Goal: Task Accomplishment & Management: Manage account settings

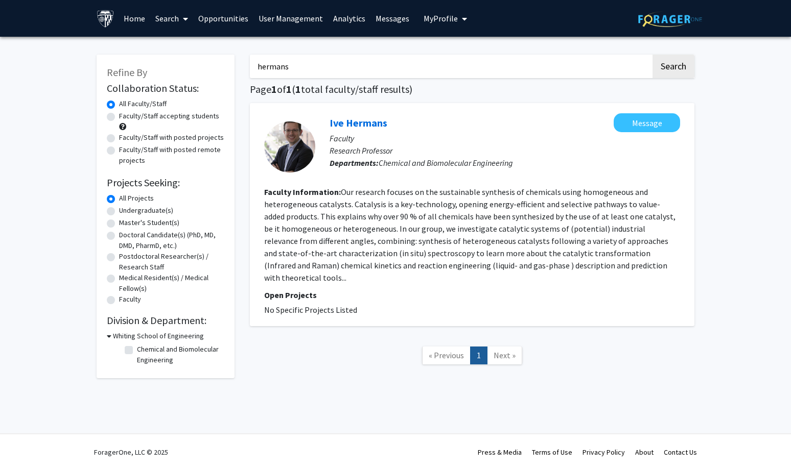
click at [337, 14] on link "Analytics" at bounding box center [349, 19] width 42 height 36
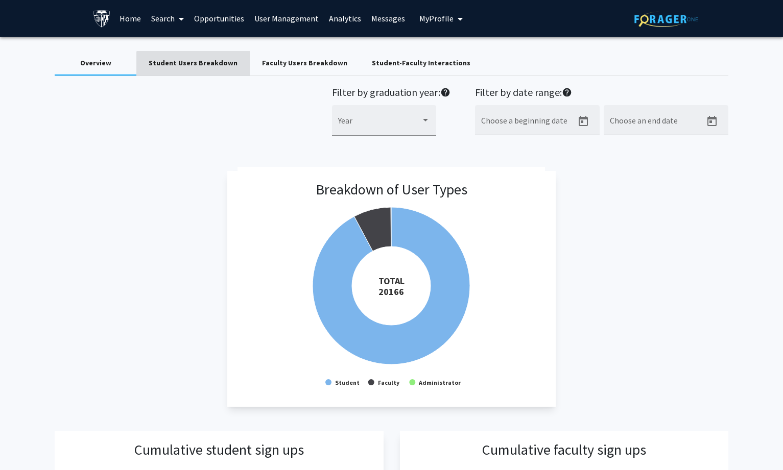
click at [199, 66] on div "Student Users Breakdown" at bounding box center [193, 63] width 89 height 11
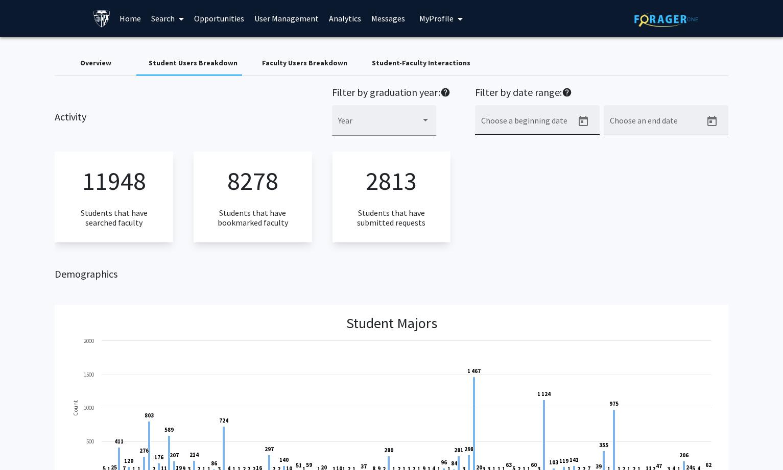
click at [582, 123] on icon "Open calendar" at bounding box center [583, 121] width 12 height 12
click at [590, 157] on button "Previous month" at bounding box center [592, 157] width 20 height 20
click at [592, 161] on button "Previous month" at bounding box center [592, 157] width 20 height 20
click at [489, 223] on div "1" at bounding box center [489, 221] width 18 height 18
type input "[DATE]"
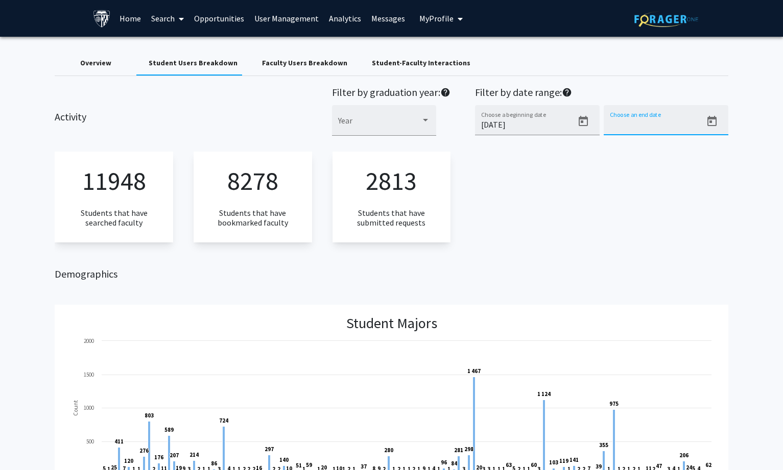
click at [655, 124] on input "Choose an end date" at bounding box center [656, 124] width 92 height 9
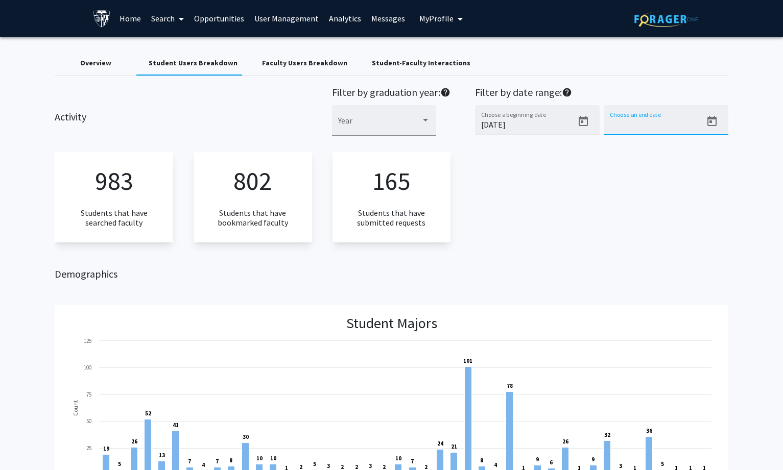
click at [711, 119] on icon "Open calendar" at bounding box center [711, 121] width 9 height 10
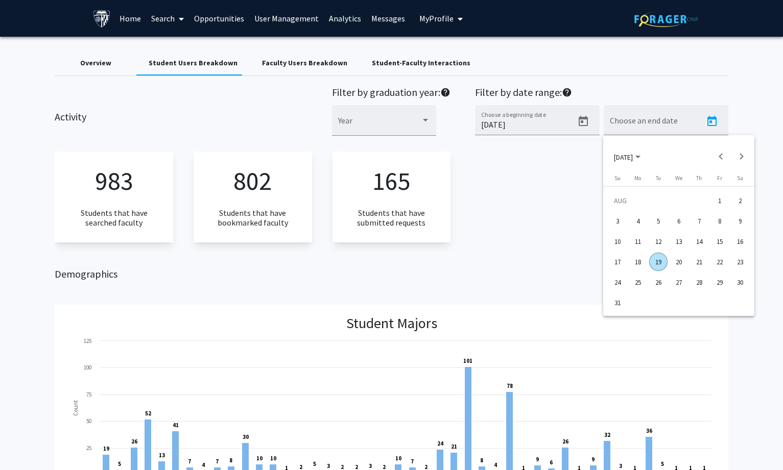
click at [652, 259] on div "19" at bounding box center [658, 262] width 18 height 18
type input "[DATE]"
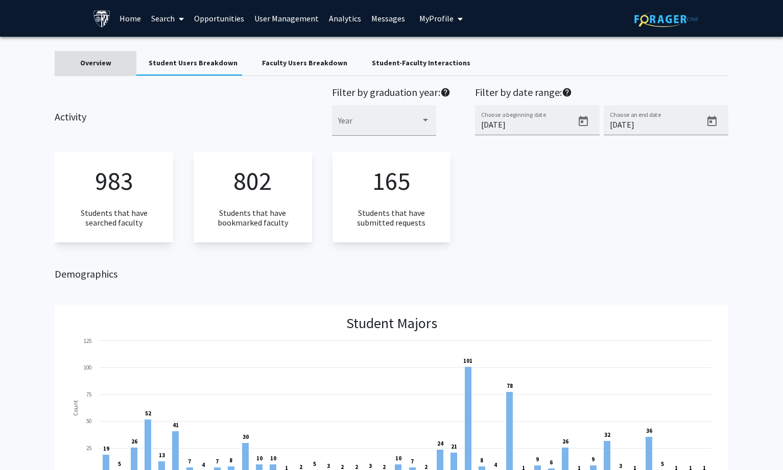
click at [93, 61] on div "Overview" at bounding box center [95, 63] width 31 height 11
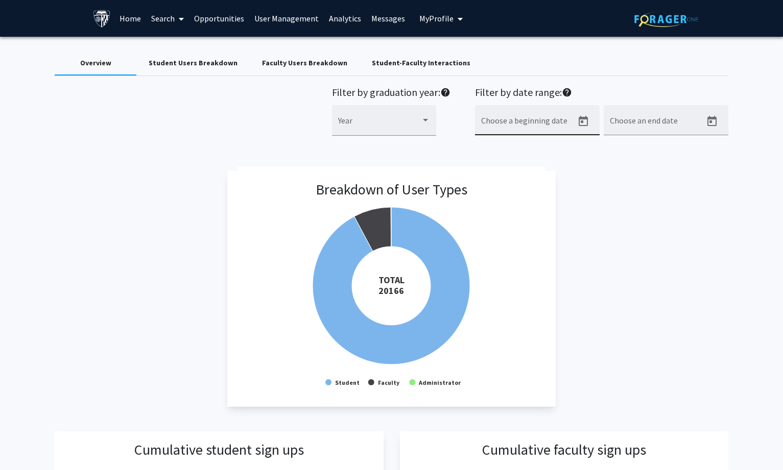
click at [530, 121] on input "Choose a beginning date" at bounding box center [527, 124] width 92 height 9
click at [580, 121] on icon "Open calendar" at bounding box center [583, 121] width 12 height 12
click at [592, 154] on button "Previous month" at bounding box center [592, 157] width 20 height 20
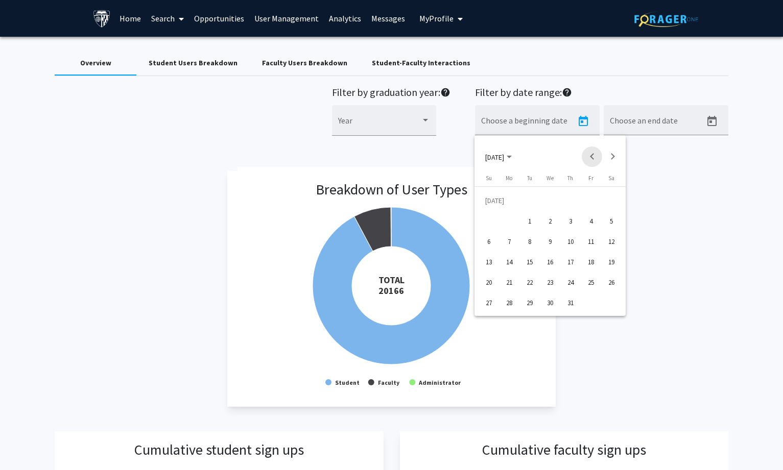
click at [592, 154] on button "Previous month" at bounding box center [592, 157] width 20 height 20
click at [494, 220] on div "1" at bounding box center [489, 221] width 18 height 18
type input "[DATE]"
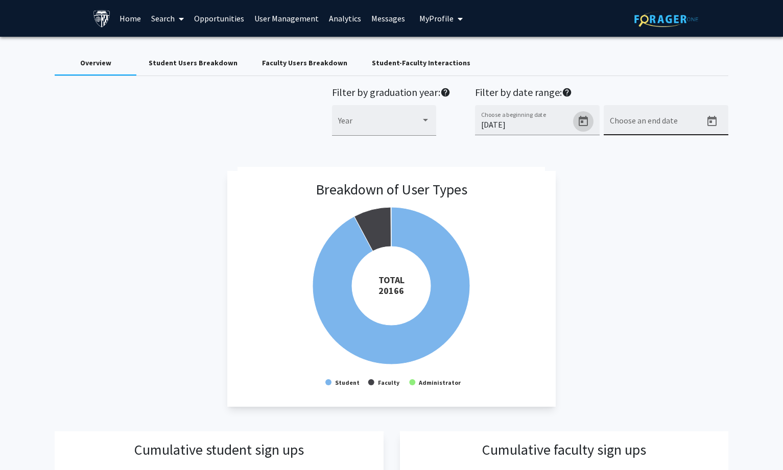
click at [713, 125] on icon "Open calendar" at bounding box center [712, 121] width 12 height 12
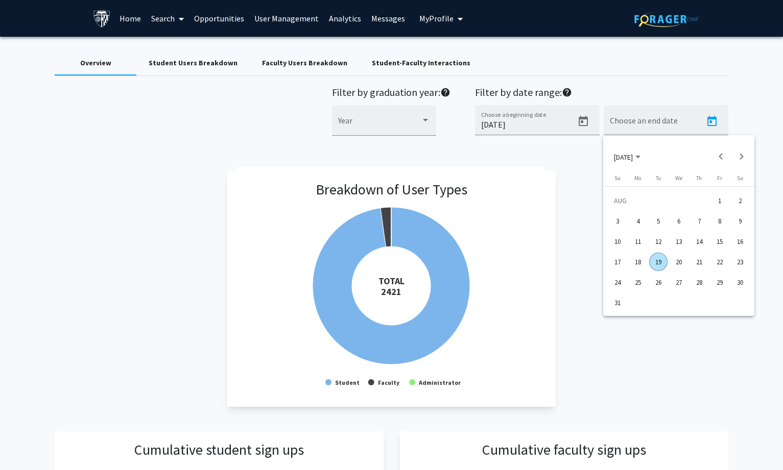
click at [660, 261] on div "19" at bounding box center [658, 262] width 18 height 18
type input "[DATE]"
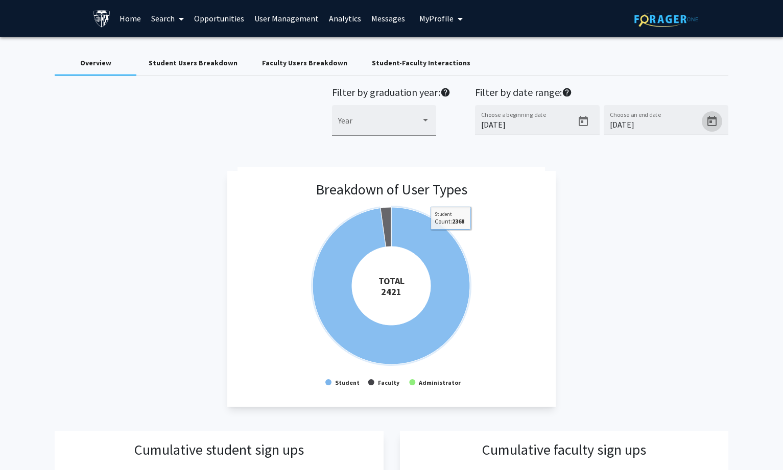
click at [704, 262] on div "Breakdown of User Types Created with Highcharts 9.3.3 TOTAL ​ 2421 Student Facu…" at bounding box center [391, 289] width 673 height 236
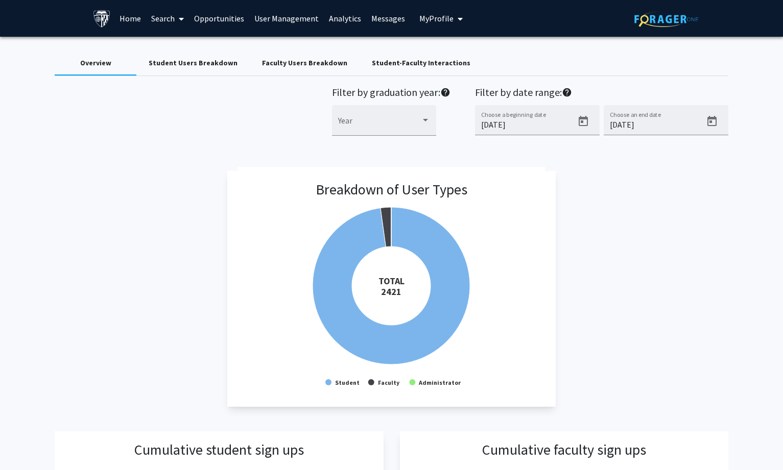
click at [174, 18] on link "Search" at bounding box center [167, 19] width 43 height 36
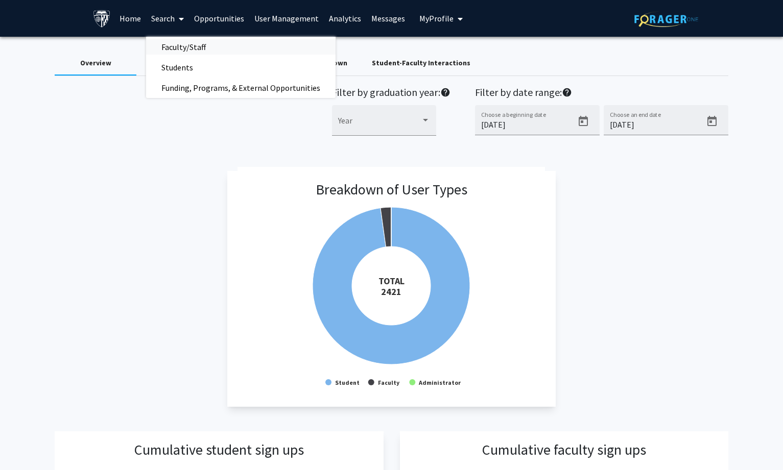
click at [171, 48] on span "Faculty/Staff" at bounding box center [183, 47] width 75 height 20
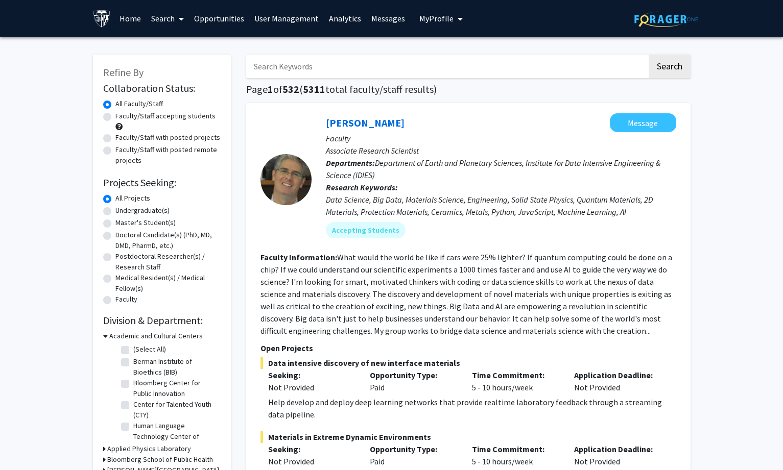
click at [144, 335] on h3 "Academic and Cultural Centers" at bounding box center [155, 336] width 93 height 11
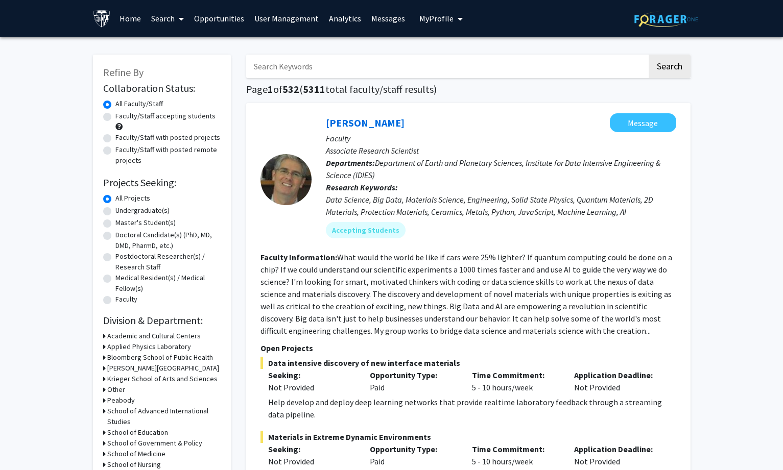
click at [144, 335] on h3 "Academic and Cultural Centers" at bounding box center [153, 336] width 93 height 11
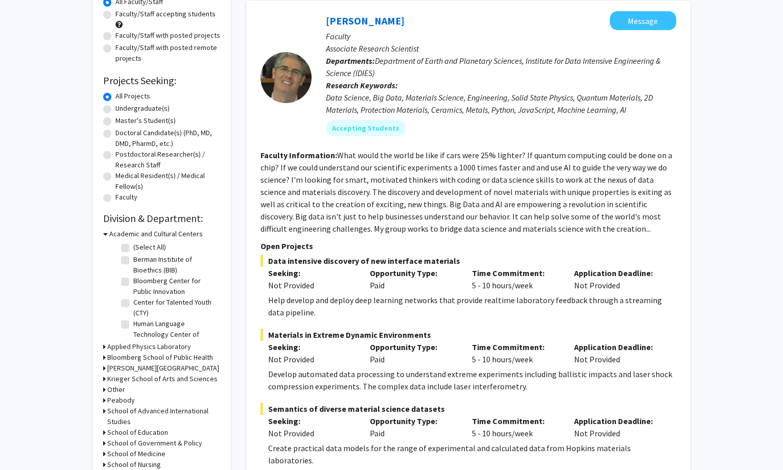
scroll to position [33, 0]
click at [154, 232] on h3 "Academic and Cultural Centers" at bounding box center [155, 234] width 93 height 11
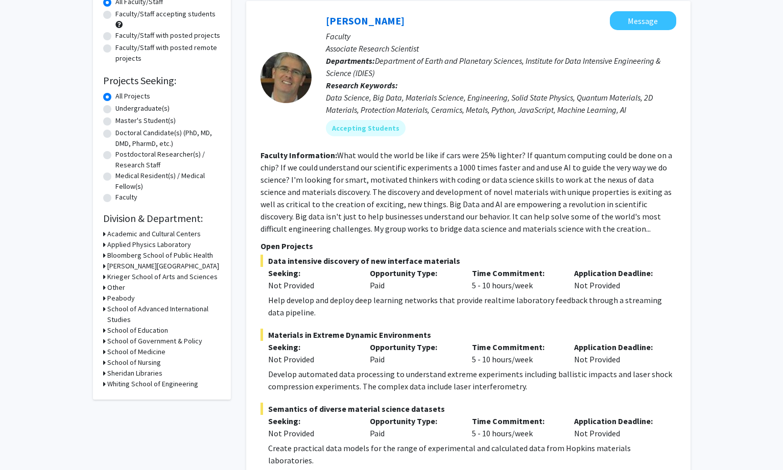
click at [155, 252] on h3 "Bloomberg School of Public Health" at bounding box center [160, 255] width 106 height 11
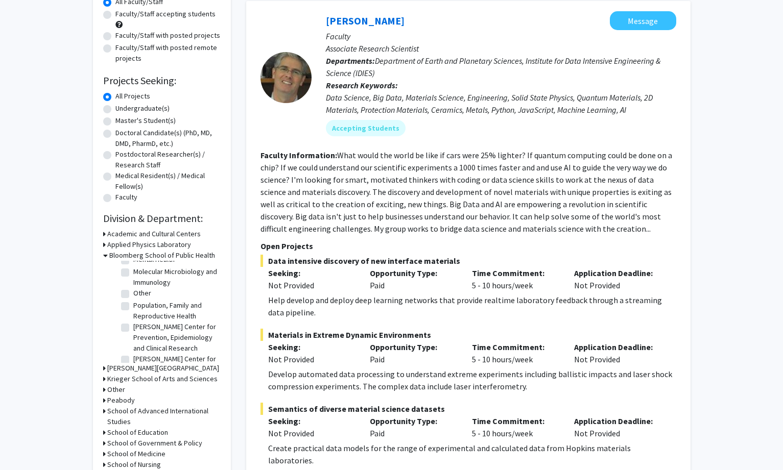
scroll to position [511, 0]
click at [142, 283] on label "Other" at bounding box center [142, 277] width 18 height 11
click at [140, 279] on input "Other" at bounding box center [136, 275] width 7 height 7
checkbox input "true"
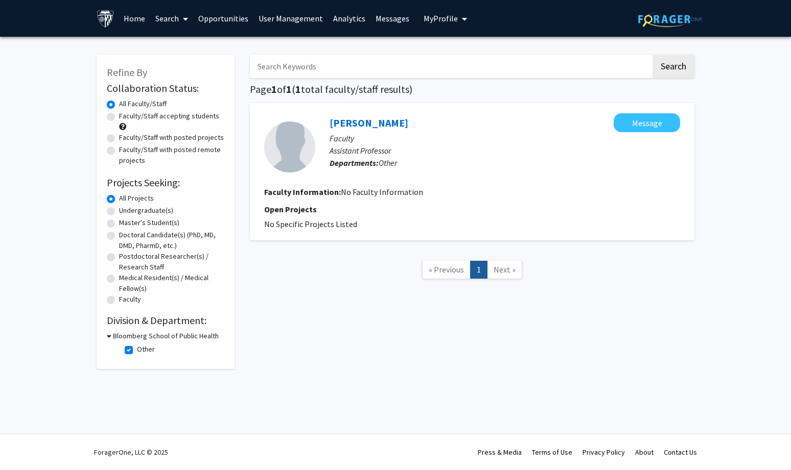
drag, startPoint x: 320, startPoint y: 122, endPoint x: 398, endPoint y: 120, distance: 77.7
click at [398, 120] on div "[PERSON_NAME] Message Faculty Assistant Professor Departments: Other" at bounding box center [497, 146] width 365 height 67
copy link "[PERSON_NAME]"
click at [289, 13] on link "User Management" at bounding box center [290, 19] width 75 height 36
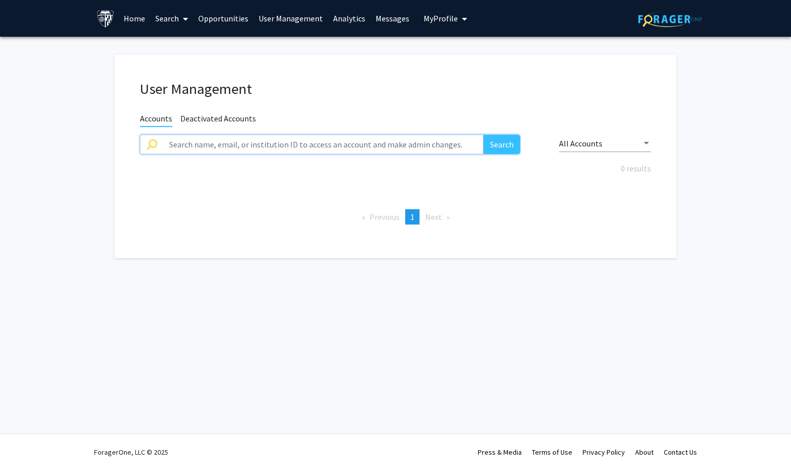
click at [298, 139] on input "text" at bounding box center [323, 144] width 320 height 19
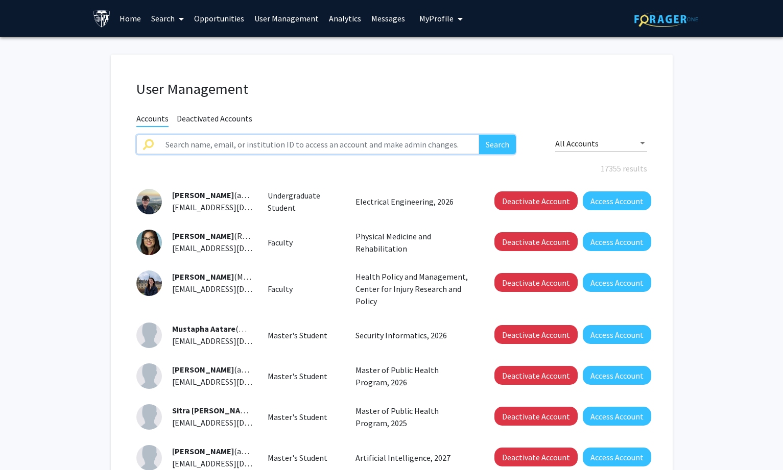
paste input "[PERSON_NAME]"
type input "[PERSON_NAME]"
click at [489, 141] on button "Search" at bounding box center [497, 144] width 37 height 19
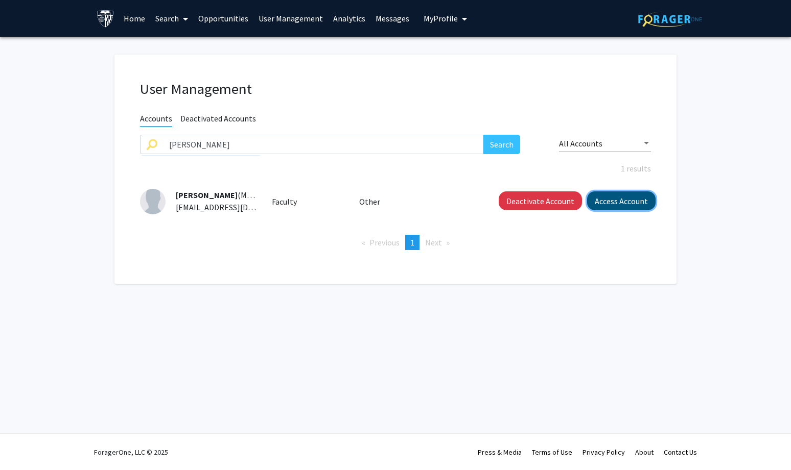
click at [614, 201] on button "Access Account" at bounding box center [621, 201] width 68 height 19
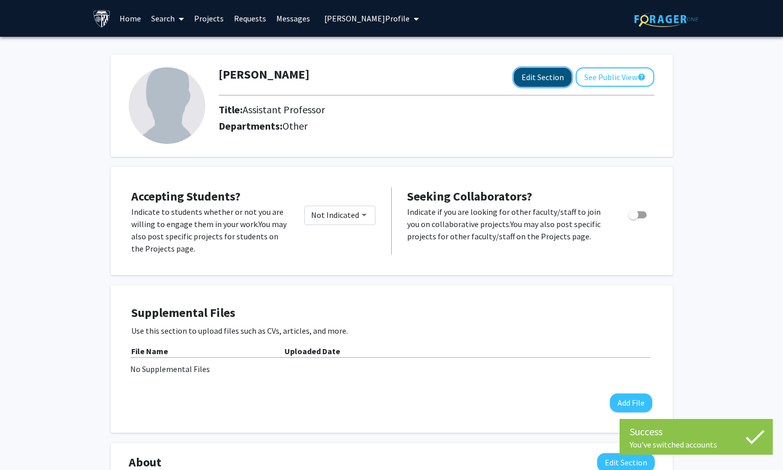
click at [523, 81] on button "Edit Section" at bounding box center [543, 77] width 58 height 19
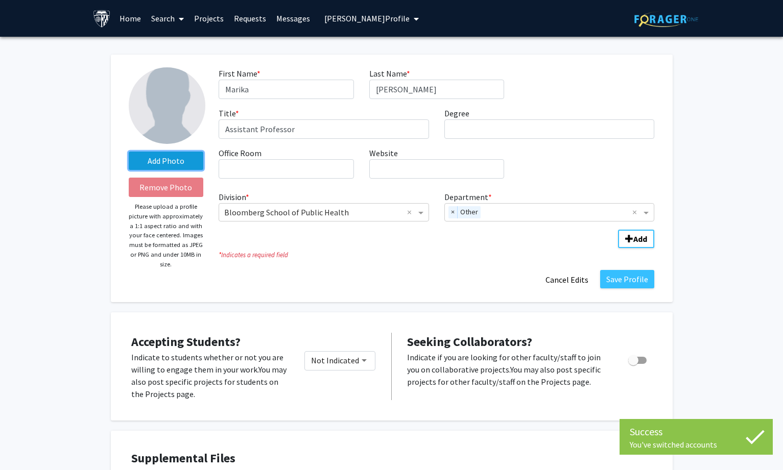
click at [181, 161] on label "Add Photo" at bounding box center [166, 161] width 75 height 18
click at [0, 0] on input "Add Photo" at bounding box center [0, 0] width 0 height 0
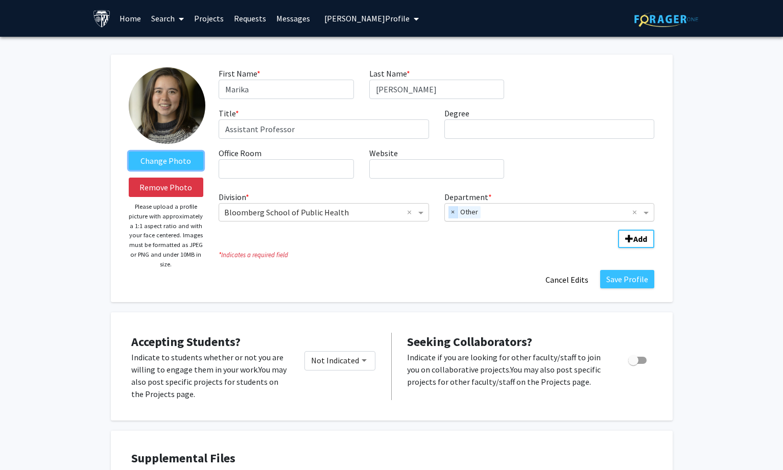
click at [452, 214] on span "×" at bounding box center [452, 212] width 9 height 12
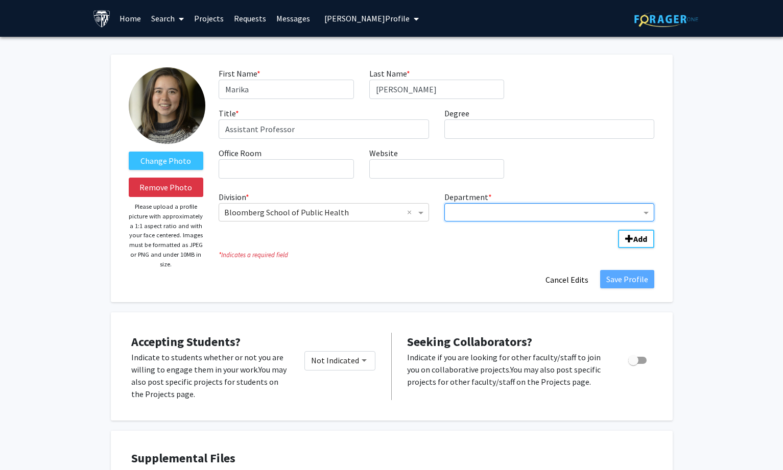
click at [471, 213] on input "Department" at bounding box center [546, 213] width 192 height 12
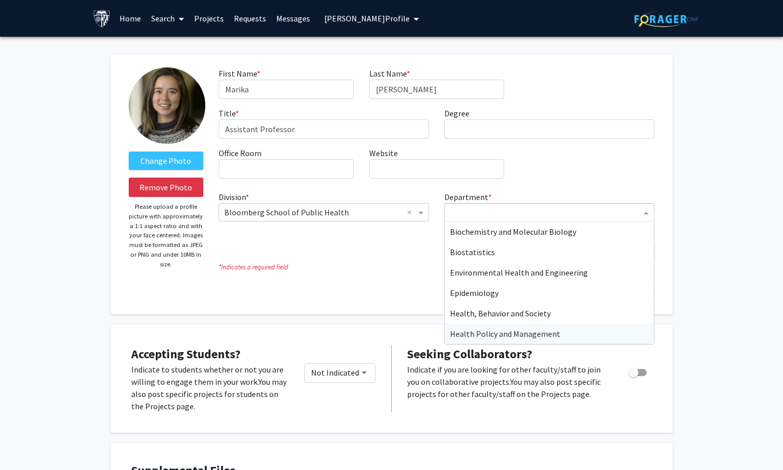
click at [494, 332] on span "Health Policy and Management" at bounding box center [505, 334] width 110 height 10
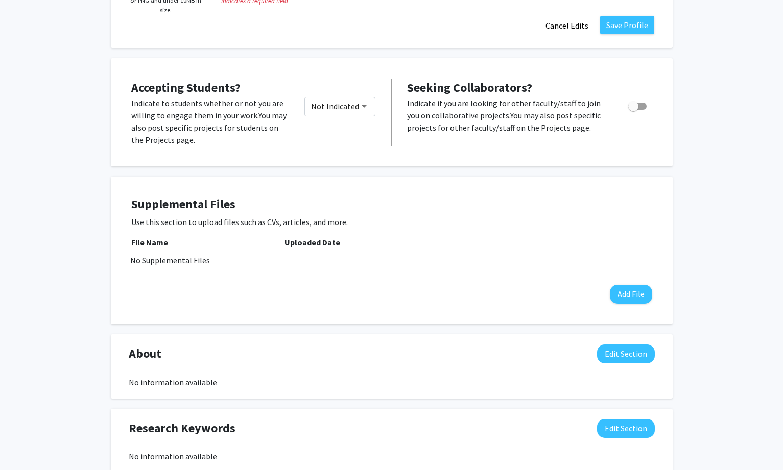
scroll to position [255, 0]
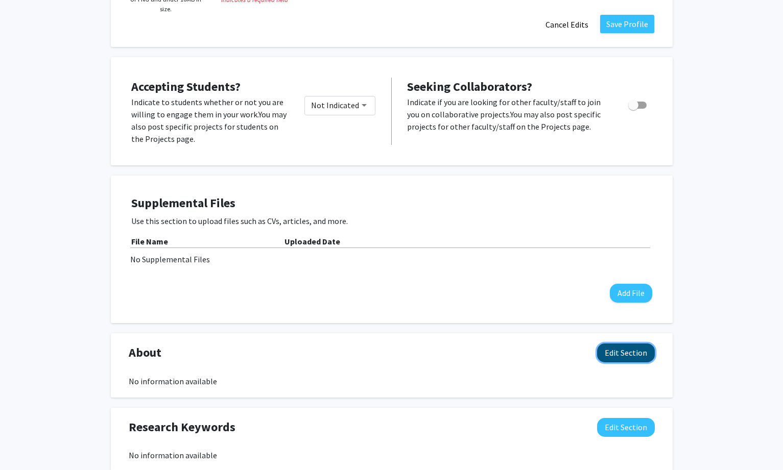
click at [646, 359] on button "Edit Section" at bounding box center [626, 353] width 58 height 19
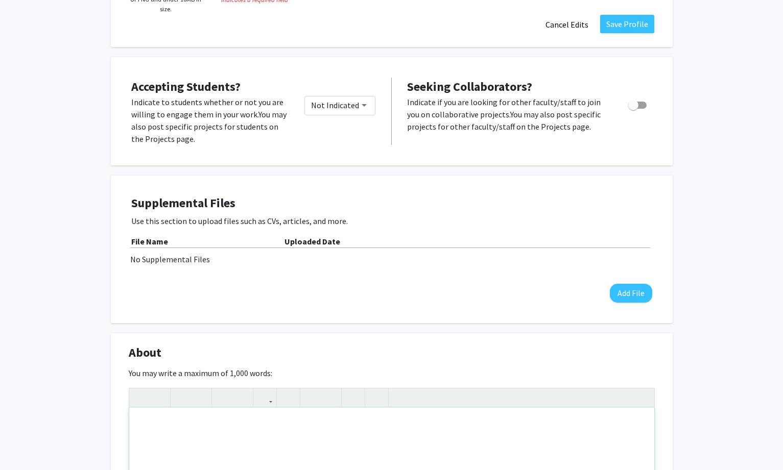
paste div "Note to users with screen readers: Please deactivate our accessibility plugin f…"
type textarea "<p>[PERSON_NAME] is an Assistant Professor in the Department of Health Policy a…"
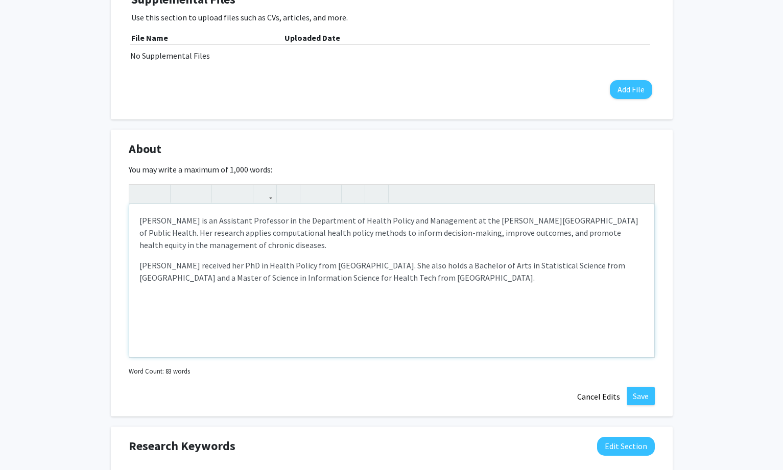
scroll to position [460, 0]
click at [652, 398] on button "Save" at bounding box center [641, 396] width 28 height 18
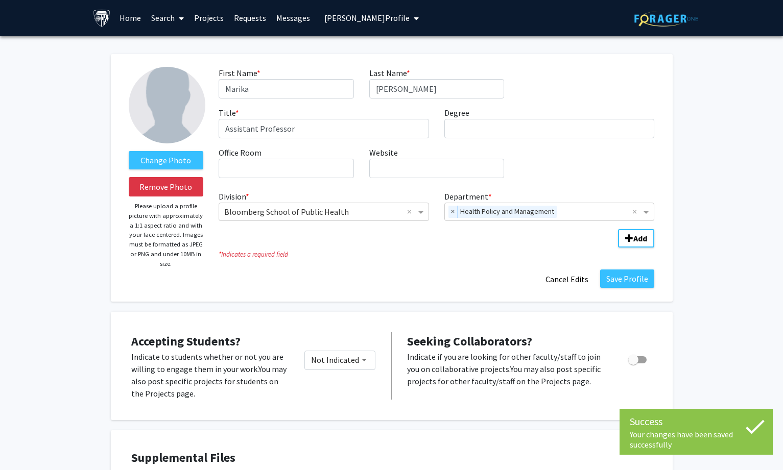
scroll to position [0, 0]
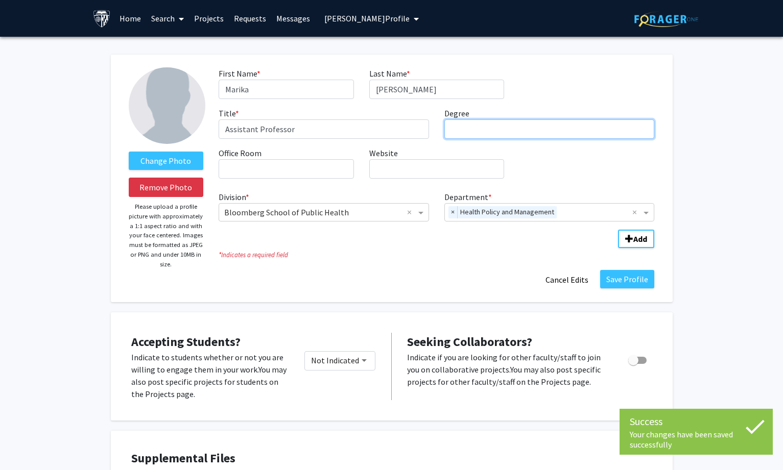
click at [513, 126] on input "Degree required" at bounding box center [549, 129] width 210 height 19
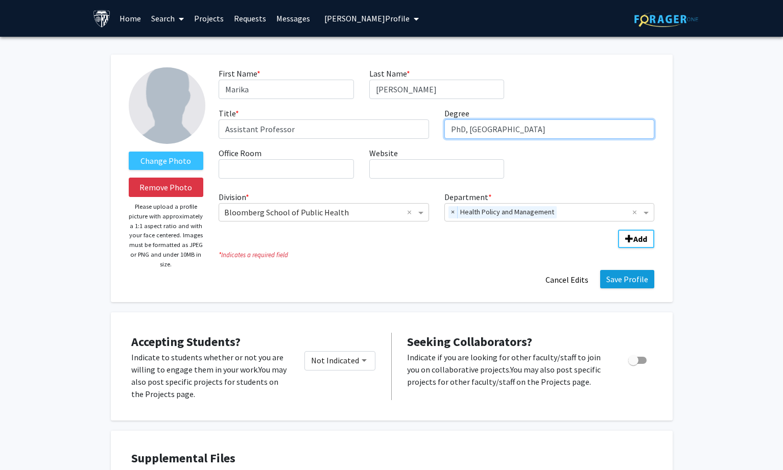
type input "PhD, [GEOGRAPHIC_DATA]"
click at [618, 272] on button "Save Profile" at bounding box center [627, 279] width 54 height 18
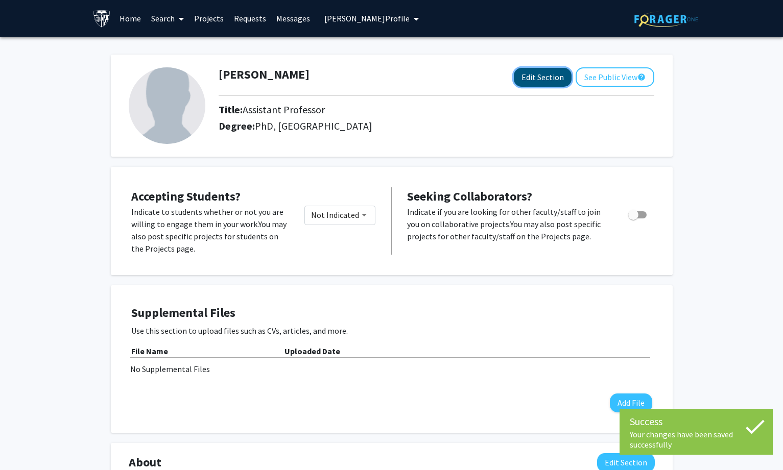
click at [528, 78] on button "Edit Section" at bounding box center [543, 77] width 58 height 19
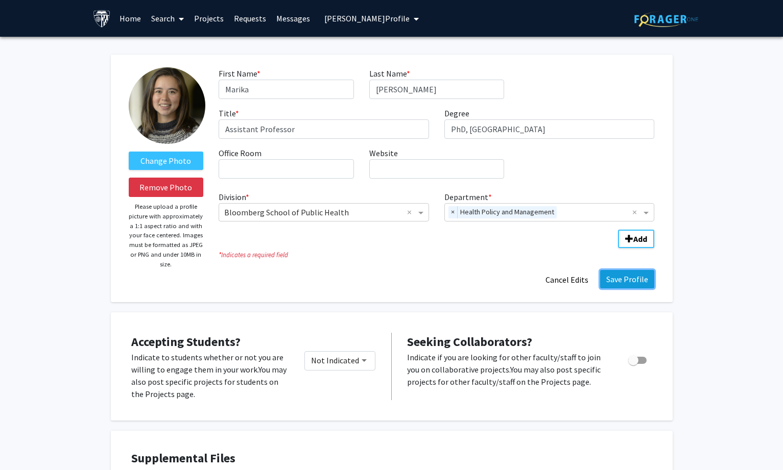
click at [629, 281] on button "Save Profile" at bounding box center [627, 279] width 54 height 18
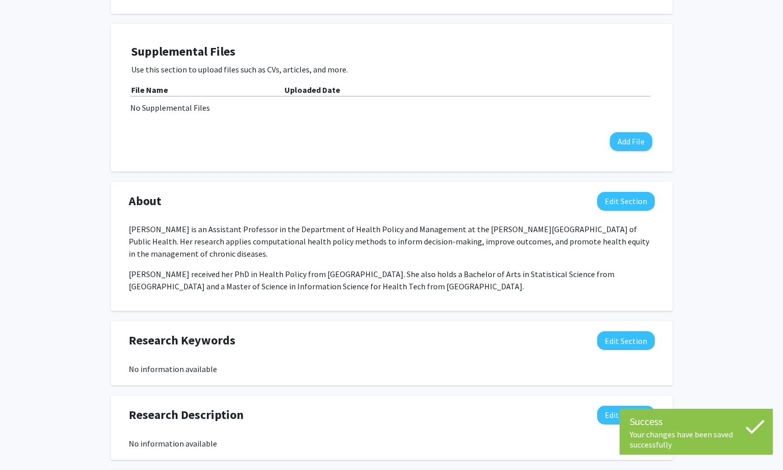
scroll to position [357, 0]
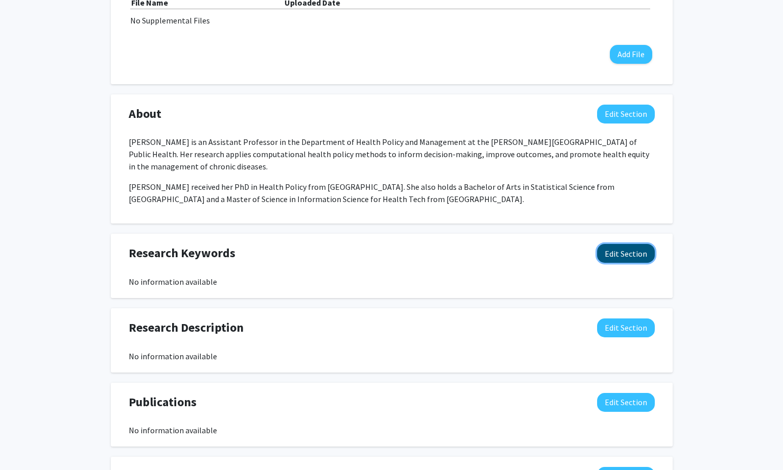
click at [606, 251] on button "Edit Section" at bounding box center [626, 253] width 58 height 19
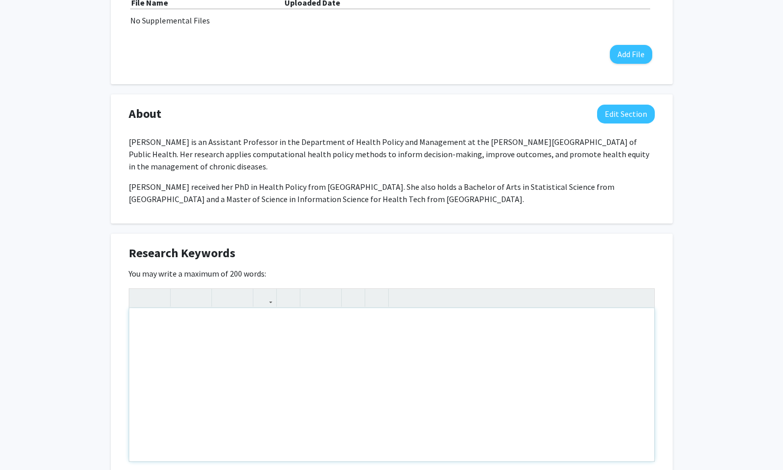
click at [386, 353] on div "Note to users with screen readers: Please deactivate our accessibility plugin f…" at bounding box center [391, 384] width 525 height 153
paste div "Note to users with screen readers: Please deactivate our accessibility plugin f…"
type textarea "<p>Economic Evaluation </p><p>Health Care Policy </p><p>Health Equity </p><p>In…"
click at [255, 333] on div "Economic Evaluation Health Care Policy Health Equity Informatics and Informa…" at bounding box center [391, 384] width 525 height 153
click at [253, 327] on p "Economic Evaluation" at bounding box center [391, 325] width 505 height 12
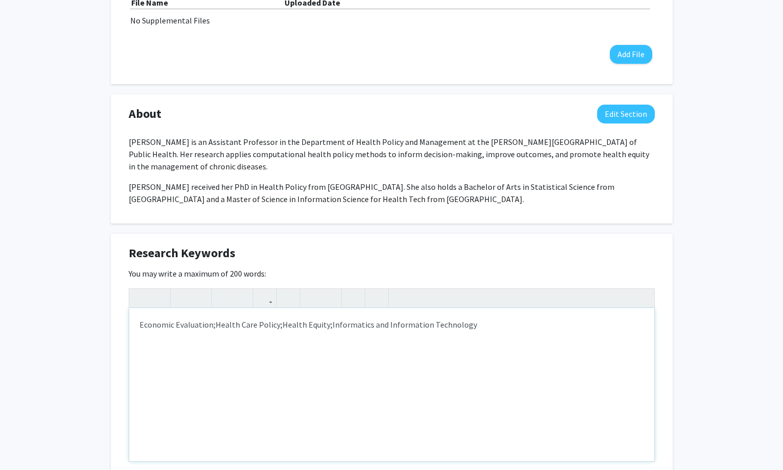
type textarea "<p>Economic Evaluation;&nbsp;<span style="font-size: 1rem;">Health Care Policy;…"
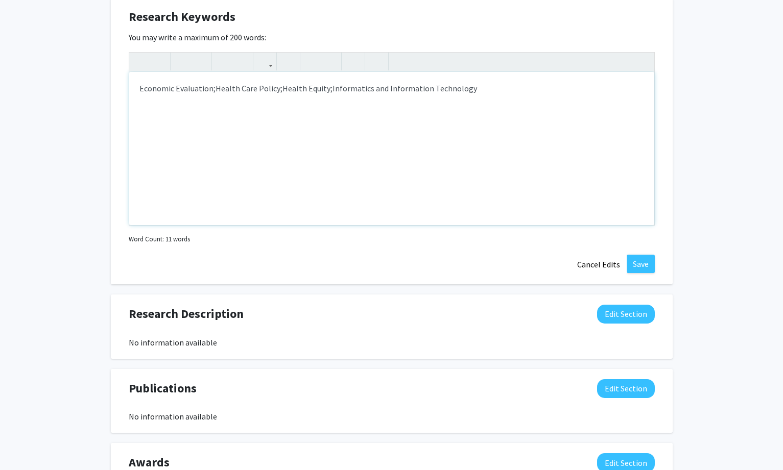
scroll to position [613, 0]
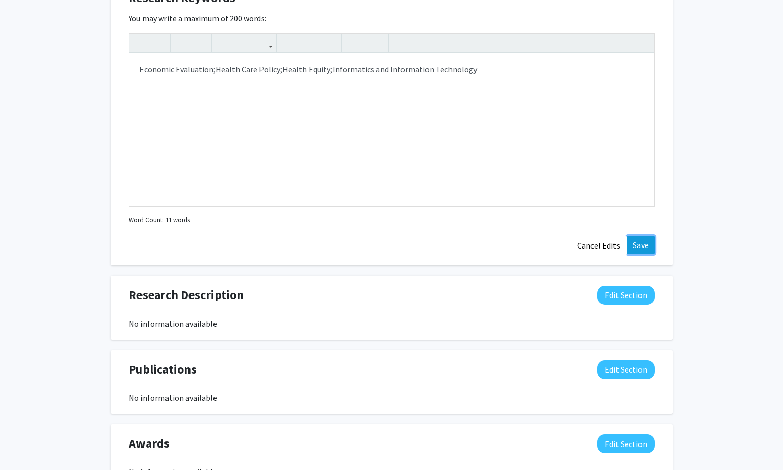
click at [632, 245] on button "Save" at bounding box center [641, 245] width 28 height 18
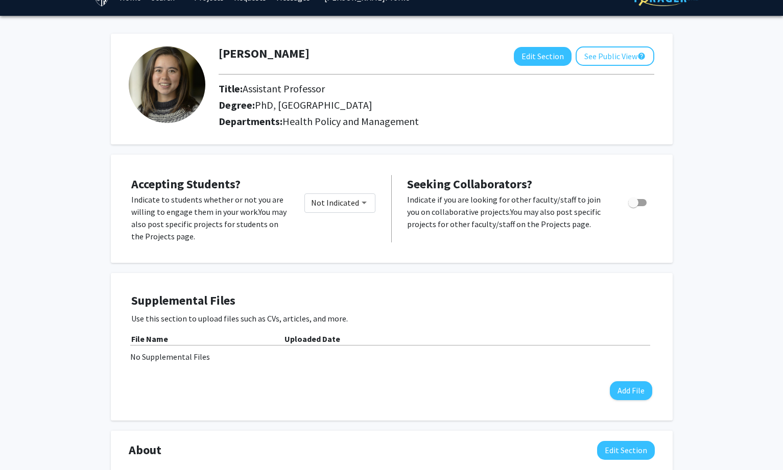
scroll to position [0, 0]
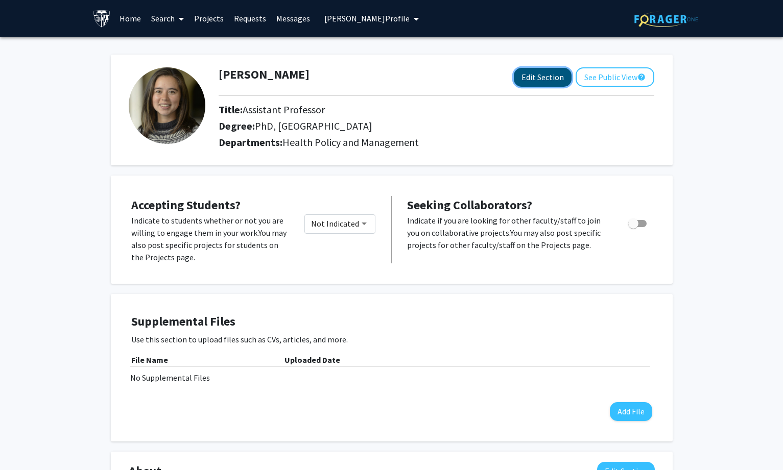
click at [539, 69] on button "Edit Section" at bounding box center [543, 77] width 58 height 19
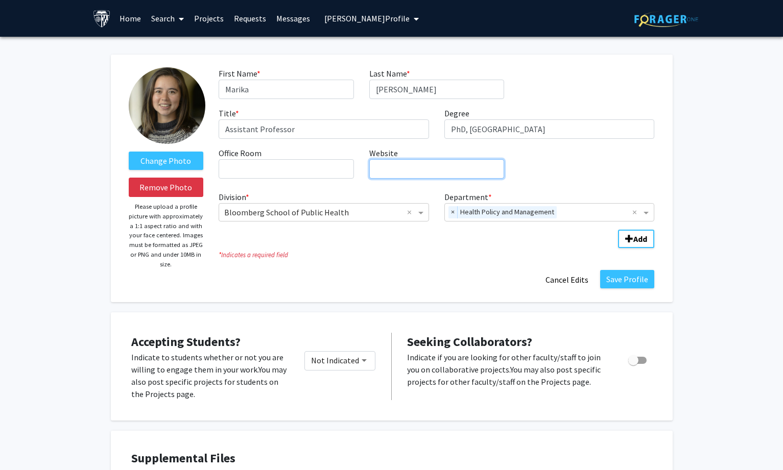
click at [474, 176] on input "Website required" at bounding box center [436, 168] width 135 height 19
paste input "[URL][DOMAIN_NAME]"
type input "[URL][DOMAIN_NAME]"
click at [626, 275] on button "Save Profile" at bounding box center [627, 279] width 54 height 18
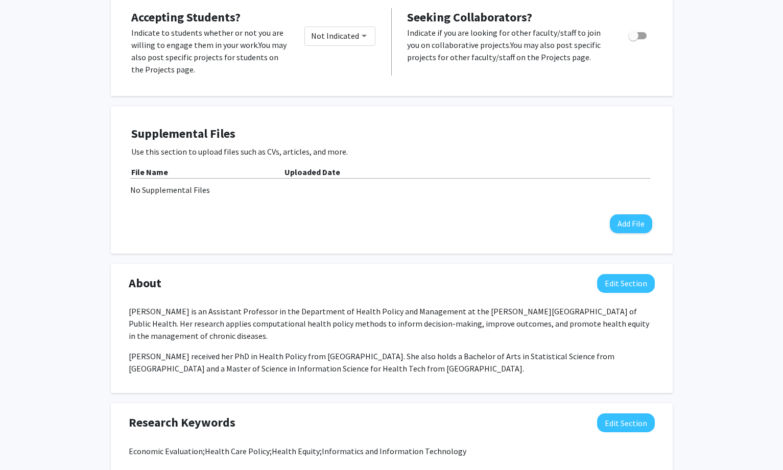
scroll to position [460, 0]
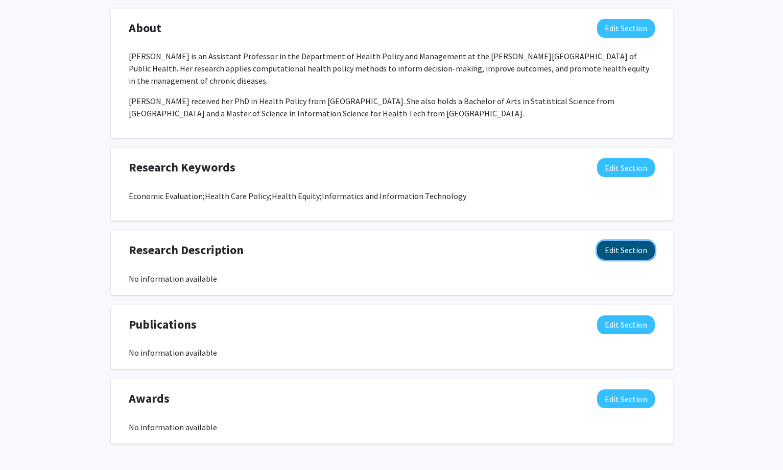
click at [621, 256] on button "Edit Section" at bounding box center [626, 250] width 58 height 19
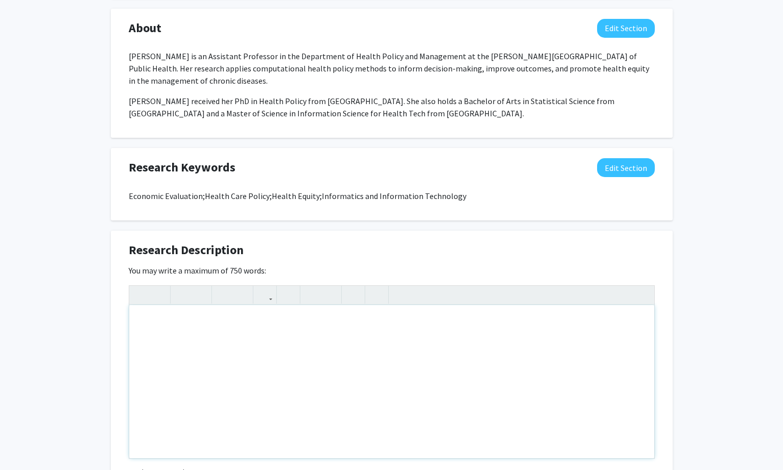
click at [517, 339] on div "Note to users with screen readers: Please deactivate our accessibility plugin f…" at bounding box center [391, 381] width 525 height 153
paste div "Note to users with screen readers: Please deactivate our accessibility plugin f…"
type textarea "<p>I aim to inform evidence-based policies through computational health policy …"
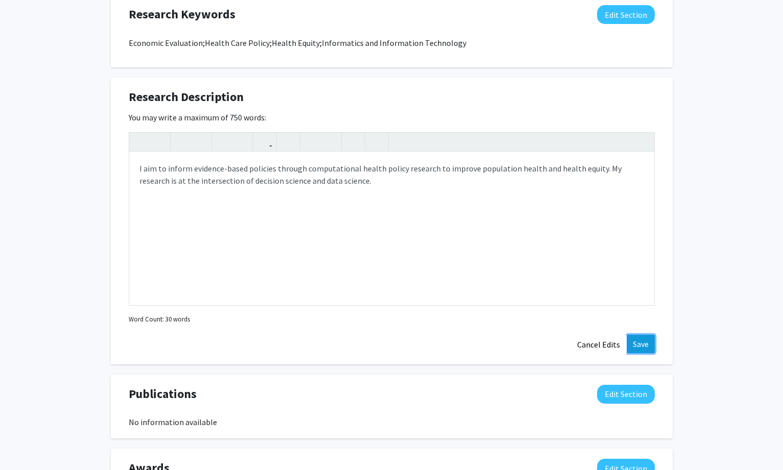
click at [641, 352] on button "Save" at bounding box center [641, 344] width 28 height 18
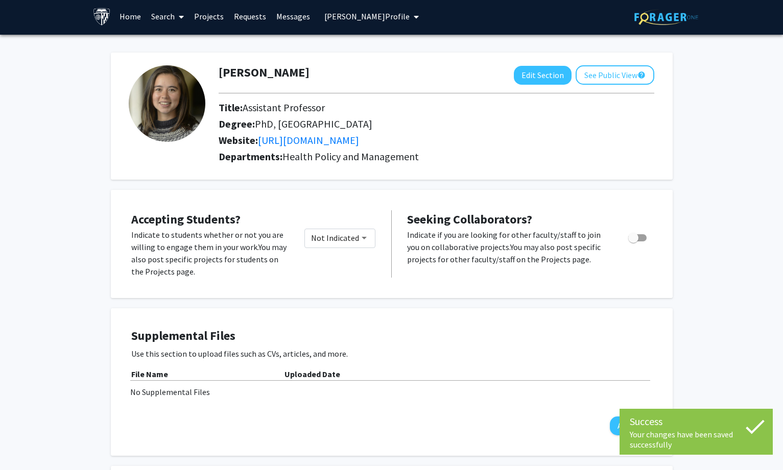
scroll to position [0, 0]
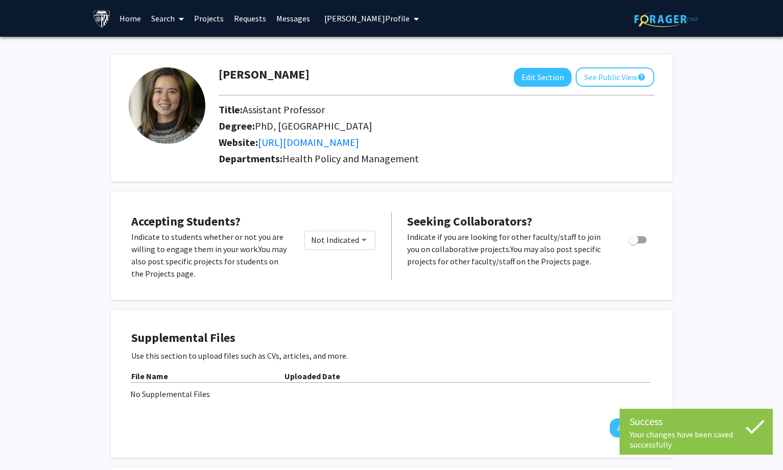
click at [379, 23] on button "[PERSON_NAME] Profile" at bounding box center [371, 18] width 101 height 37
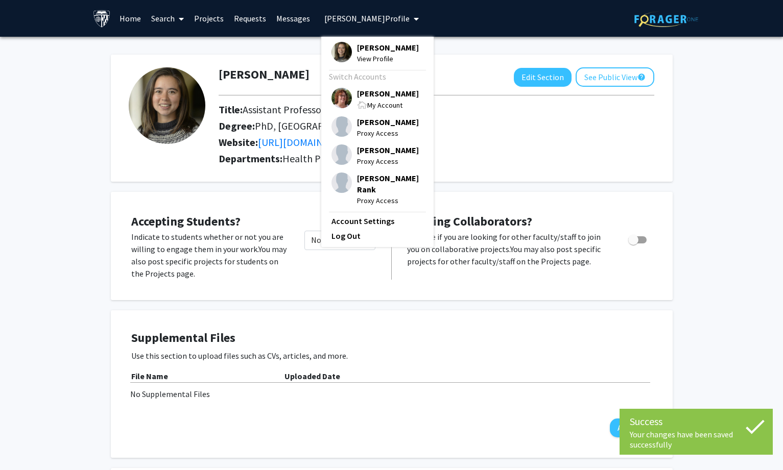
click at [374, 94] on span "[PERSON_NAME]" at bounding box center [388, 93] width 62 height 11
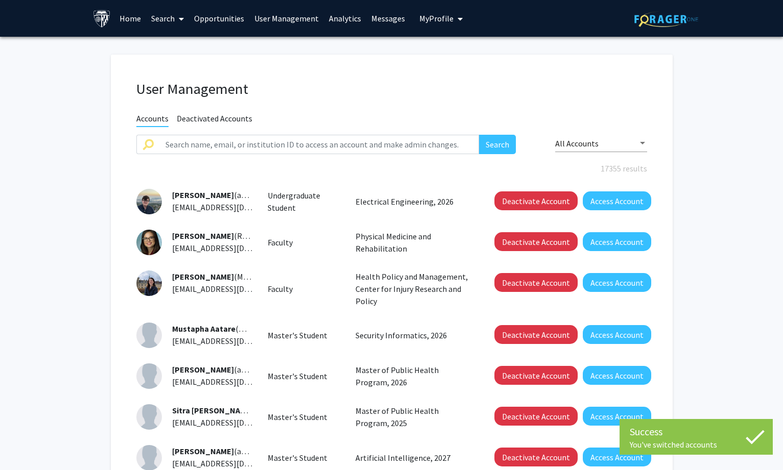
click at [178, 16] on span at bounding box center [179, 19] width 9 height 36
click at [183, 49] on span "Faculty/Staff" at bounding box center [183, 47] width 75 height 20
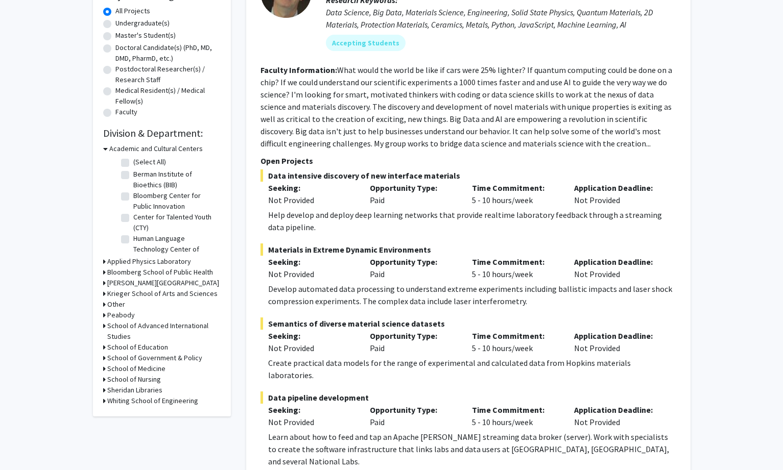
scroll to position [204, 0]
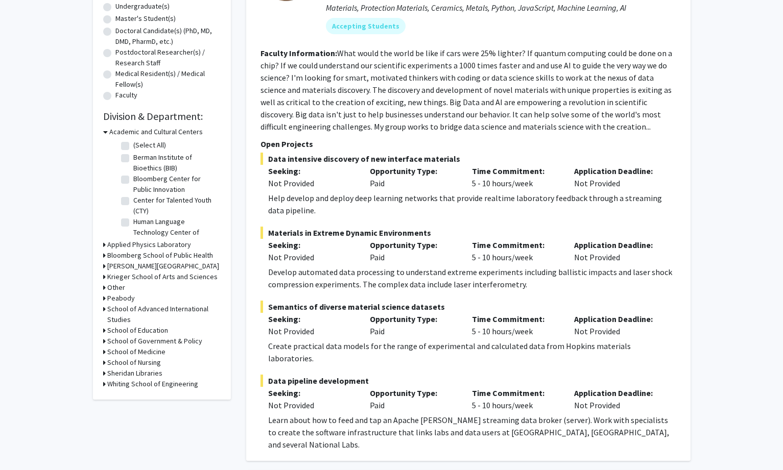
click at [153, 129] on h3 "Academic and Cultural Centers" at bounding box center [155, 132] width 93 height 11
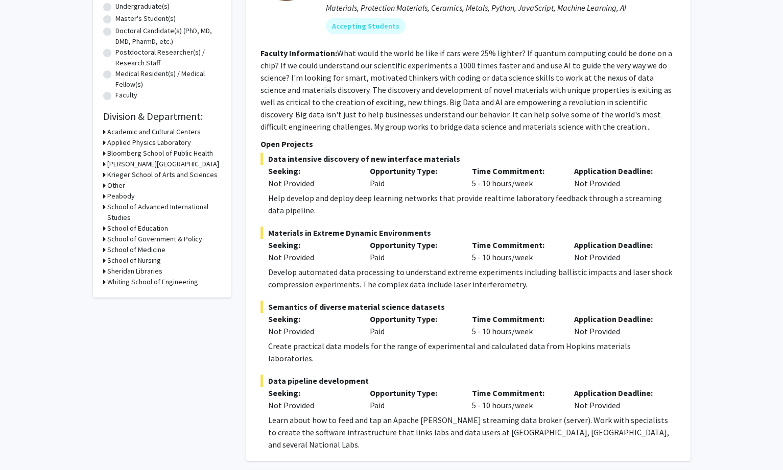
click at [142, 165] on h3 "[PERSON_NAME][GEOGRAPHIC_DATA]" at bounding box center [163, 164] width 112 height 11
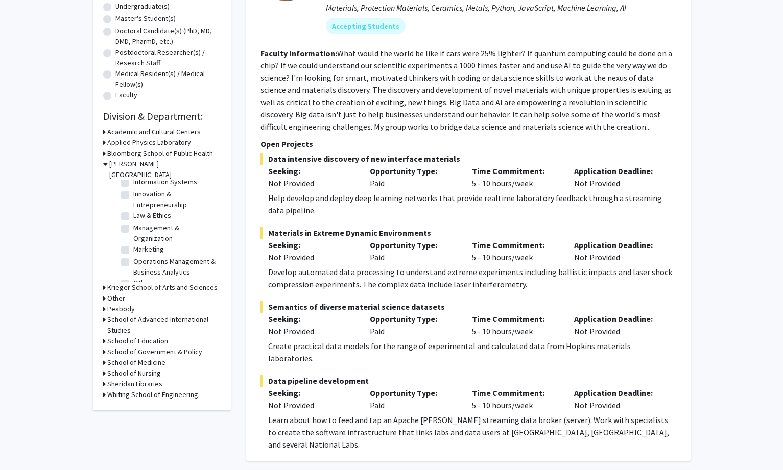
scroll to position [147, 0]
click at [133, 255] on label "Other" at bounding box center [142, 260] width 18 height 11
click at [133, 255] on input "Other" at bounding box center [136, 258] width 7 height 7
checkbox input "true"
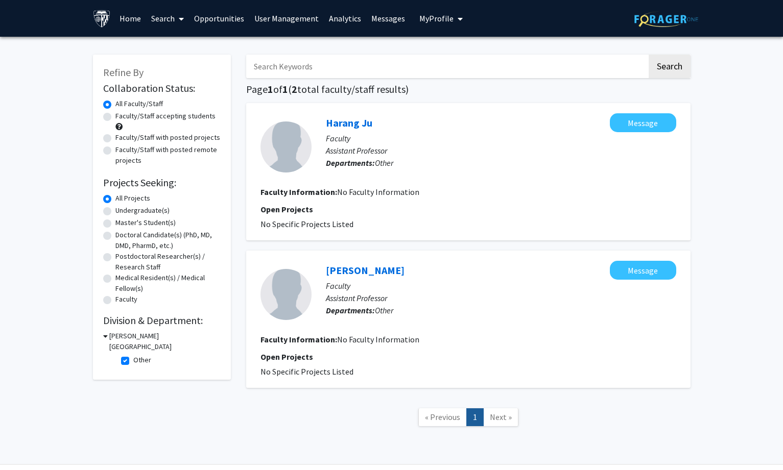
drag, startPoint x: 313, startPoint y: 112, endPoint x: 378, endPoint y: 117, distance: 65.0
click at [378, 117] on div "Harang Ju Message Faculty Assistant Professor Departments: Other Faculty Inform…" at bounding box center [468, 171] width 444 height 137
copy link "Harang Ju"
drag, startPoint x: 326, startPoint y: 258, endPoint x: 404, endPoint y: 264, distance: 77.9
click at [404, 264] on div "[PERSON_NAME] Message Faculty Assistant Professor Departments: Other Faculty In…" at bounding box center [468, 319] width 444 height 137
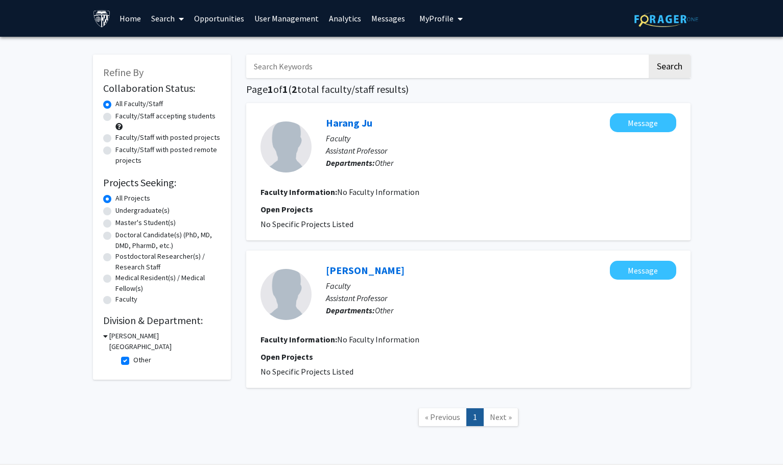
copy link "[PERSON_NAME]"
click at [278, 10] on link "User Management" at bounding box center [286, 19] width 75 height 36
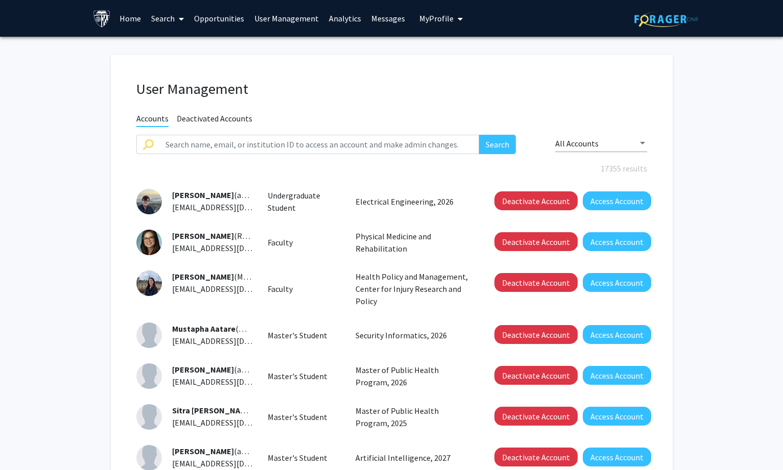
click at [259, 128] on div "User Management Accounts Deactivated Accounts Search All Accounts 17355 results…" at bounding box center [392, 359] width 562 height 608
click at [255, 141] on input "text" at bounding box center [319, 144] width 320 height 19
paste input "[PERSON_NAME]"
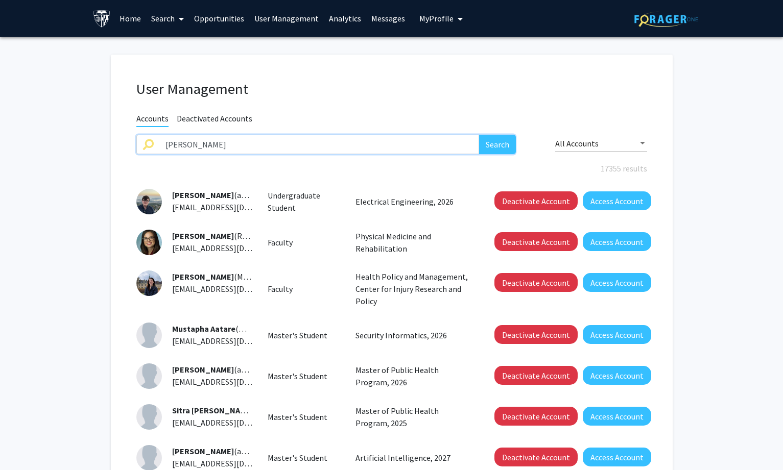
type input "[PERSON_NAME]"
click at [501, 150] on button "Search" at bounding box center [497, 144] width 37 height 19
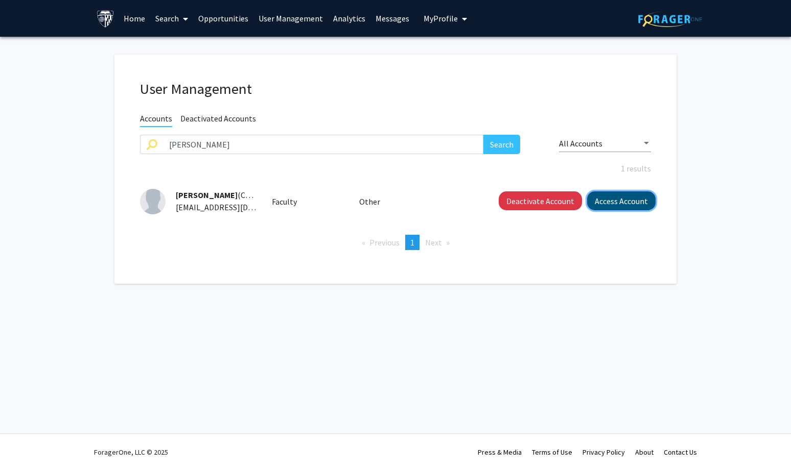
click at [623, 202] on button "Access Account" at bounding box center [621, 201] width 68 height 19
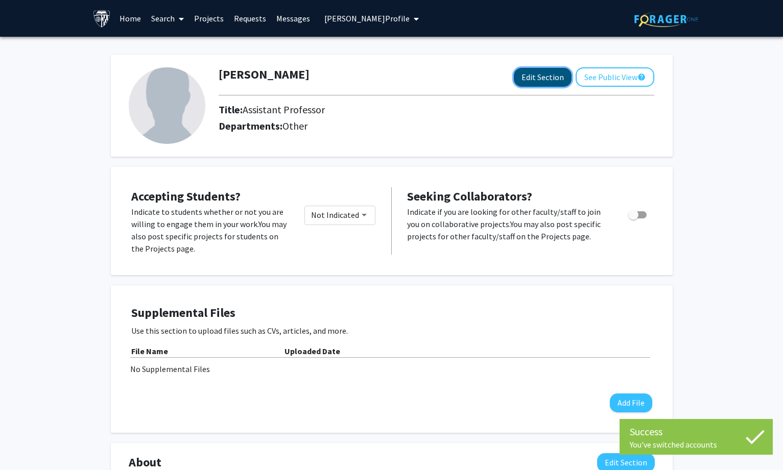
click at [531, 71] on button "Edit Section" at bounding box center [543, 77] width 58 height 19
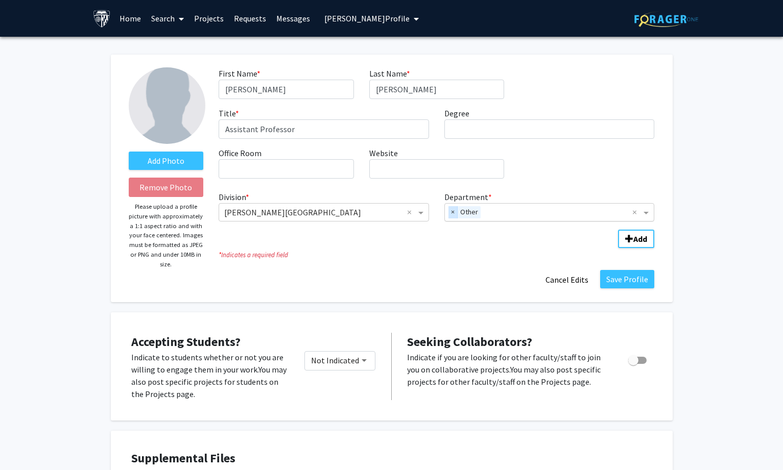
click at [450, 211] on span "×" at bounding box center [452, 212] width 9 height 12
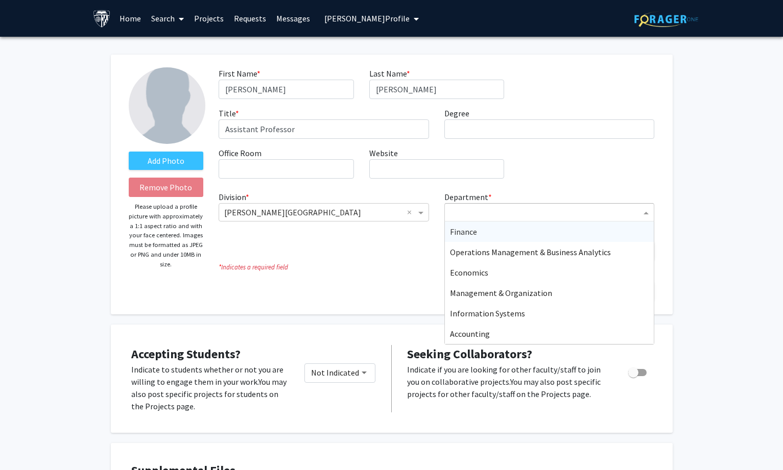
click at [462, 211] on input "Department" at bounding box center [546, 213] width 192 height 12
click at [502, 218] on input "Department" at bounding box center [546, 213] width 192 height 12
type input "M"
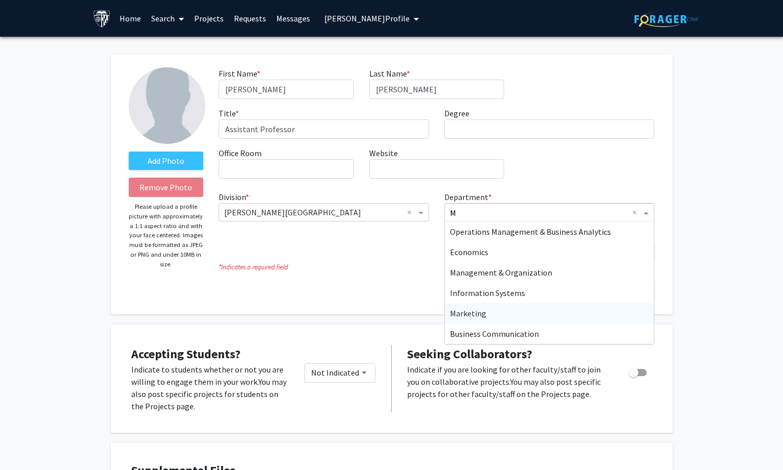
click at [468, 317] on span "Marketing" at bounding box center [468, 313] width 36 height 10
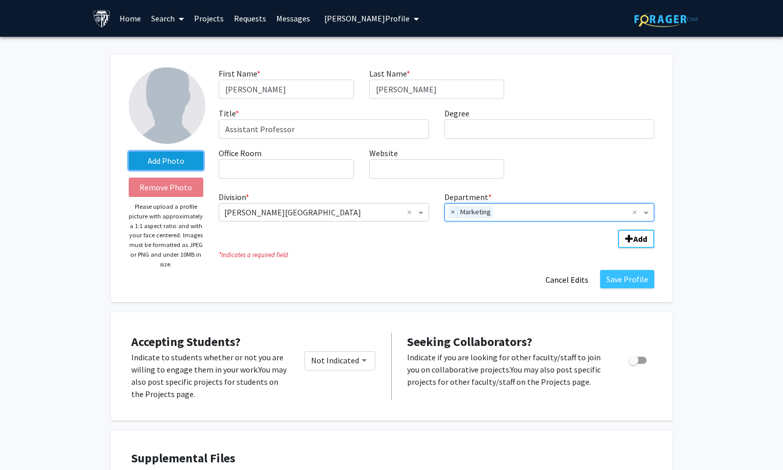
click at [185, 166] on label "Add Photo" at bounding box center [166, 161] width 75 height 18
click at [0, 0] on input "Add Photo" at bounding box center [0, 0] width 0 height 0
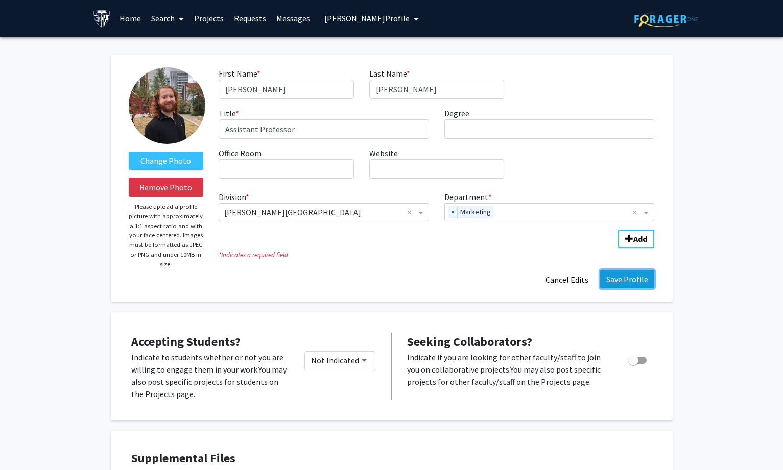
click at [630, 279] on button "Save Profile" at bounding box center [627, 279] width 54 height 18
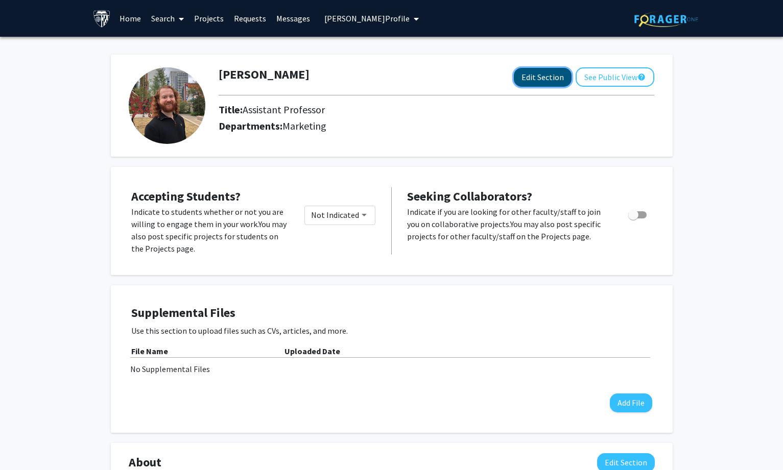
click at [524, 81] on button "Edit Section" at bounding box center [543, 77] width 58 height 19
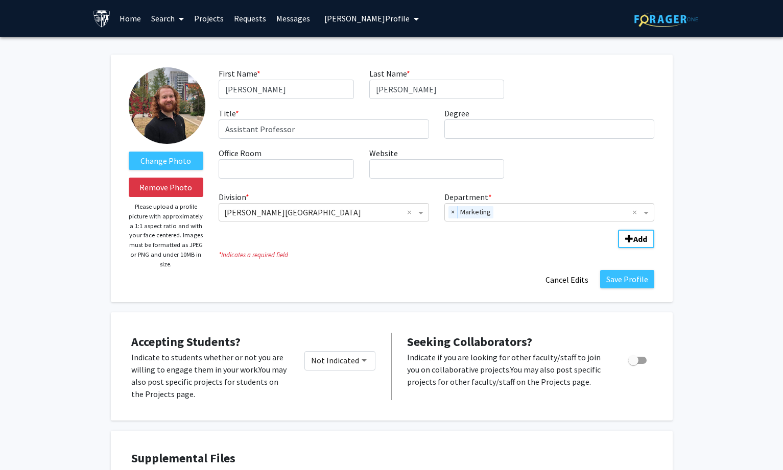
click at [490, 141] on div "First Name * required [PERSON_NAME] Last Name * required [PERSON_NAME] Title * …" at bounding box center [436, 127] width 451 height 120
click at [494, 135] on input "Degree required" at bounding box center [549, 129] width 210 height 19
paste input "MIT [PERSON_NAME] School of Management"
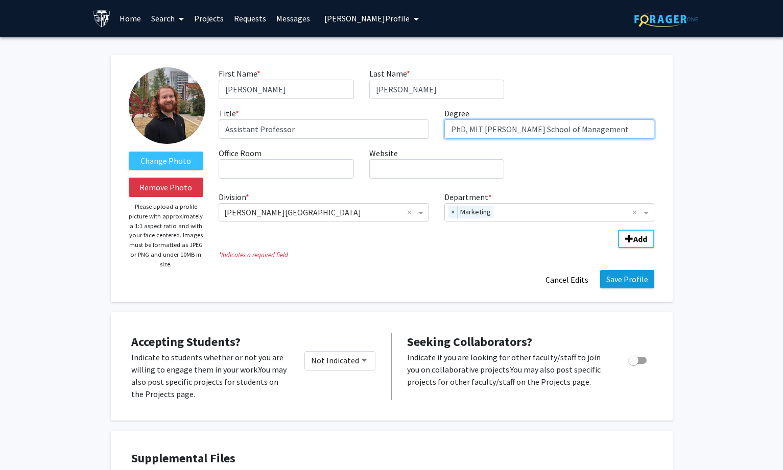
type input "PhD, MIT [PERSON_NAME] School of Management"
click at [616, 276] on button "Save Profile" at bounding box center [627, 279] width 54 height 18
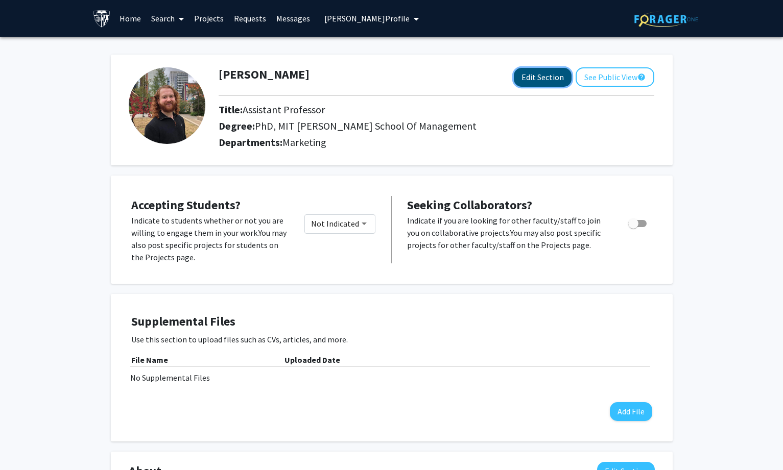
click at [533, 70] on button "Edit Section" at bounding box center [543, 77] width 58 height 19
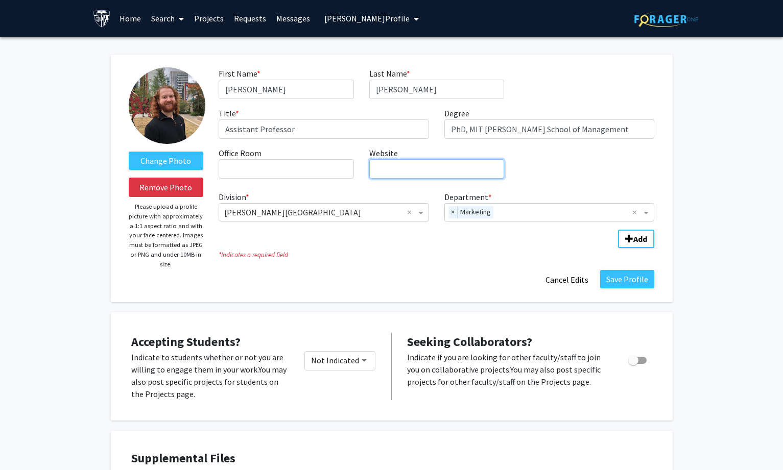
click at [435, 168] on input "Website required" at bounding box center [436, 168] width 135 height 19
paste input "[URL][DOMAIN_NAME]"
type input "[URL][DOMAIN_NAME]"
click at [634, 277] on button "Save Profile" at bounding box center [627, 279] width 54 height 18
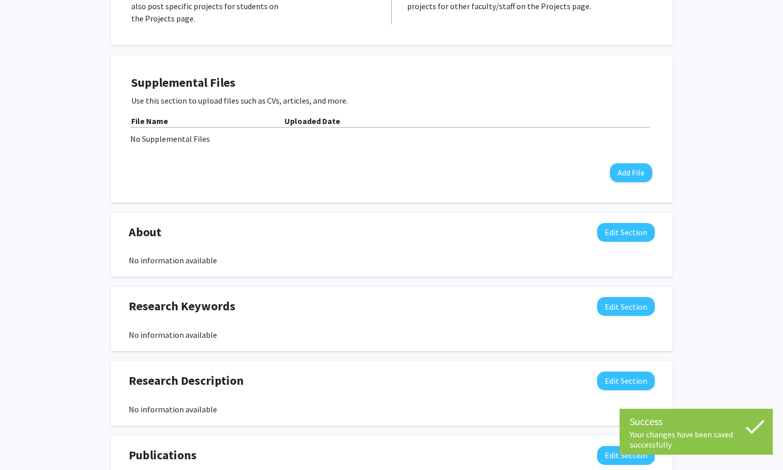
scroll to position [357, 0]
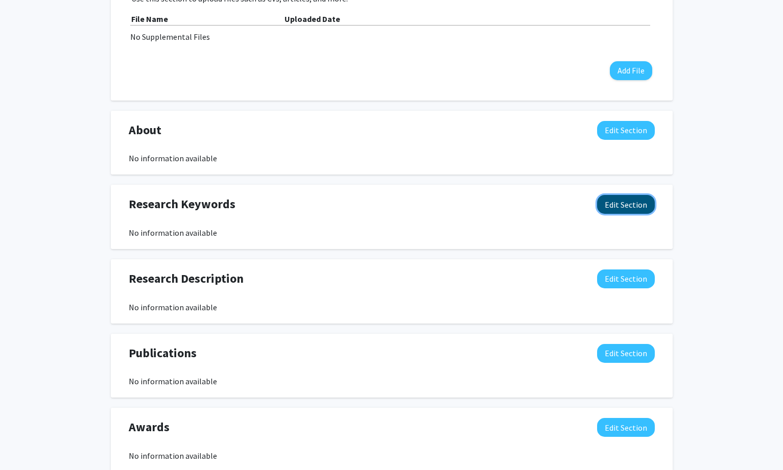
click at [607, 204] on button "Edit Section" at bounding box center [626, 204] width 58 height 19
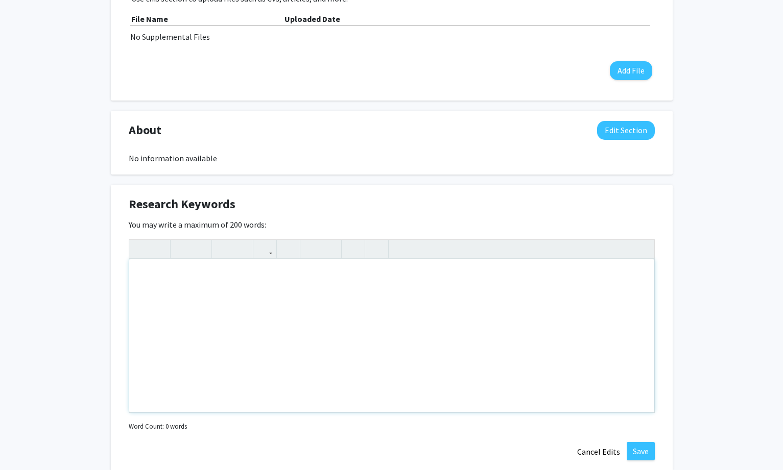
click at [498, 289] on div "Note to users with screen readers: Please deactivate our accessibility plugin f…" at bounding box center [391, 335] width 525 height 153
paste div "Note to users with screen readers: Please deactivate our accessibility plugin f…"
type textarea "<p>My research investigates why people believe and share misinformation, what f…"
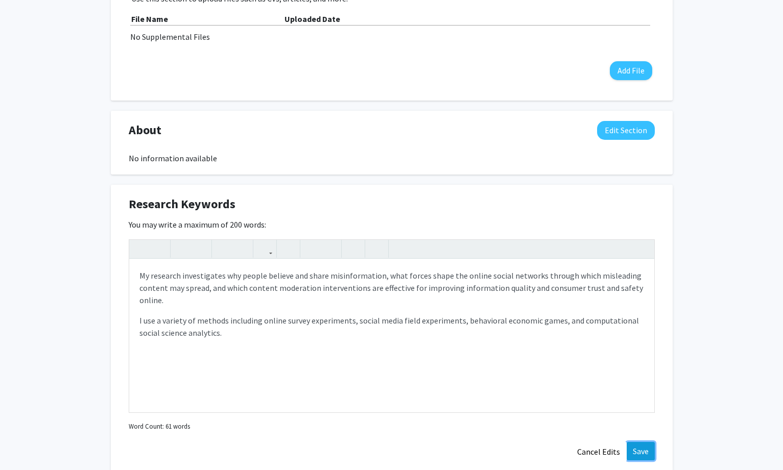
click at [645, 451] on button "Save" at bounding box center [641, 451] width 28 height 18
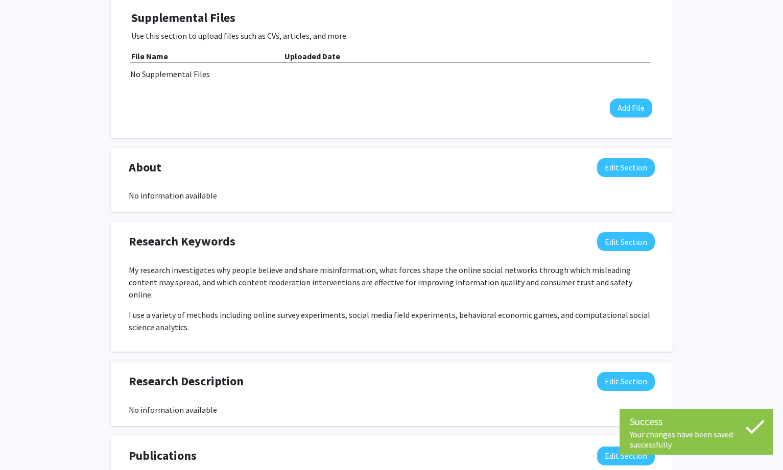
scroll to position [409, 0]
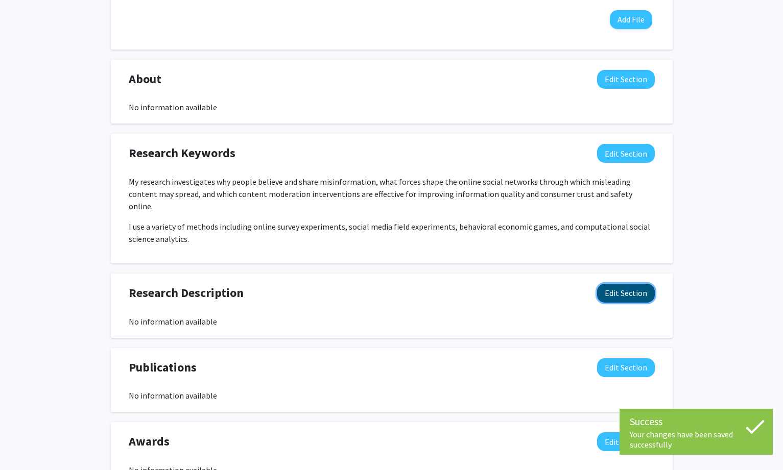
click at [647, 289] on button "Edit Section" at bounding box center [626, 293] width 58 height 19
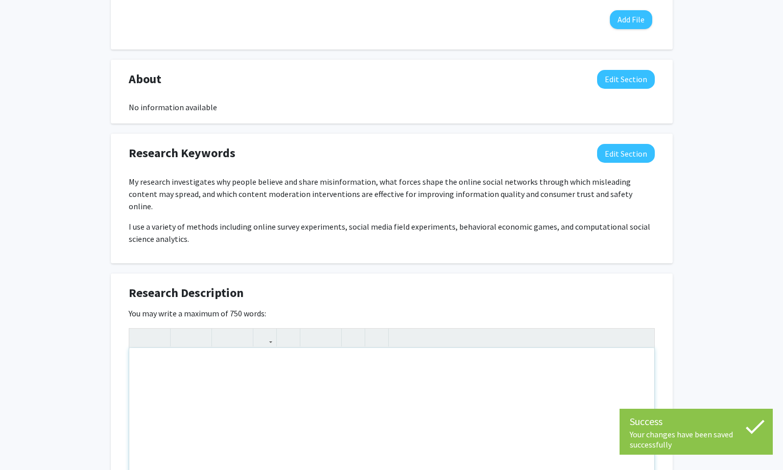
click at [384, 385] on div "Note to users with screen readers: Please deactivate our accessibility plugin f…" at bounding box center [391, 424] width 525 height 153
paste div "Note to users with screen readers: Please deactivate our accessibility plugin f…"
type textarea "<p>My research investigates why people believe and share misinformation, what f…"
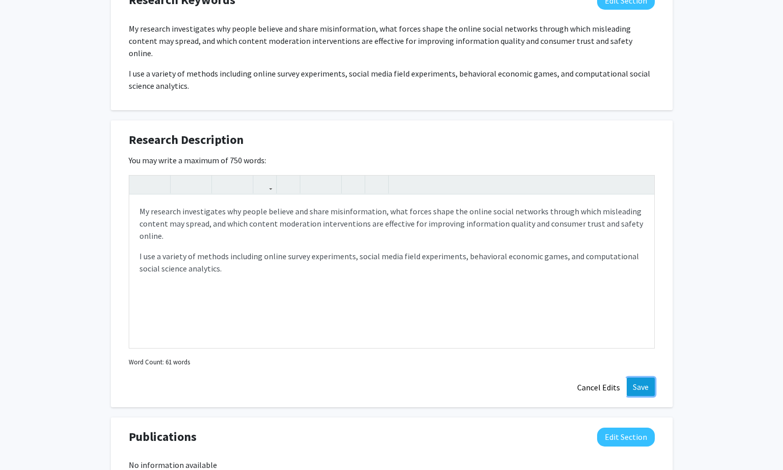
click at [632, 378] on button "Save" at bounding box center [641, 387] width 28 height 18
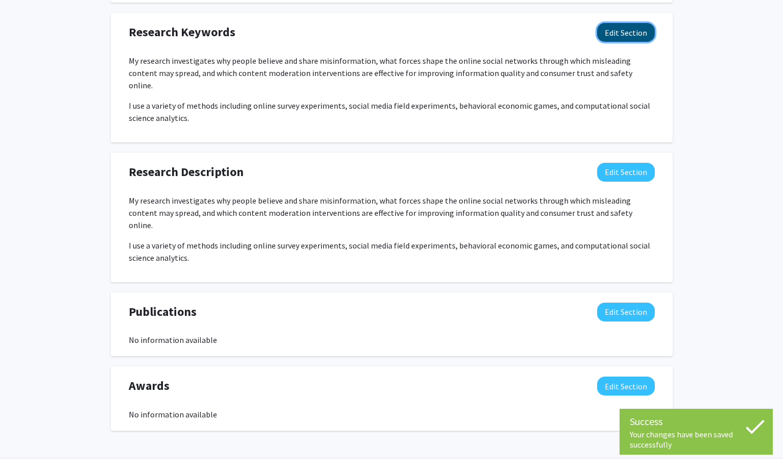
click at [632, 41] on button "Edit Section" at bounding box center [626, 32] width 58 height 19
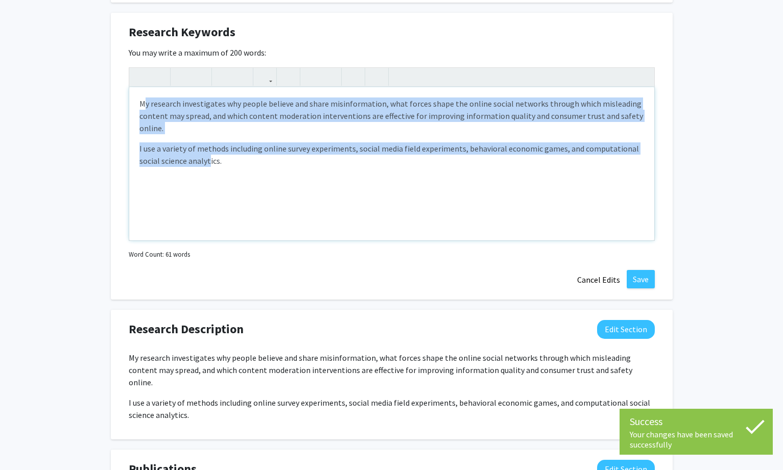
drag, startPoint x: 142, startPoint y: 102, endPoint x: 209, endPoint y: 168, distance: 94.3
click at [209, 168] on div "My research investigates why people believe and share misinformation, what forc…" at bounding box center [391, 163] width 525 height 153
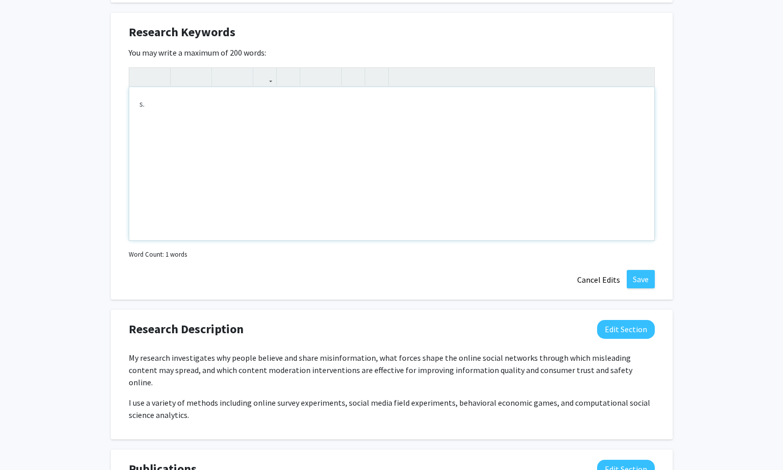
type textarea "<p><span style="font-size: 1rem;">.</span></p>"
click at [641, 276] on button "Save" at bounding box center [641, 279] width 28 height 18
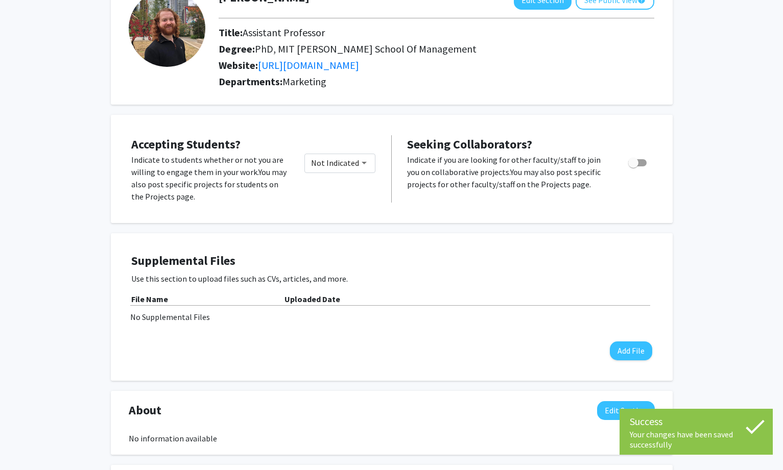
scroll to position [0, 0]
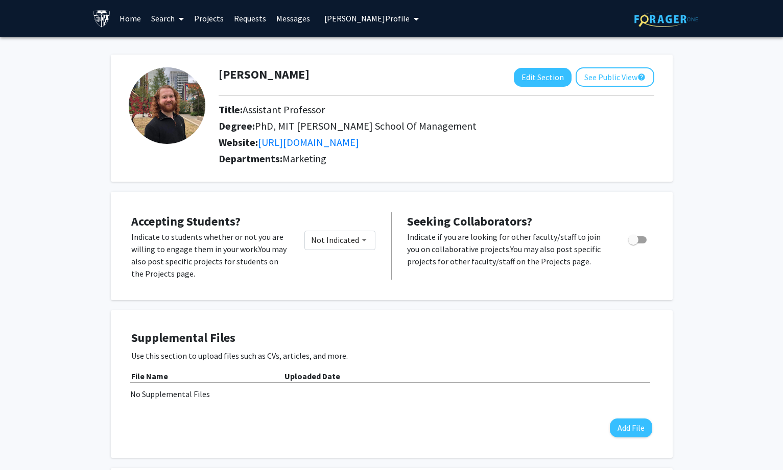
click at [366, 18] on span "[PERSON_NAME] Profile" at bounding box center [366, 18] width 85 height 10
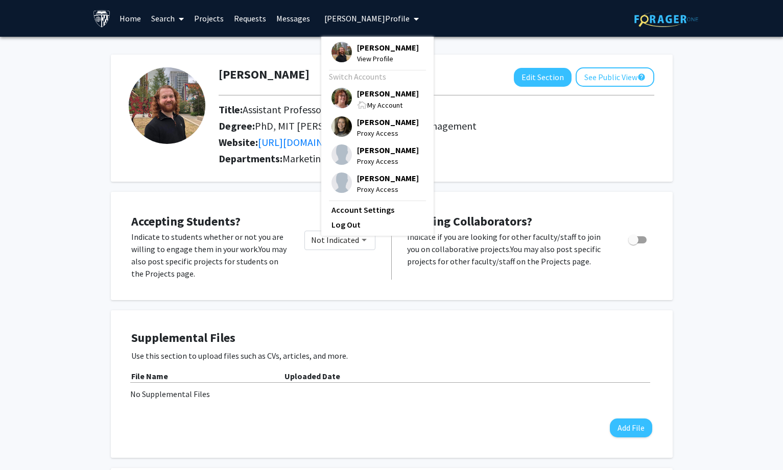
click at [374, 93] on span "[PERSON_NAME]" at bounding box center [388, 93] width 62 height 11
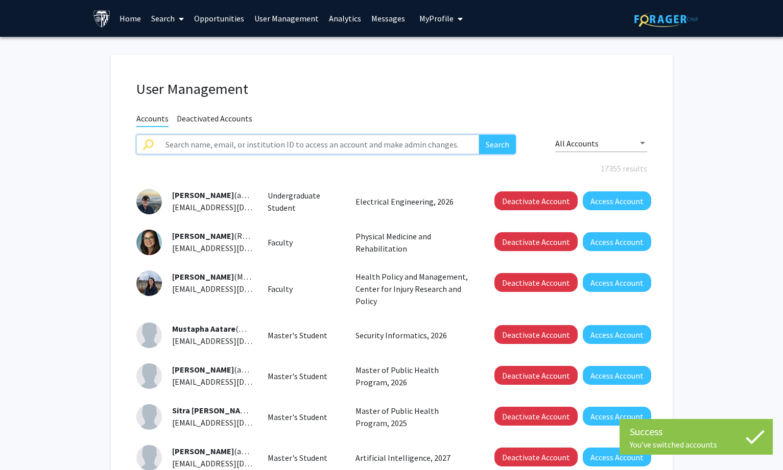
click at [190, 137] on input "text" at bounding box center [319, 144] width 320 height 19
paste input "Harang Ju"
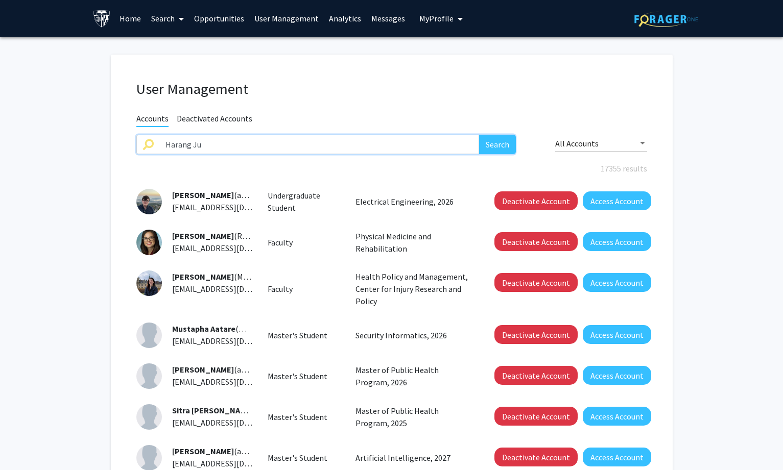
type input "Harang Ju"
click at [486, 140] on button "Search" at bounding box center [497, 144] width 37 height 19
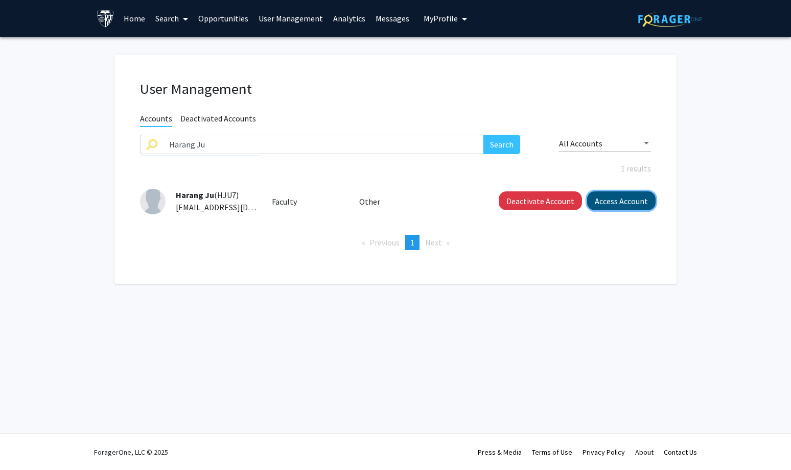
click at [618, 201] on button "Access Account" at bounding box center [621, 201] width 68 height 19
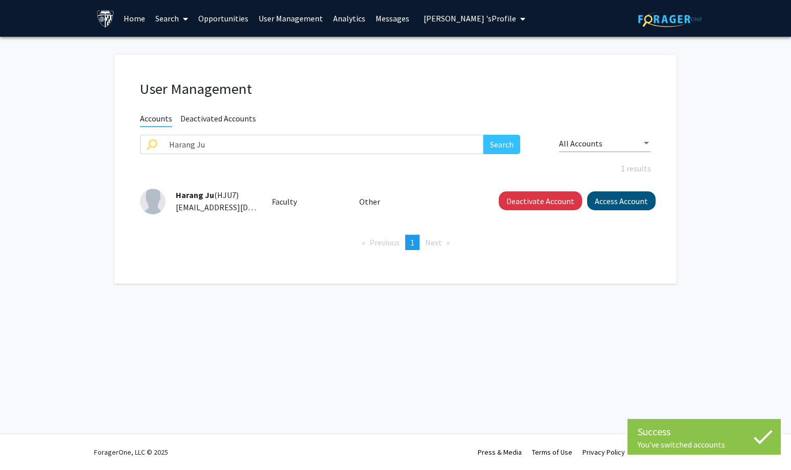
click at [603, 199] on div "Success You've switched accounts You've switched accounts Skip navigation Home …" at bounding box center [395, 235] width 791 height 470
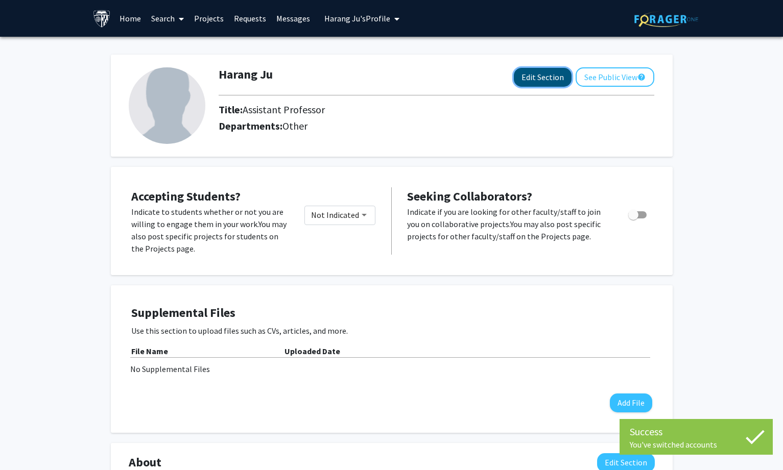
click at [544, 78] on button "Edit Section" at bounding box center [543, 77] width 58 height 19
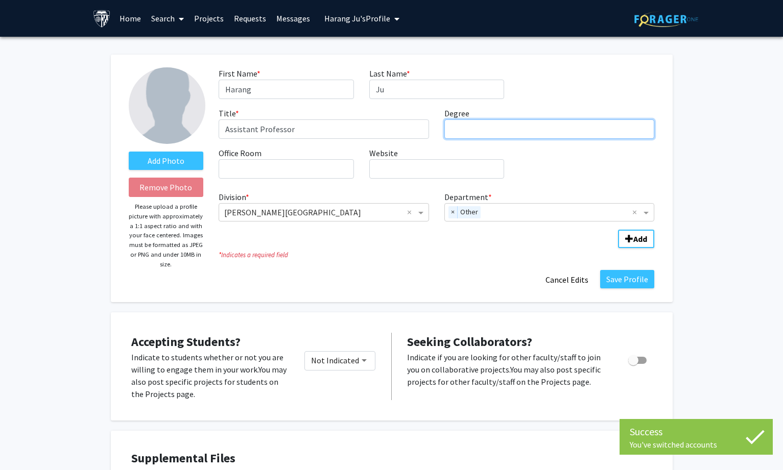
click at [472, 128] on input "Degree required" at bounding box center [549, 129] width 210 height 19
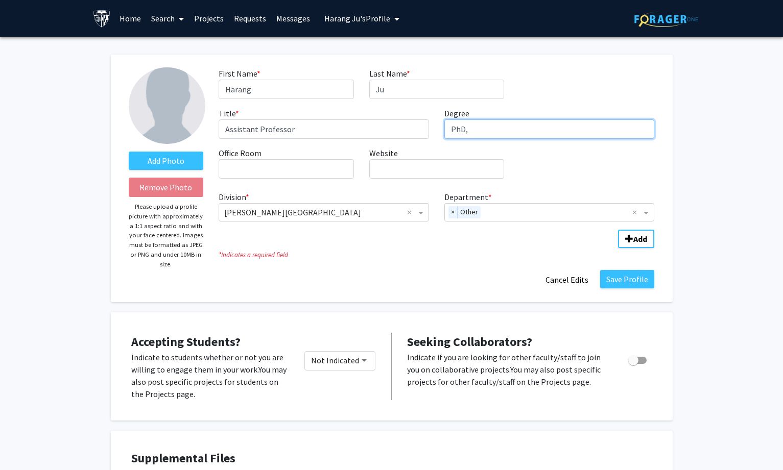
paste input "[GEOGRAPHIC_DATA][US_STATE]"
type input "PhD, [GEOGRAPHIC_DATA][US_STATE]"
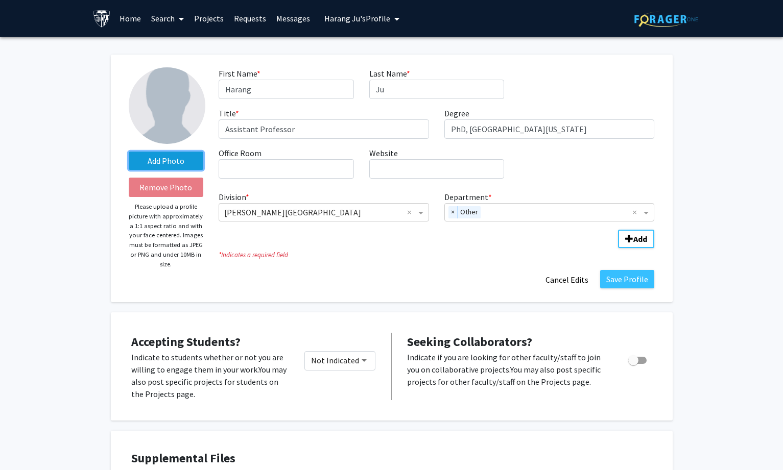
click at [181, 164] on label "Add Photo" at bounding box center [166, 161] width 75 height 18
click at [0, 0] on input "Add Photo" at bounding box center [0, 0] width 0 height 0
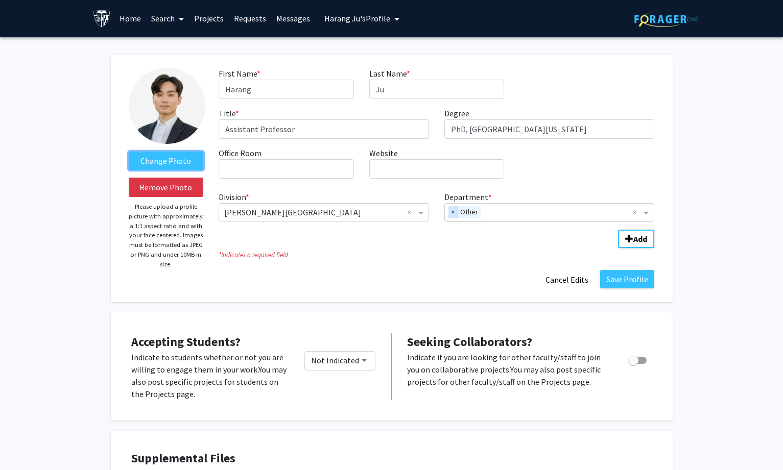
click at [452, 212] on span "×" at bounding box center [452, 212] width 9 height 12
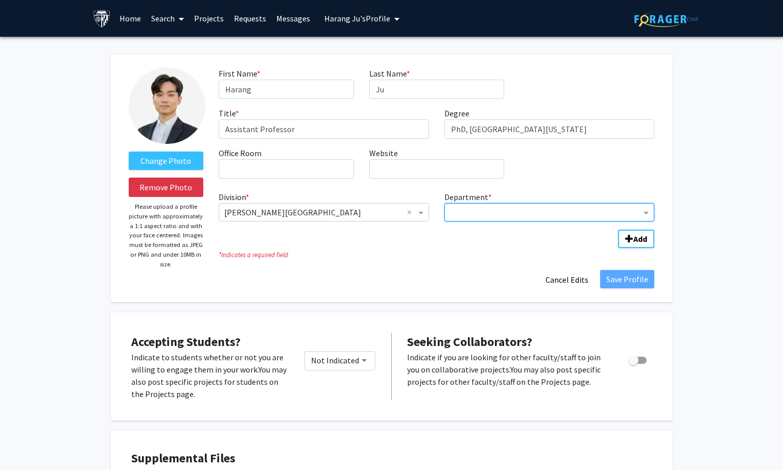
click at [492, 213] on input "Department" at bounding box center [546, 213] width 192 height 12
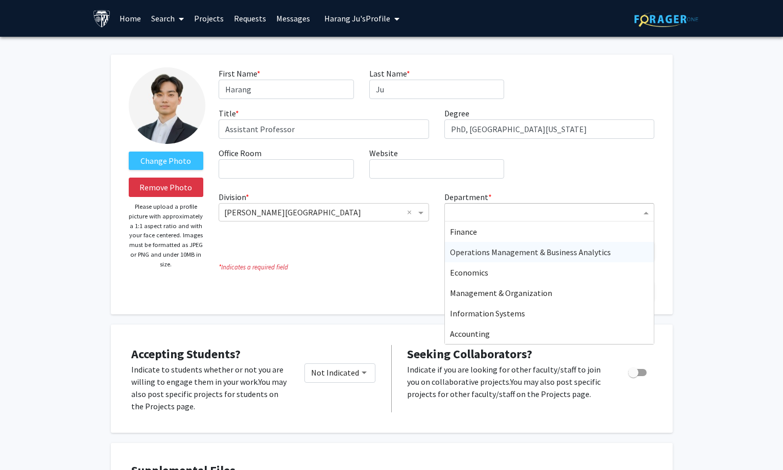
click at [575, 254] on span "Operations Management & Business Analytics" at bounding box center [530, 252] width 161 height 10
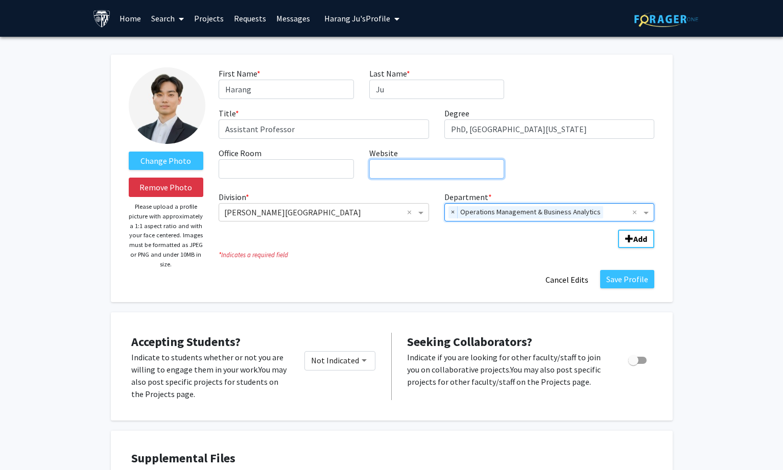
click at [404, 164] on input "Website required" at bounding box center [436, 168] width 135 height 19
paste input "[URL][DOMAIN_NAME]"
click at [453, 216] on span "×" at bounding box center [452, 212] width 9 height 12
type input "[URL][DOMAIN_NAME]"
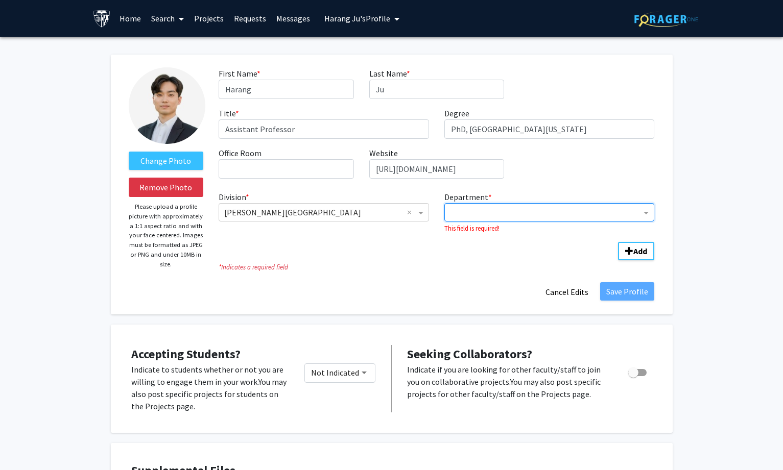
click at [520, 211] on input "Department" at bounding box center [546, 213] width 192 height 12
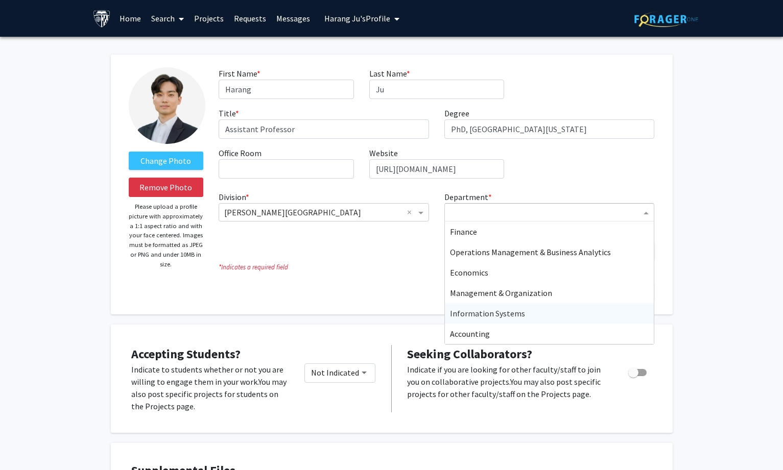
click at [511, 309] on span "Information Systems" at bounding box center [487, 313] width 75 height 10
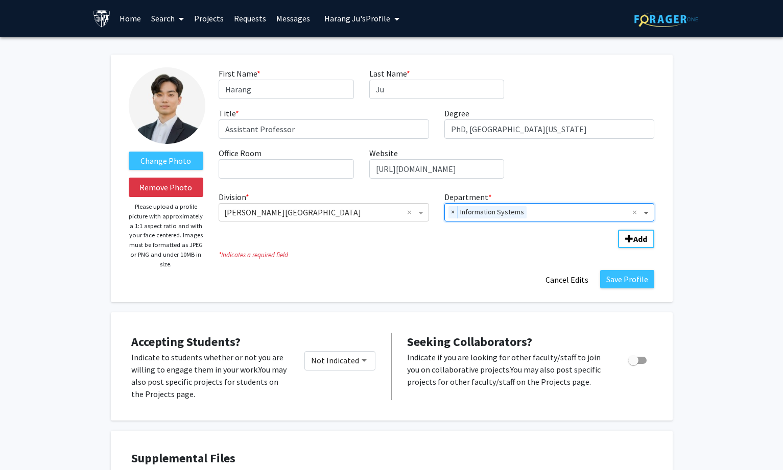
click at [647, 211] on span "Department" at bounding box center [647, 212] width 13 height 12
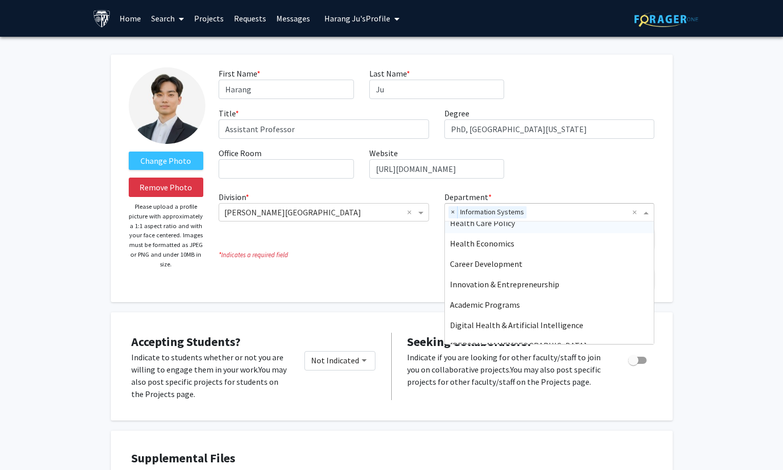
scroll to position [204, 0]
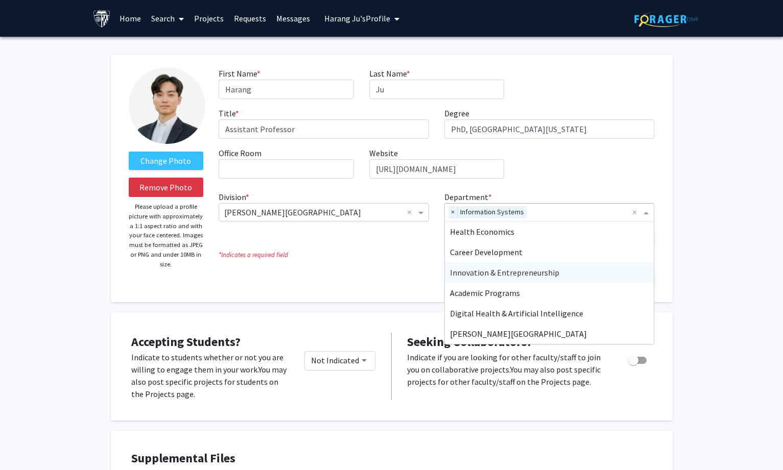
click at [539, 269] on span "Innovation & Entrepreneurship" at bounding box center [504, 273] width 109 height 10
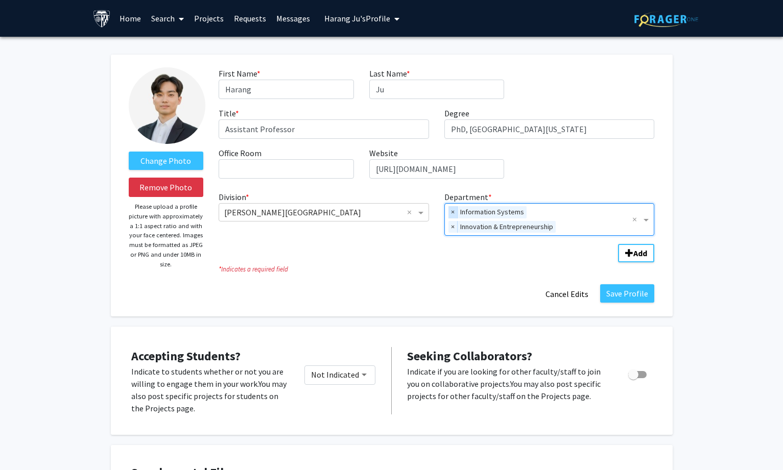
click at [449, 210] on span "×" at bounding box center [452, 212] width 9 height 12
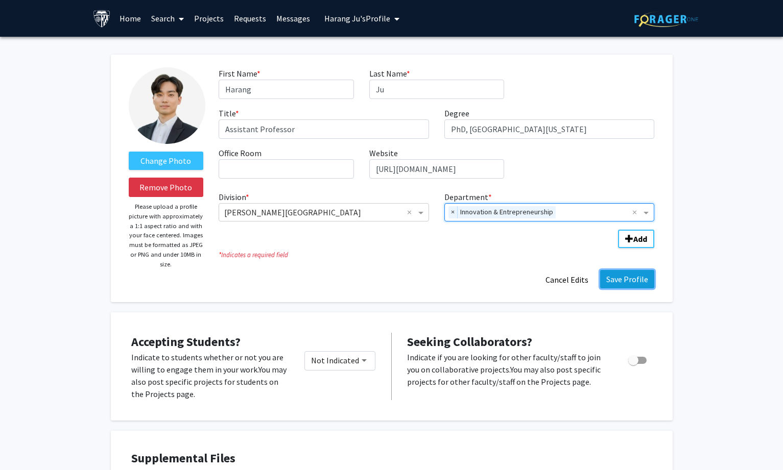
click at [627, 281] on button "Save Profile" at bounding box center [627, 279] width 54 height 18
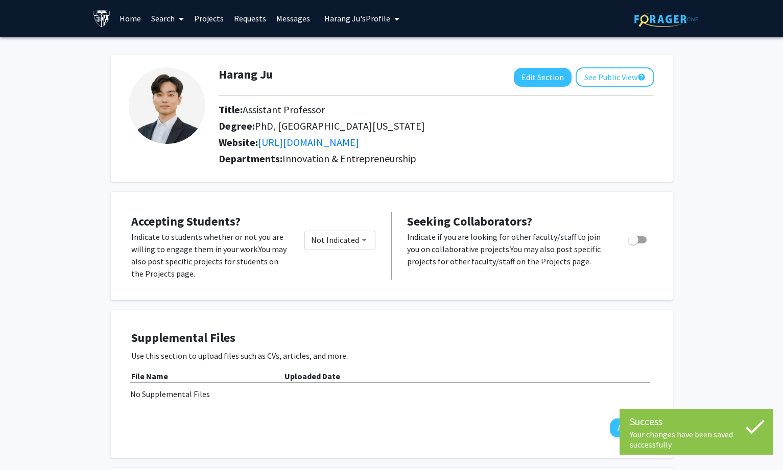
click at [374, 18] on span "Harang Ju's Profile" at bounding box center [357, 18] width 66 height 10
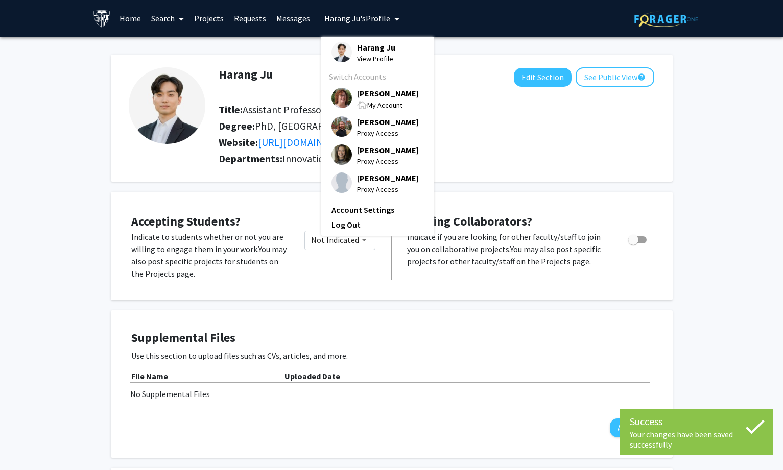
click at [386, 99] on div "My Account" at bounding box center [388, 105] width 62 height 12
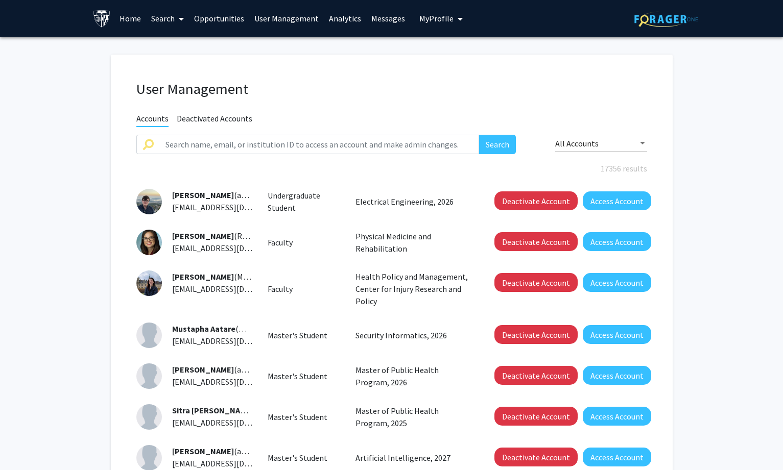
click at [161, 16] on link "Search" at bounding box center [167, 19] width 43 height 36
click at [179, 51] on span "Faculty/Staff" at bounding box center [183, 47] width 75 height 20
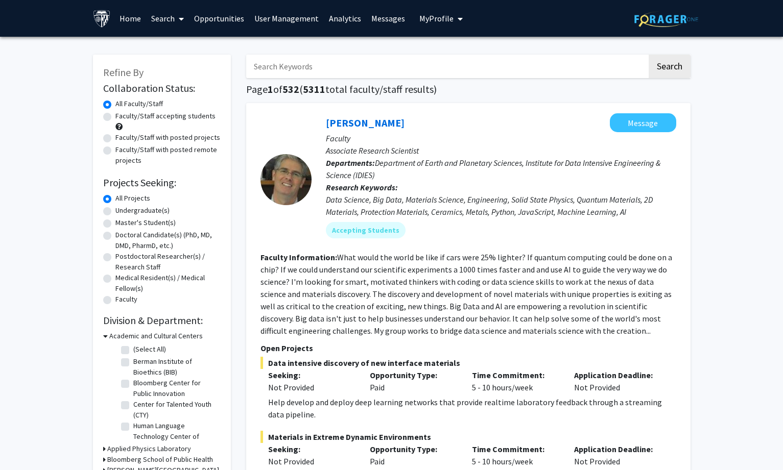
click at [128, 340] on h3 "Academic and Cultural Centers" at bounding box center [155, 336] width 93 height 11
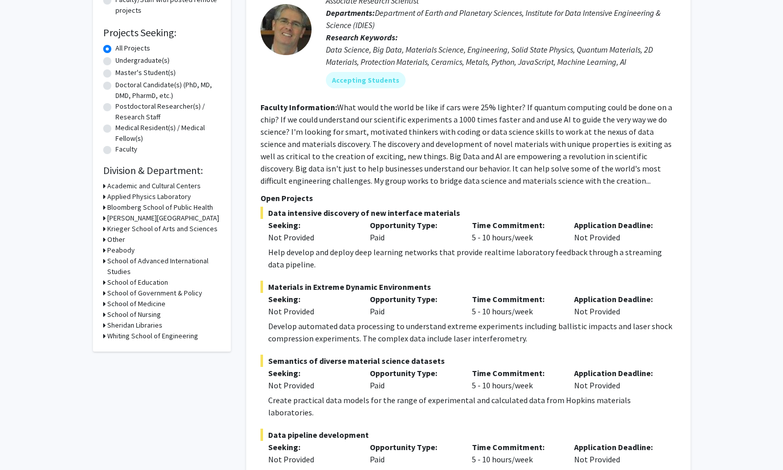
scroll to position [204, 0]
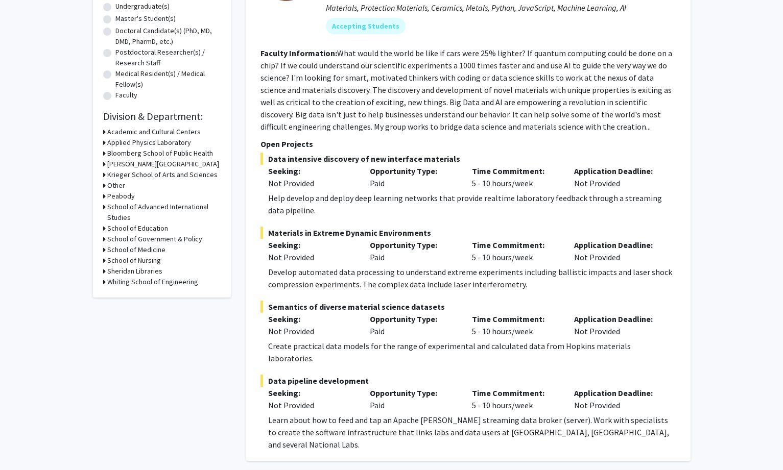
click at [141, 173] on h3 "Krieger School of Arts and Sciences" at bounding box center [162, 175] width 110 height 11
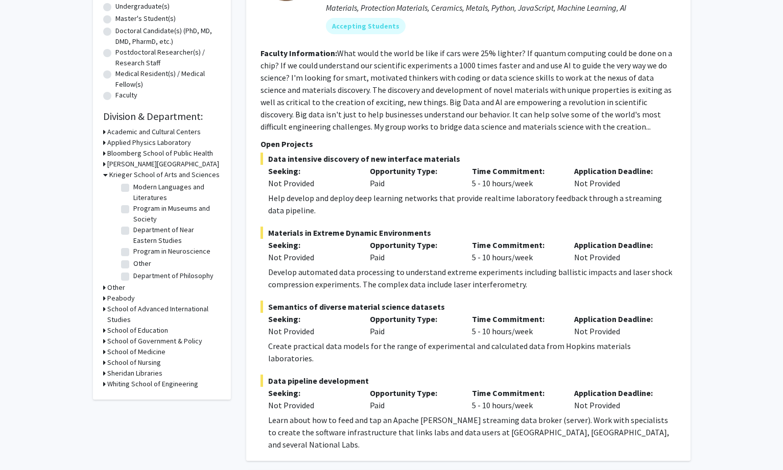
scroll to position [766, 0]
click at [147, 218] on label "Other" at bounding box center [142, 212] width 18 height 11
click at [140, 214] on input "Other" at bounding box center [136, 210] width 7 height 7
checkbox input "true"
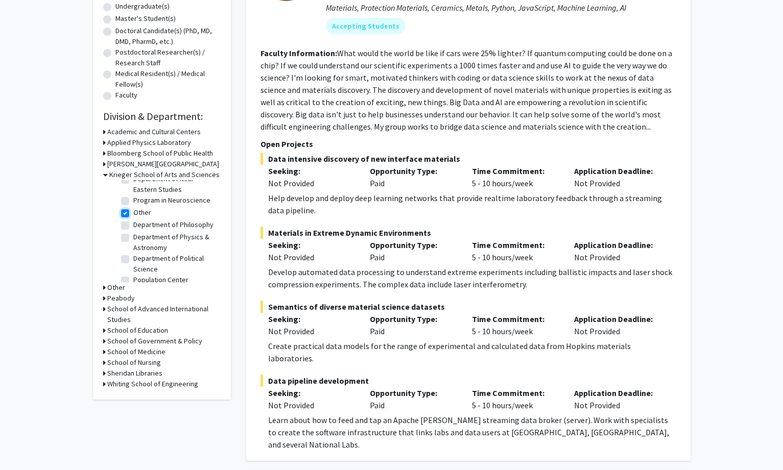
checkbox input "true"
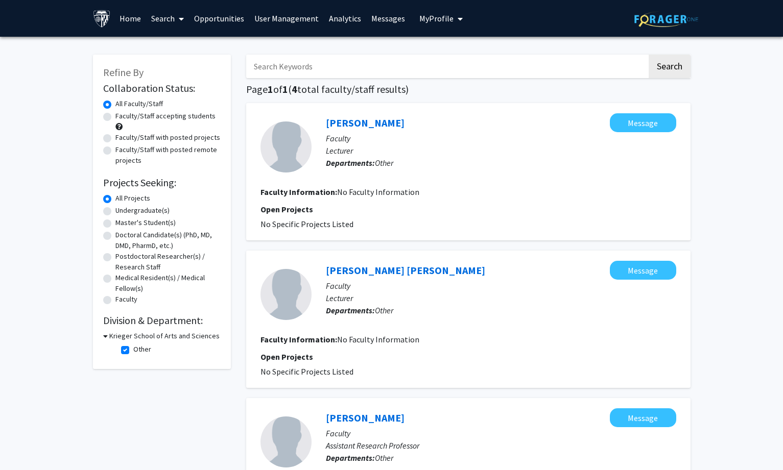
drag, startPoint x: 322, startPoint y: 109, endPoint x: 397, endPoint y: 113, distance: 75.7
click at [397, 113] on div "[PERSON_NAME] Message Faculty Lecturer Departments: Other Faculty Information: …" at bounding box center [468, 171] width 444 height 137
copy link "[PERSON_NAME]"
drag, startPoint x: 325, startPoint y: 262, endPoint x: 408, endPoint y: 260, distance: 83.3
click at [408, 260] on div "[PERSON_NAME] [PERSON_NAME] Message Faculty Lecturer Departments: Other Faculty…" at bounding box center [468, 319] width 444 height 137
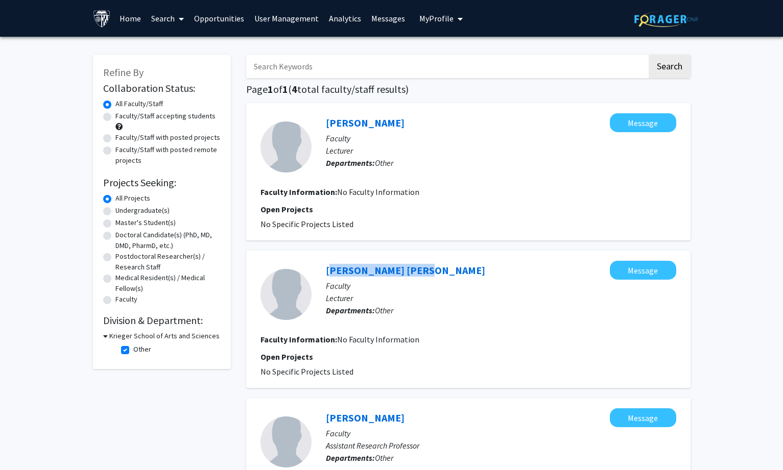
copy link "[PERSON_NAME] [PERSON_NAME]"
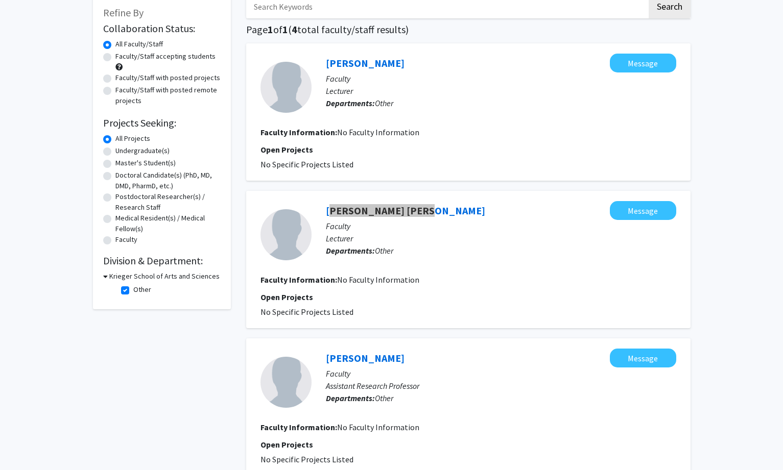
scroll to position [153, 0]
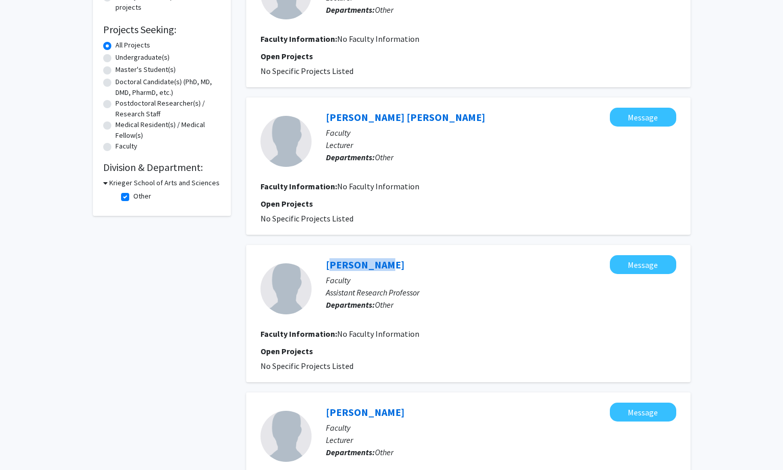
drag, startPoint x: 327, startPoint y: 256, endPoint x: 381, endPoint y: 255, distance: 54.1
click at [381, 255] on div "[PERSON_NAME] Message Faculty Assistant Research Professor Departments: Other F…" at bounding box center [468, 313] width 444 height 137
copy link "[PERSON_NAME]"
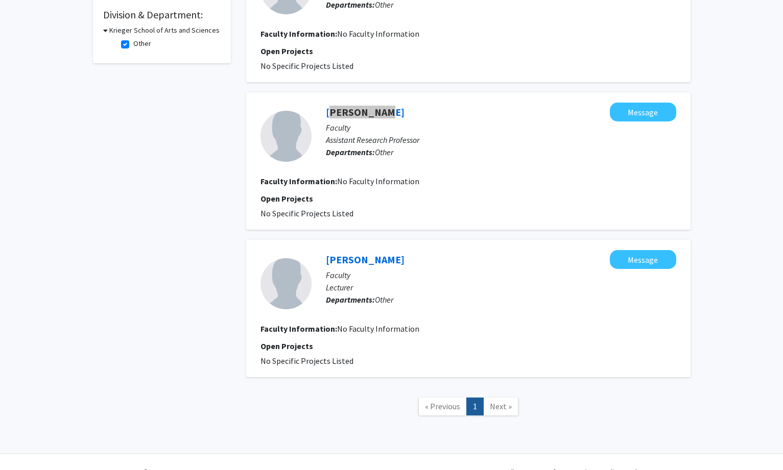
scroll to position [306, 0]
drag, startPoint x: 321, startPoint y: 248, endPoint x: 377, endPoint y: 248, distance: 56.7
click at [377, 248] on div "[PERSON_NAME] Message Faculty Lecturer Departments: Other Faculty Information: …" at bounding box center [468, 308] width 444 height 137
copy link "[PERSON_NAME]"
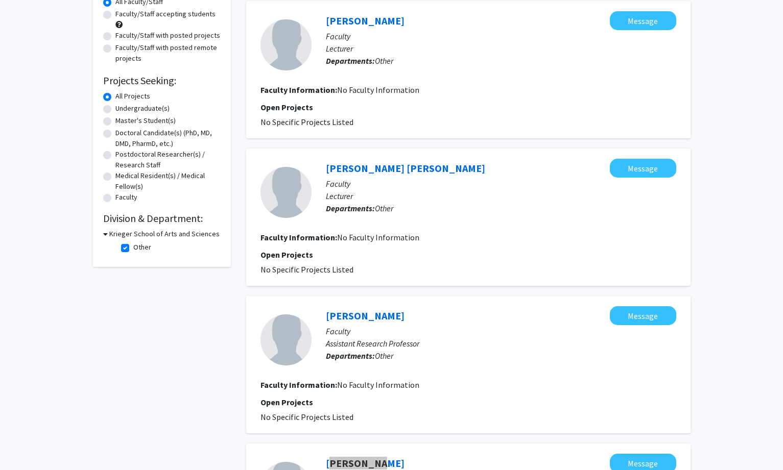
scroll to position [0, 0]
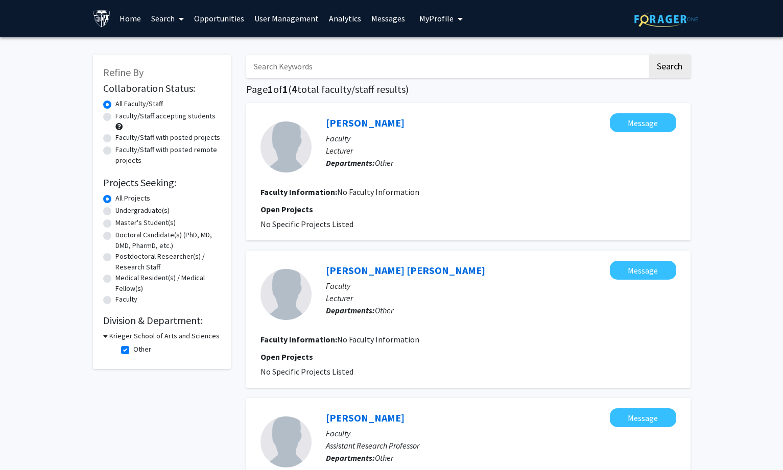
click at [268, 17] on link "User Management" at bounding box center [286, 19] width 75 height 36
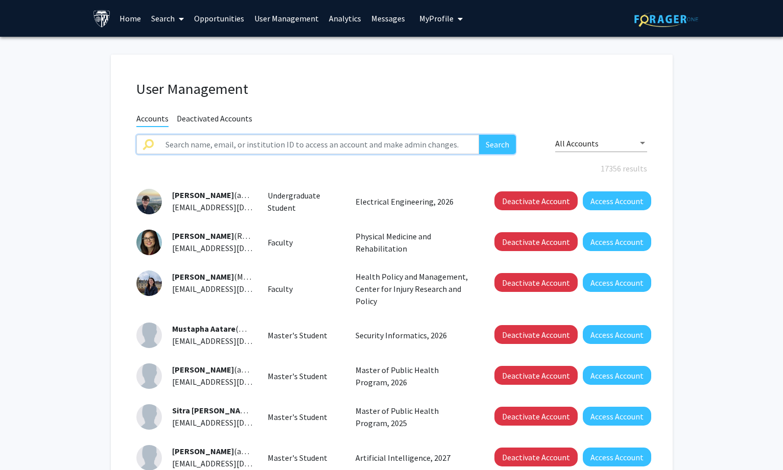
click at [274, 140] on input "text" at bounding box center [319, 144] width 320 height 19
paste input "[PERSON_NAME]"
type input "[PERSON_NAME]"
click at [496, 145] on button "Search" at bounding box center [497, 144] width 37 height 19
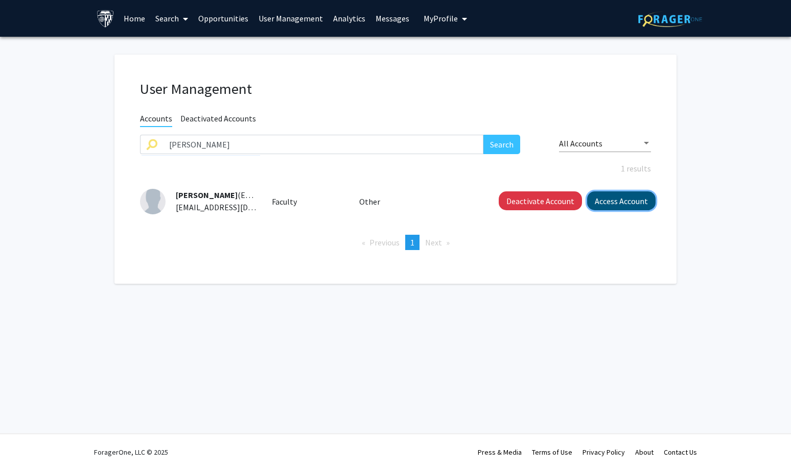
click at [612, 204] on button "Access Account" at bounding box center [621, 201] width 68 height 19
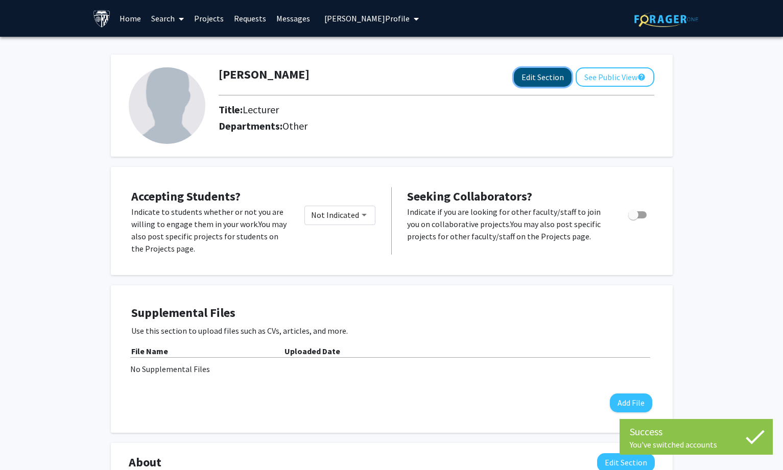
click at [544, 68] on button "Edit Section" at bounding box center [543, 77] width 58 height 19
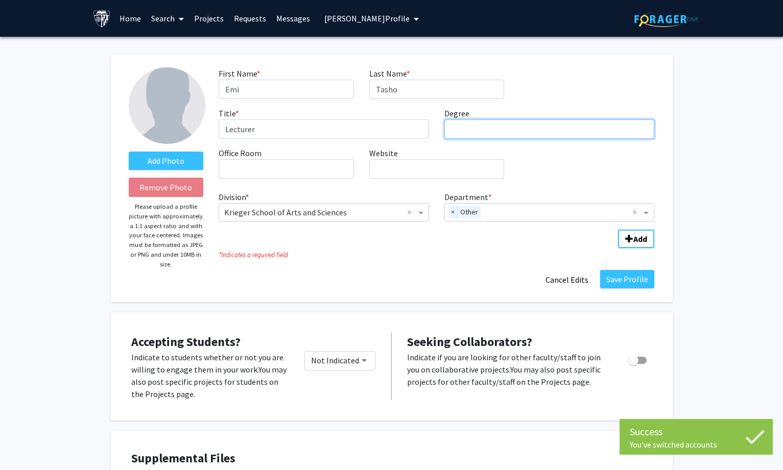
click at [492, 126] on input "Degree required" at bounding box center [549, 129] width 210 height 19
paste input "[GEOGRAPHIC_DATA], [US_STATE][GEOGRAPHIC_DATA]"
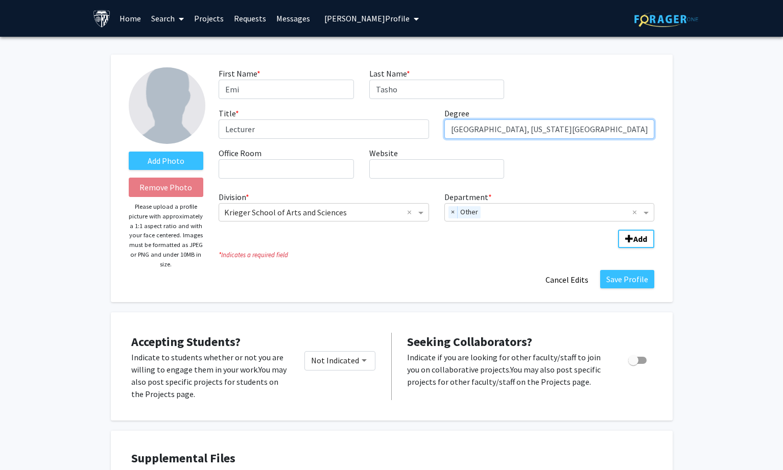
type input "[GEOGRAPHIC_DATA], [US_STATE][GEOGRAPHIC_DATA]"
click at [449, 209] on span "×" at bounding box center [452, 212] width 9 height 12
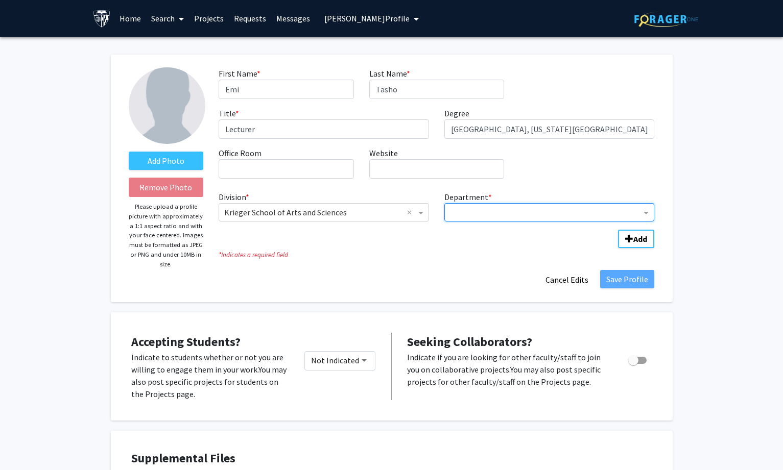
click at [466, 209] on input "Department" at bounding box center [546, 213] width 192 height 12
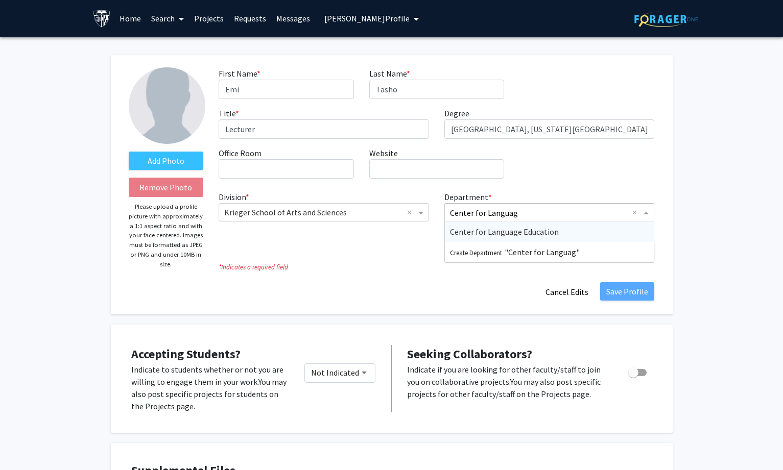
type input "Center for Language"
click at [478, 227] on span "Center for Language Education" at bounding box center [504, 232] width 109 height 10
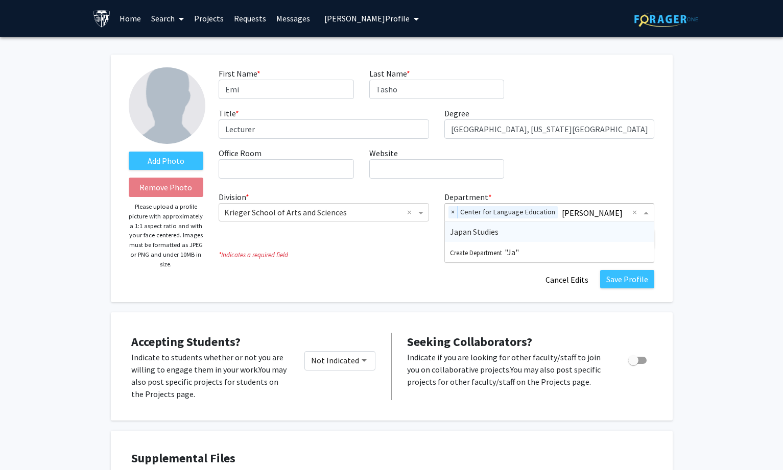
type input "J"
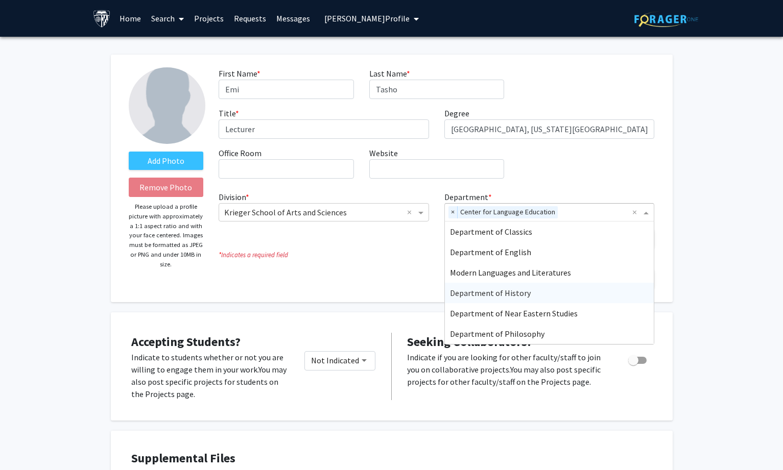
click at [409, 264] on fg-title-edit "First Name * required Emi Last Name * required [PERSON_NAME] Title * required L…" at bounding box center [437, 178] width 436 height 222
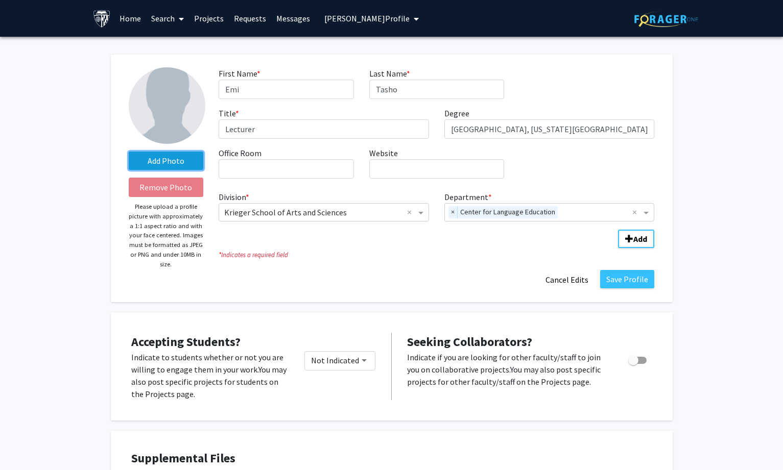
click at [176, 160] on label "Add Photo" at bounding box center [166, 161] width 75 height 18
click at [0, 0] on input "Add Photo" at bounding box center [0, 0] width 0 height 0
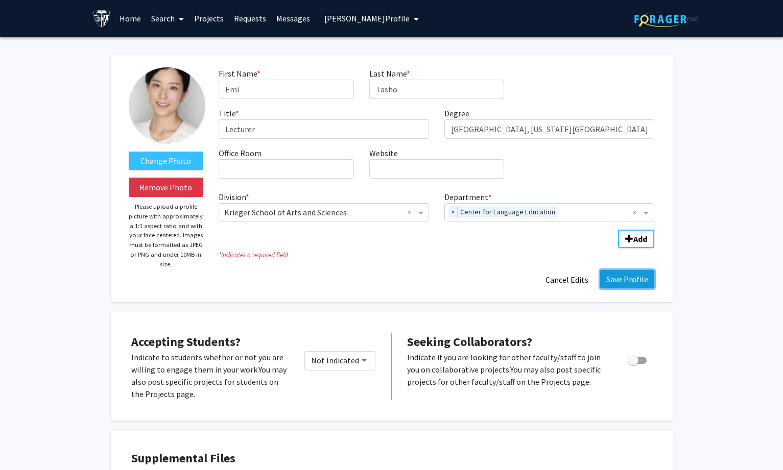
click at [614, 279] on button "Save Profile" at bounding box center [627, 279] width 54 height 18
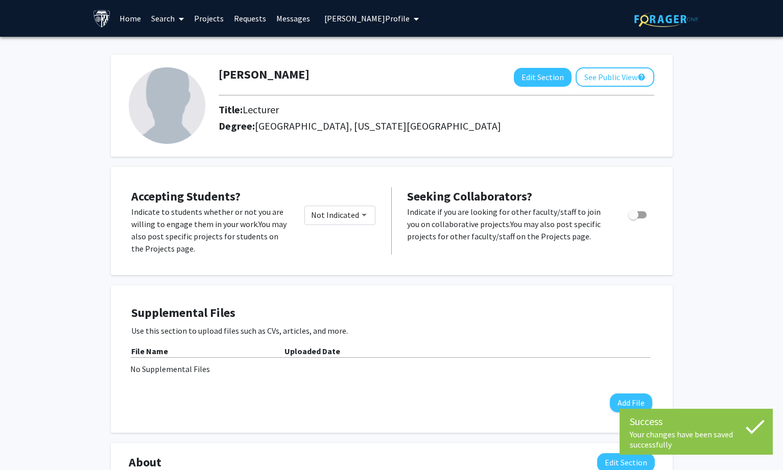
click at [372, 18] on span "[PERSON_NAME] Profile" at bounding box center [366, 18] width 85 height 10
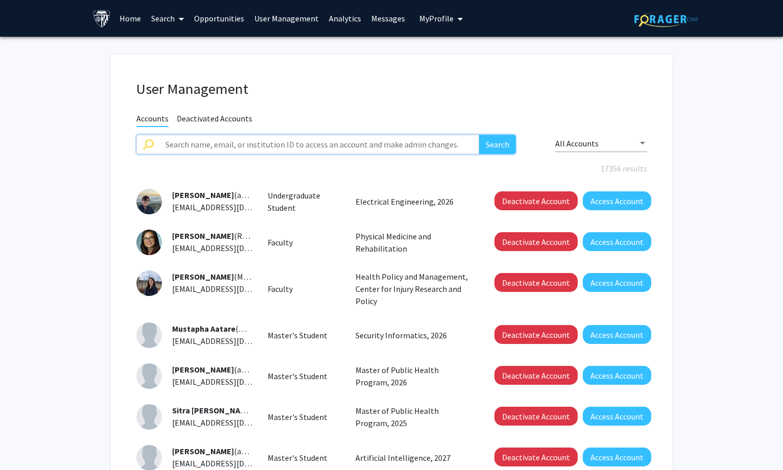
click at [231, 143] on input "text" at bounding box center [319, 144] width 320 height 19
paste input "[PERSON_NAME]"
type input "[PERSON_NAME]"
click at [493, 142] on button "Search" at bounding box center [497, 144] width 37 height 19
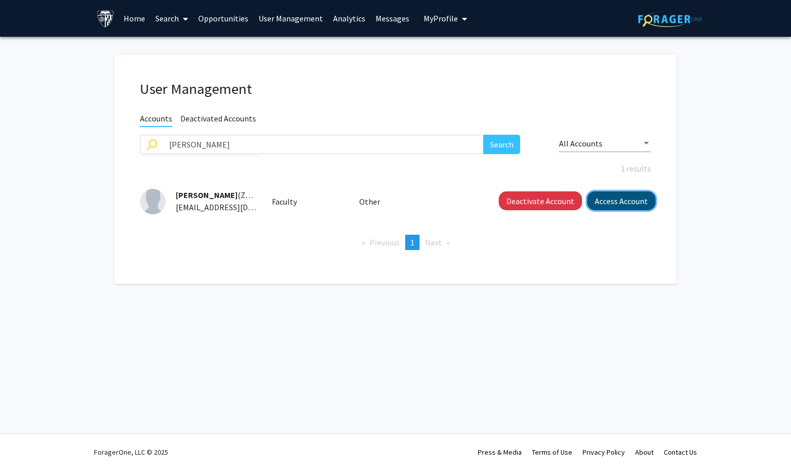
click at [601, 198] on button "Access Account" at bounding box center [621, 201] width 68 height 19
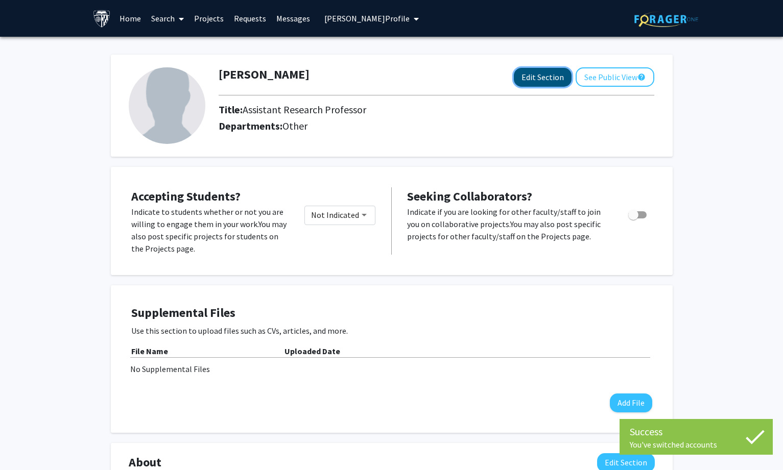
click at [536, 77] on button "Edit Section" at bounding box center [543, 77] width 58 height 19
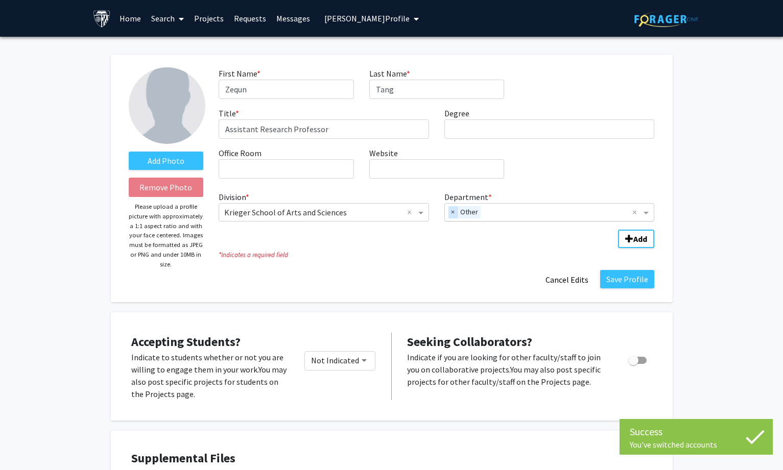
click at [448, 212] on span "×" at bounding box center [452, 212] width 9 height 12
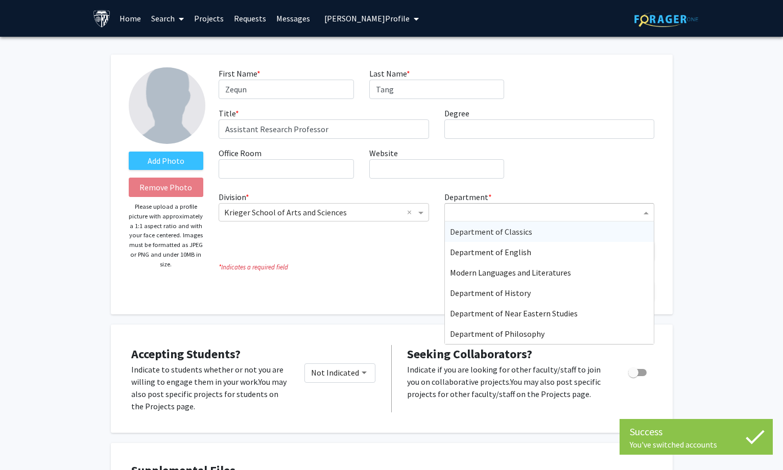
click at [457, 212] on input "Department" at bounding box center [546, 213] width 192 height 12
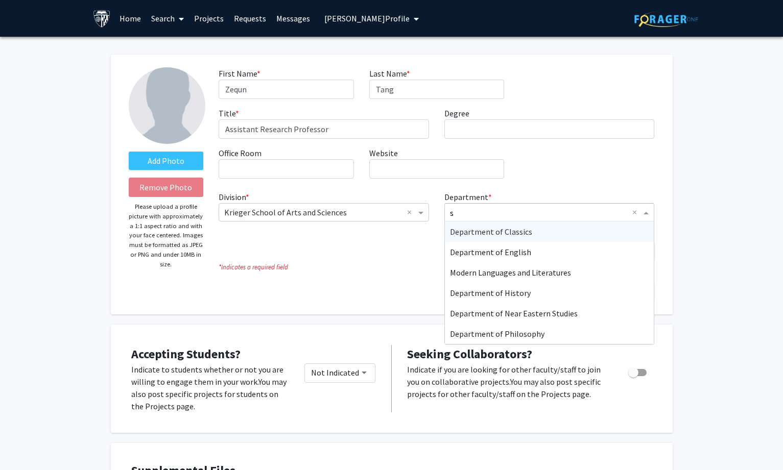
type input "so"
click at [499, 269] on span "Department of Sociology" at bounding box center [494, 273] width 89 height 10
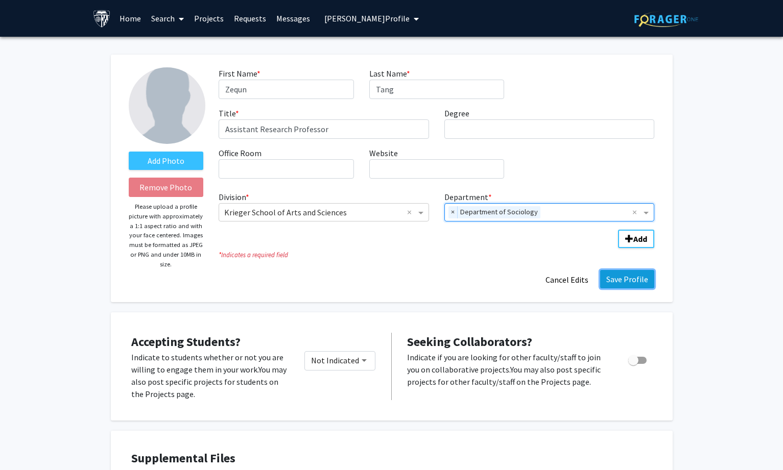
click at [622, 276] on button "Save Profile" at bounding box center [627, 279] width 54 height 18
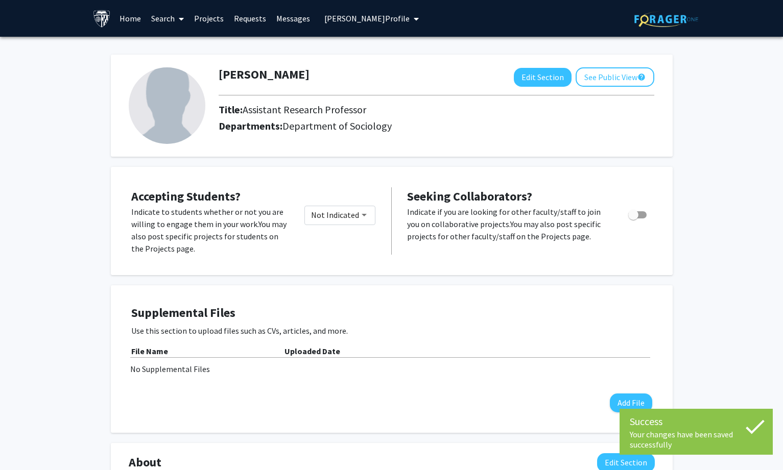
click at [360, 18] on span "[PERSON_NAME] Profile" at bounding box center [366, 18] width 85 height 10
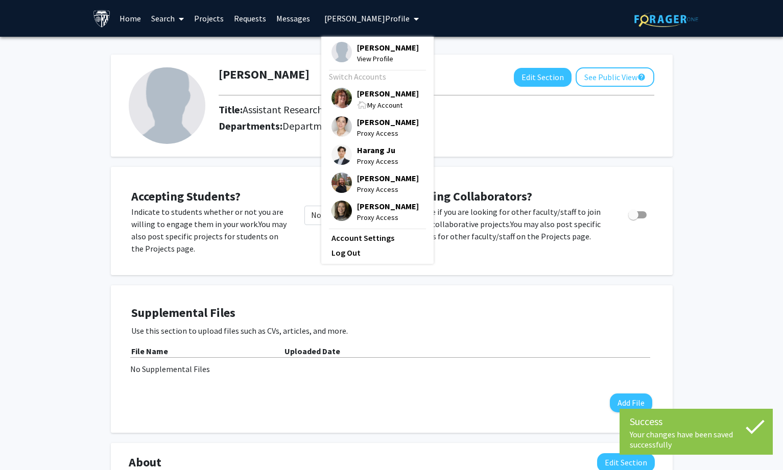
click at [357, 94] on span "[PERSON_NAME]" at bounding box center [388, 93] width 62 height 11
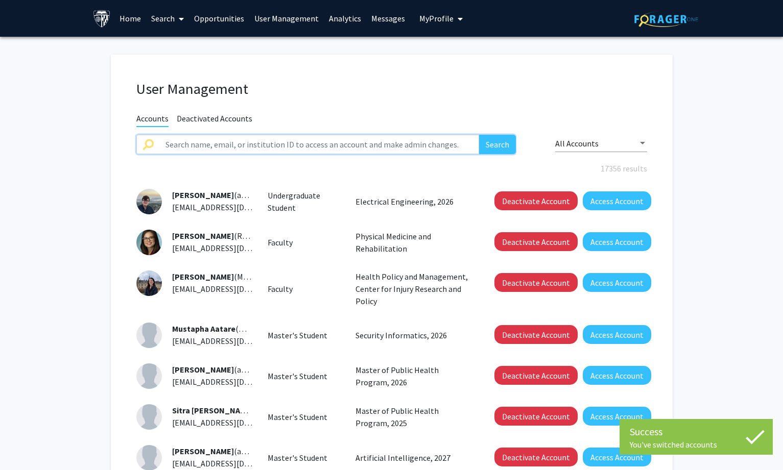
click at [441, 140] on input "text" at bounding box center [319, 144] width 320 height 19
paste input "[PERSON_NAME] [PERSON_NAME]"
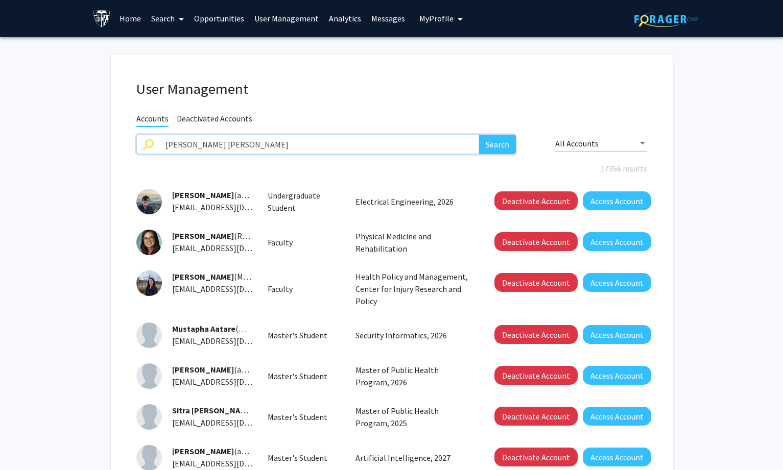
type input "[PERSON_NAME] [PERSON_NAME]"
drag, startPoint x: 487, startPoint y: 143, endPoint x: 548, endPoint y: 4, distance: 152.5
click at [488, 143] on button "Search" at bounding box center [497, 144] width 37 height 19
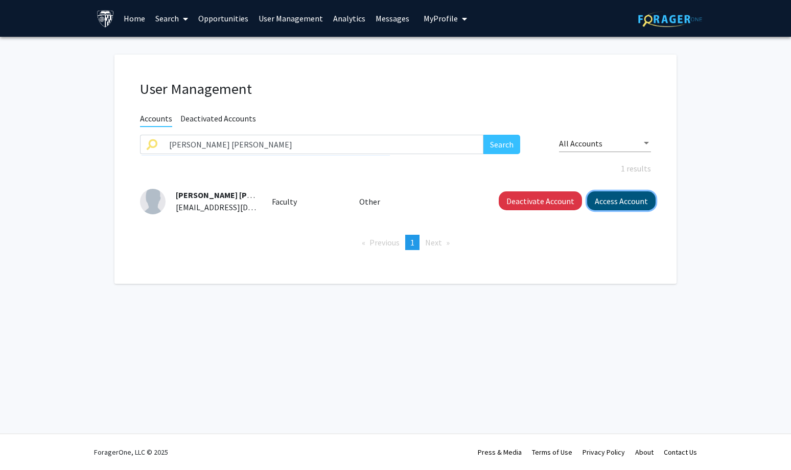
click at [601, 204] on button "Access Account" at bounding box center [621, 201] width 68 height 19
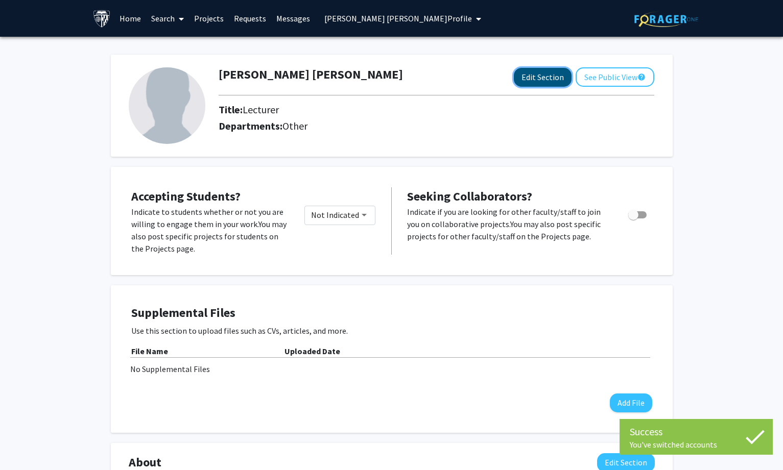
click at [540, 76] on button "Edit Section" at bounding box center [543, 77] width 58 height 19
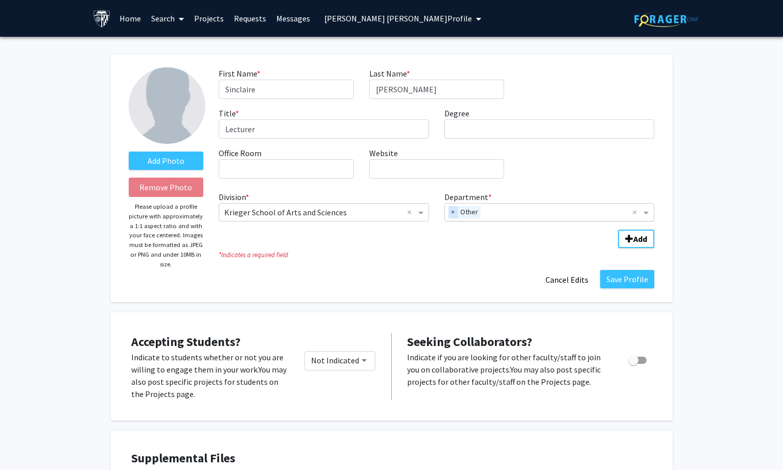
click at [451, 211] on span "×" at bounding box center [452, 212] width 9 height 12
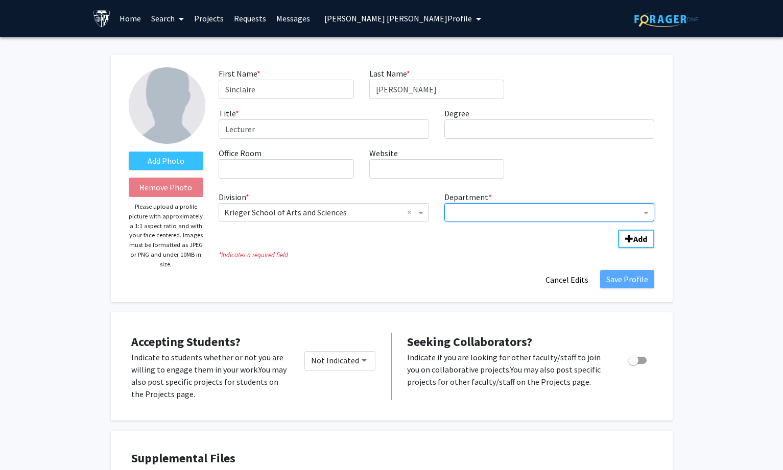
click at [462, 217] on input "Department" at bounding box center [546, 213] width 192 height 12
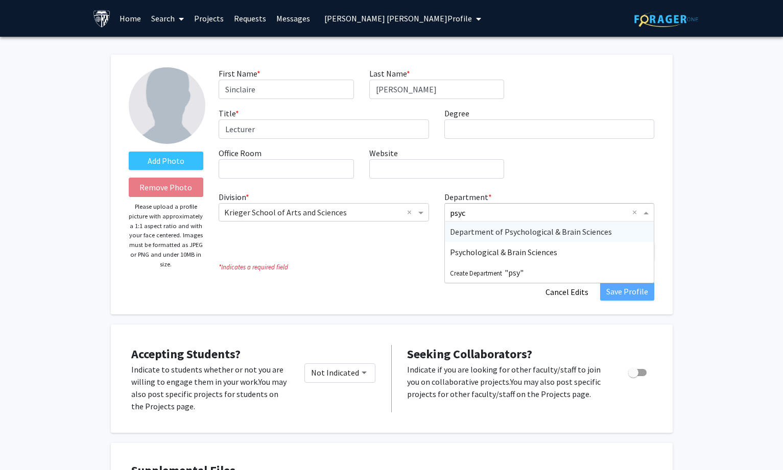
type input "psych"
click at [482, 227] on span "Department of Psychological & Brain Sciences" at bounding box center [531, 232] width 162 height 10
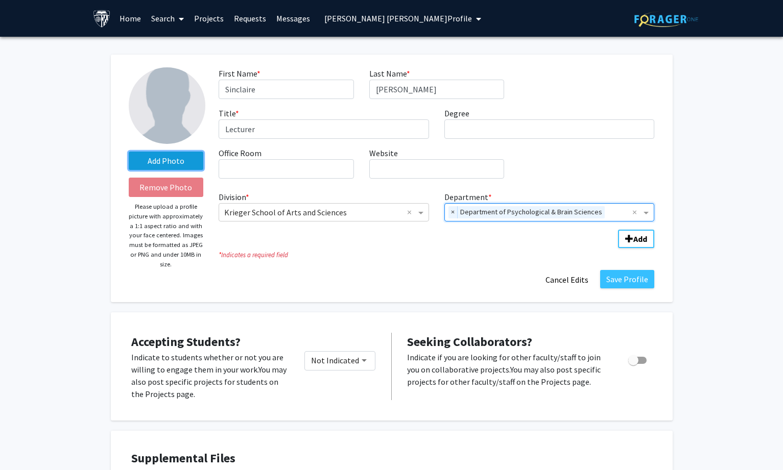
click at [173, 157] on label "Add Photo" at bounding box center [166, 161] width 75 height 18
click at [0, 0] on input "Add Photo" at bounding box center [0, 0] width 0 height 0
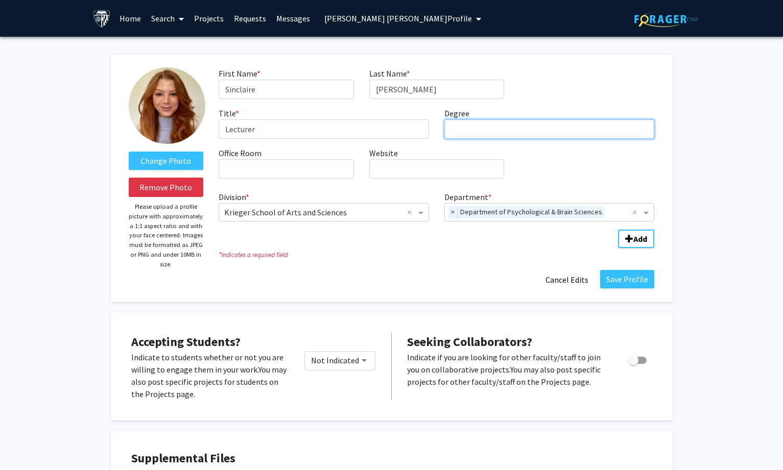
click at [450, 132] on input "Degree required" at bounding box center [549, 129] width 210 height 19
paste input "[GEOGRAPHIC_DATA]"
click at [463, 127] on input "MS< [GEOGRAPHIC_DATA]" at bounding box center [549, 129] width 210 height 19
type input "MS, [GEOGRAPHIC_DATA]"
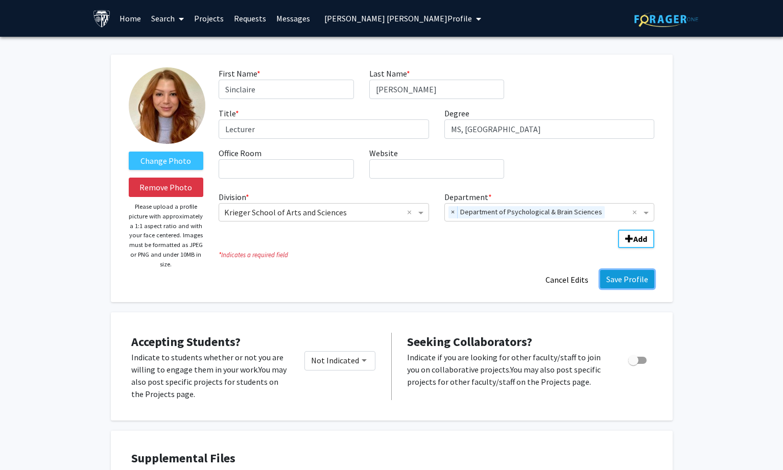
click at [626, 282] on button "Save Profile" at bounding box center [627, 279] width 54 height 18
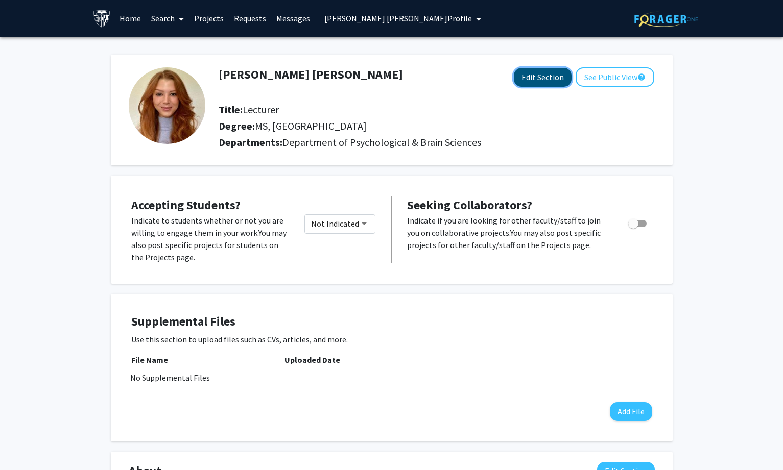
click at [553, 76] on button "Edit Section" at bounding box center [543, 77] width 58 height 19
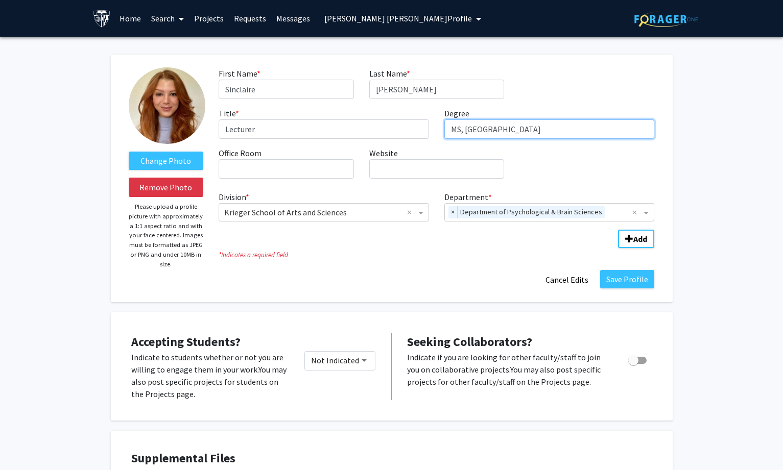
click at [459, 128] on input "MS, [GEOGRAPHIC_DATA]" at bounding box center [549, 129] width 210 height 19
type input "MSc, [GEOGRAPHIC_DATA]"
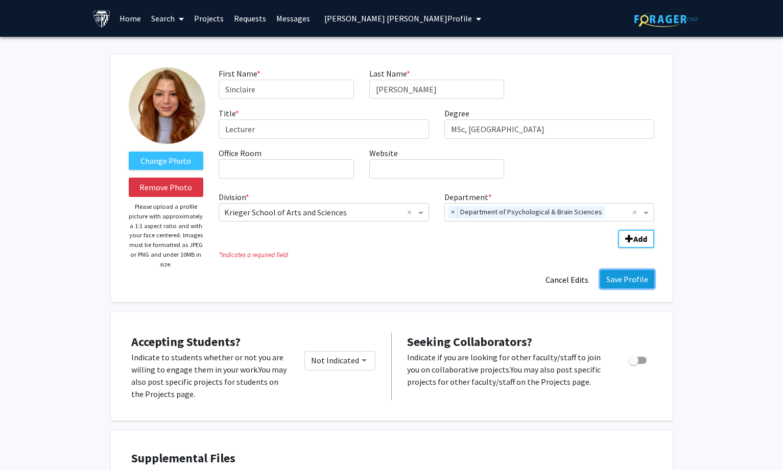
click at [616, 275] on button "Save Profile" at bounding box center [627, 279] width 54 height 18
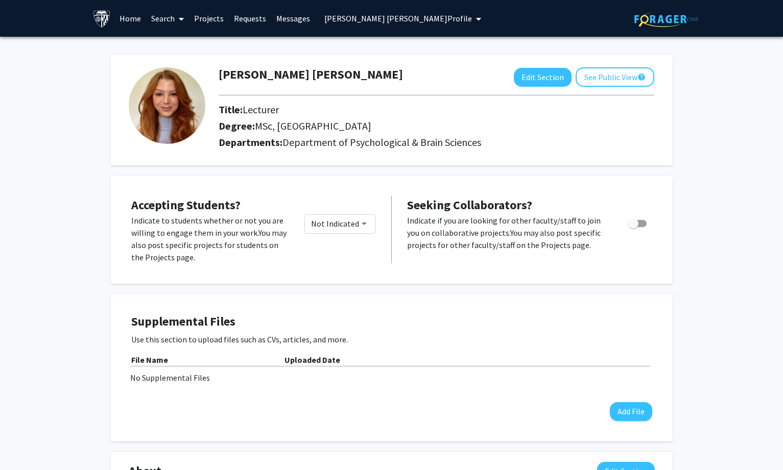
click at [396, 21] on span "[PERSON_NAME] [PERSON_NAME] Profile" at bounding box center [398, 18] width 148 height 10
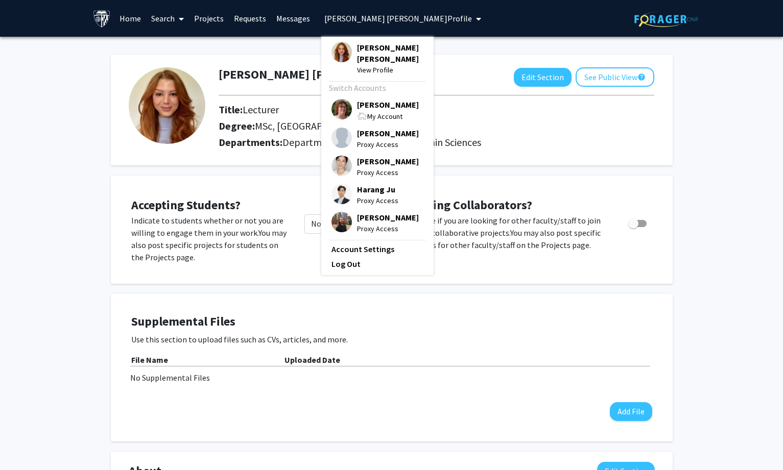
click at [380, 99] on span "[PERSON_NAME]" at bounding box center [388, 104] width 62 height 11
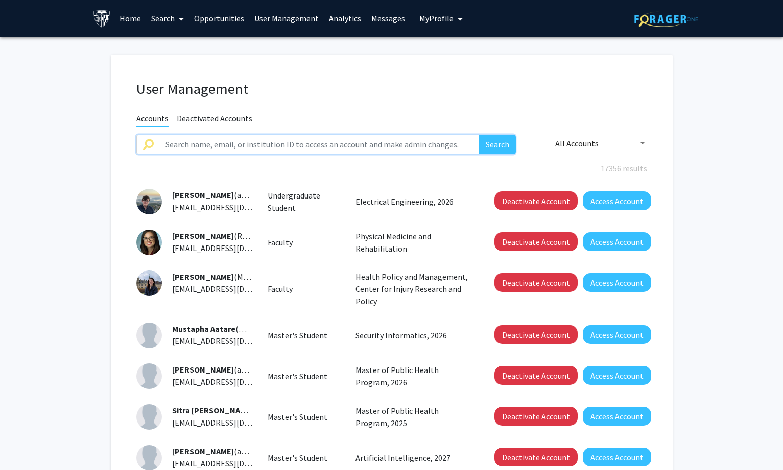
click at [370, 138] on input "text" at bounding box center [319, 144] width 320 height 19
paste input "[PERSON_NAME]"
type input "[PERSON_NAME]"
drag, startPoint x: 495, startPoint y: 148, endPoint x: 497, endPoint y: 92, distance: 56.2
click at [496, 148] on button "Search" at bounding box center [497, 144] width 37 height 19
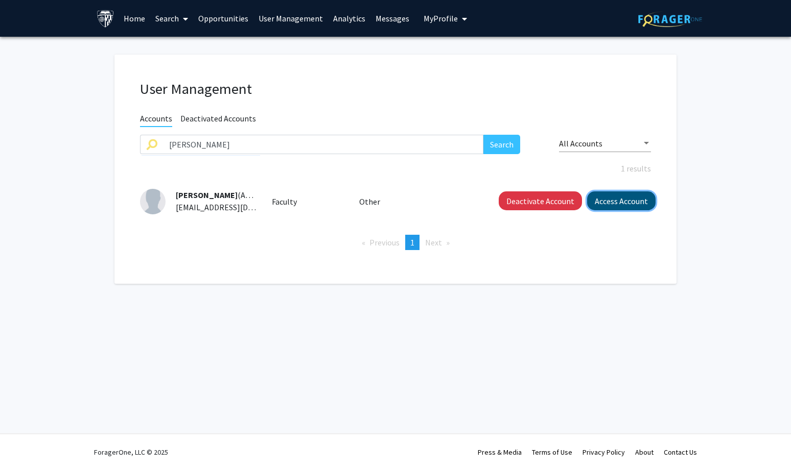
click at [604, 204] on button "Access Account" at bounding box center [621, 201] width 68 height 19
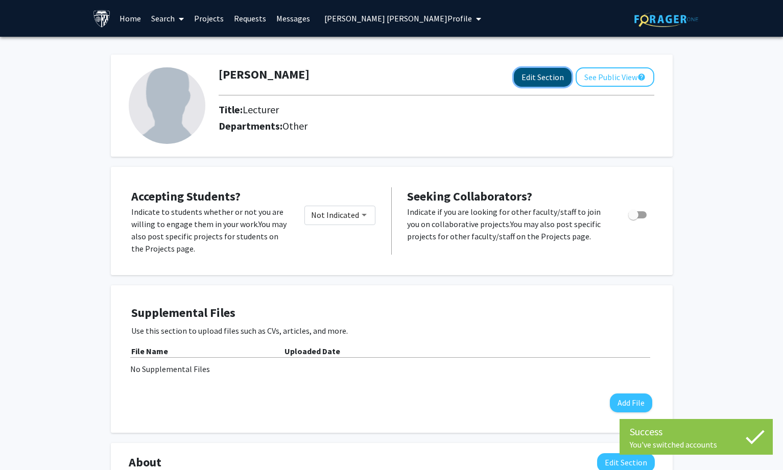
click at [540, 77] on button "Edit Section" at bounding box center [543, 77] width 58 height 19
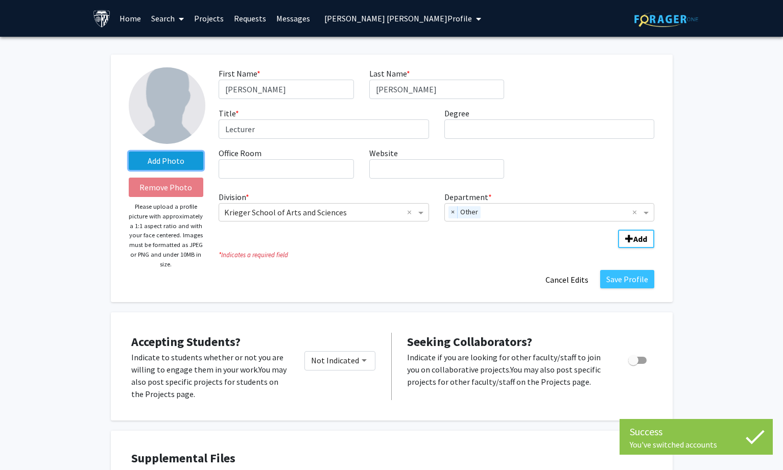
click at [184, 158] on label "Add Photo" at bounding box center [166, 161] width 75 height 18
click at [0, 0] on input "Add Photo" at bounding box center [0, 0] width 0 height 0
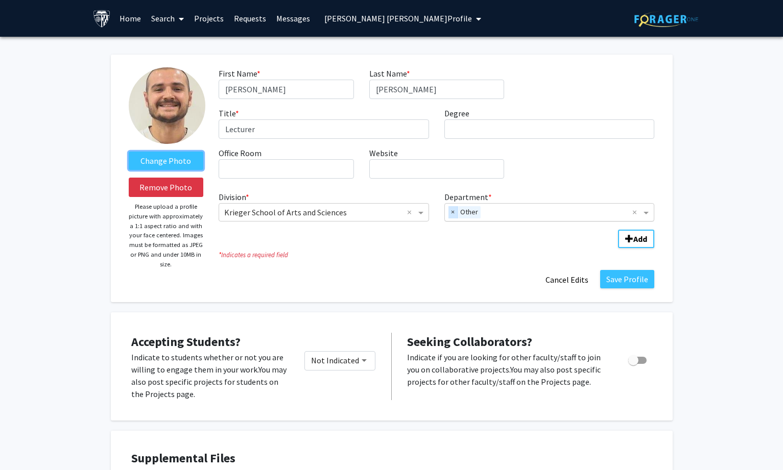
click at [451, 217] on span "×" at bounding box center [452, 212] width 9 height 12
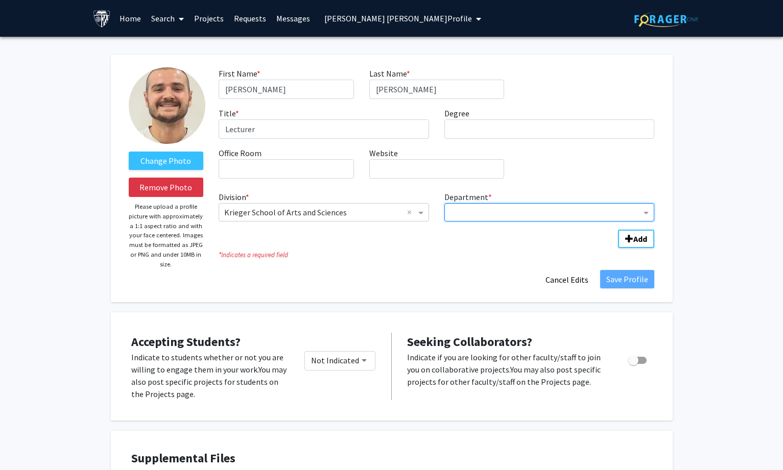
click at [466, 213] on input "Department" at bounding box center [546, 213] width 192 height 12
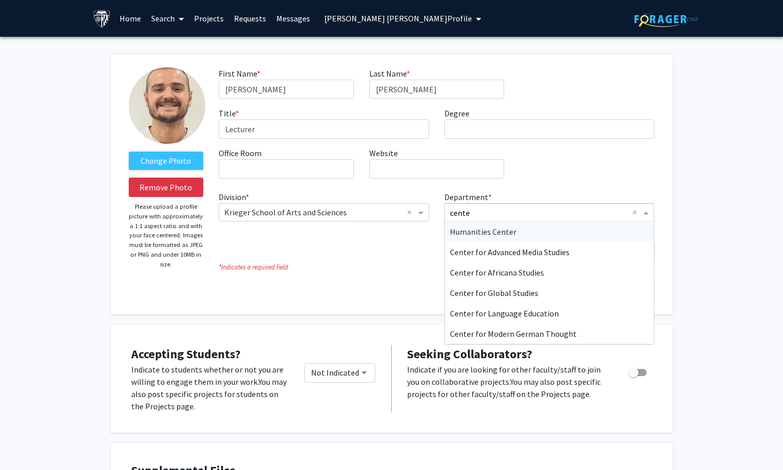
type input "center"
click at [504, 312] on span "Center for Language Education" at bounding box center [504, 313] width 109 height 10
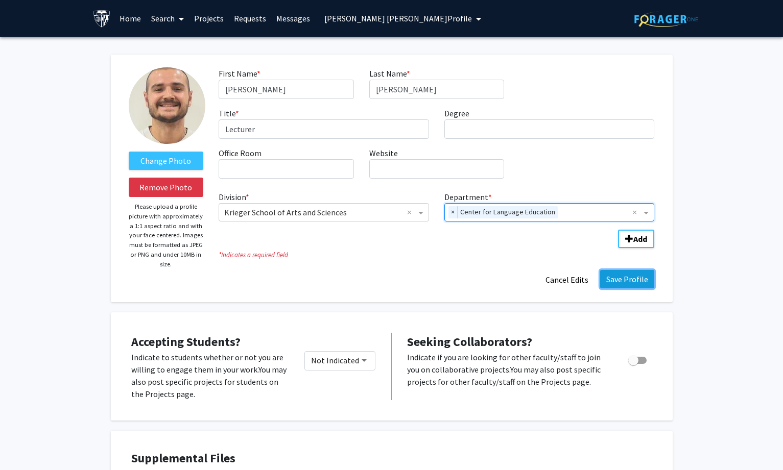
click at [625, 283] on button "Save Profile" at bounding box center [627, 279] width 54 height 18
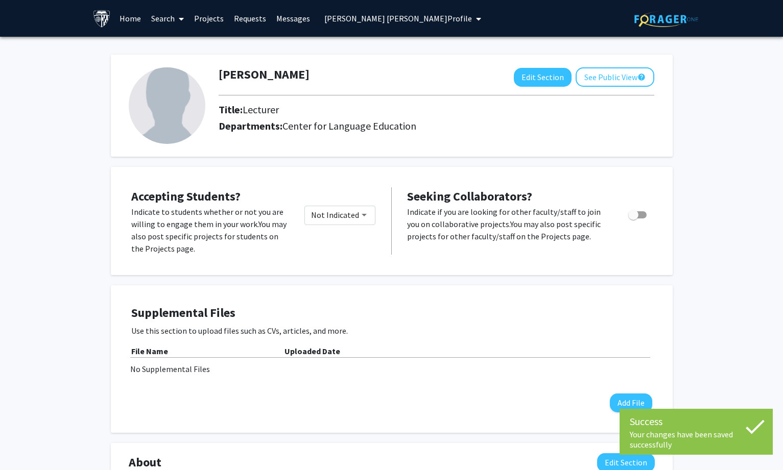
click at [395, 17] on span "[PERSON_NAME] [PERSON_NAME] Profile" at bounding box center [398, 18] width 148 height 10
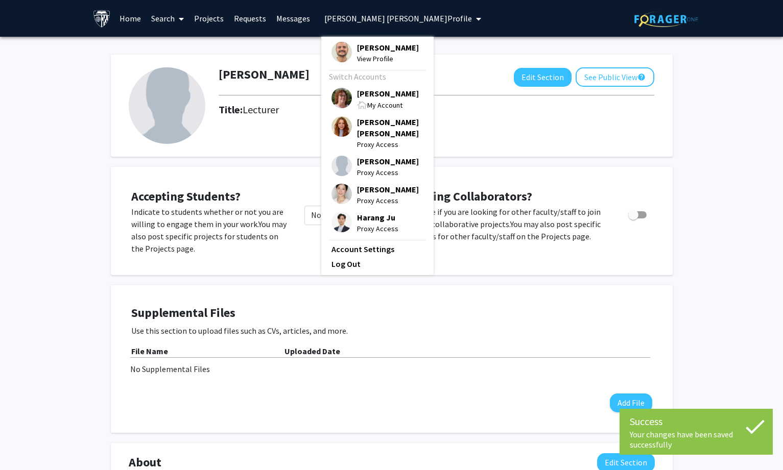
click at [379, 93] on span "[PERSON_NAME]" at bounding box center [388, 93] width 62 height 11
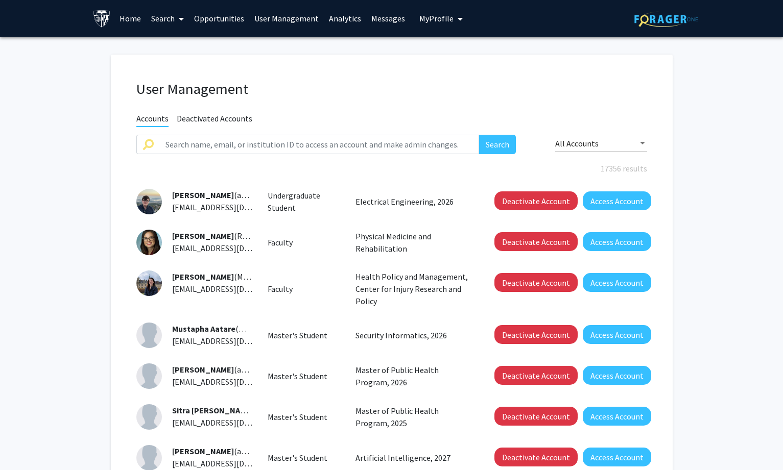
click at [175, 17] on link "Search" at bounding box center [167, 19] width 43 height 36
click at [175, 47] on span "Faculty/Staff" at bounding box center [183, 47] width 75 height 20
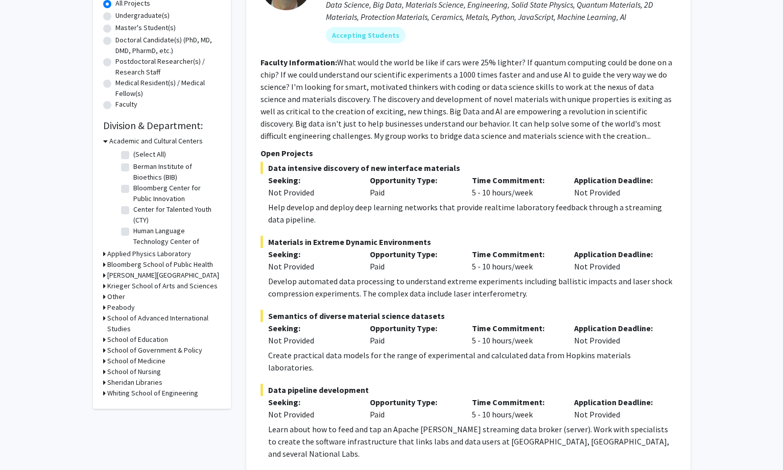
scroll to position [204, 0]
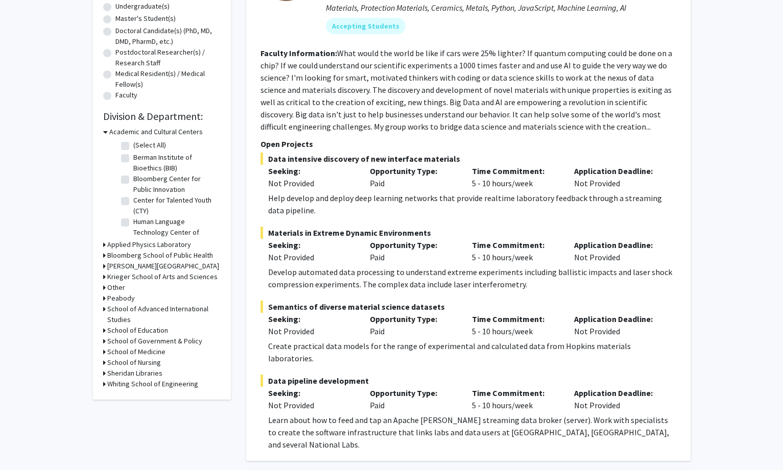
click at [120, 285] on h3 "Other" at bounding box center [116, 287] width 18 height 11
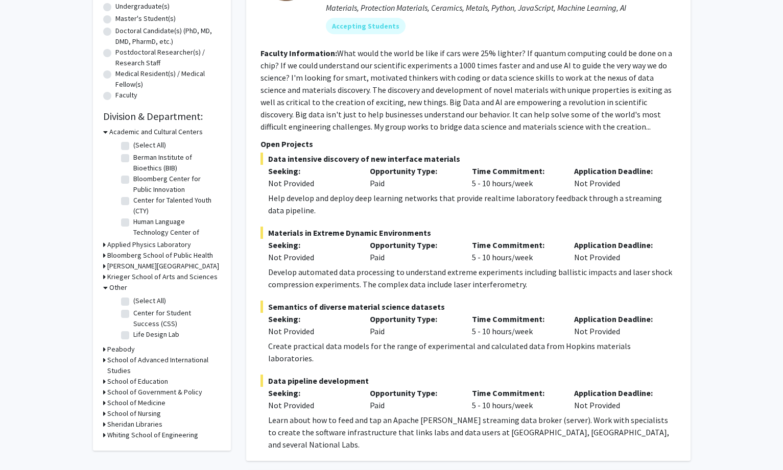
click at [120, 285] on h3 "Other" at bounding box center [118, 287] width 18 height 11
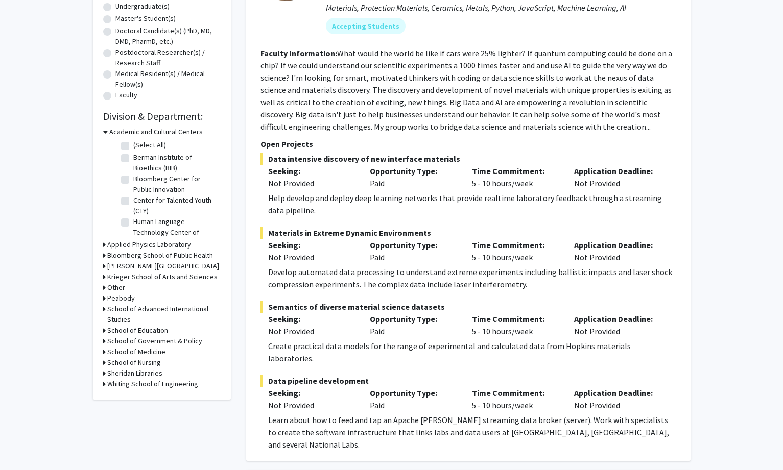
click at [126, 300] on h3 "Peabody" at bounding box center [121, 298] width 28 height 11
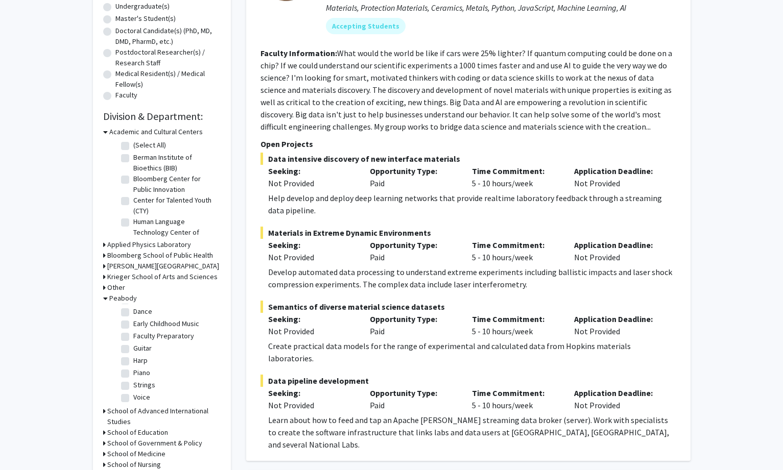
scroll to position [306, 0]
click at [128, 298] on h3 "Peabody" at bounding box center [123, 298] width 28 height 11
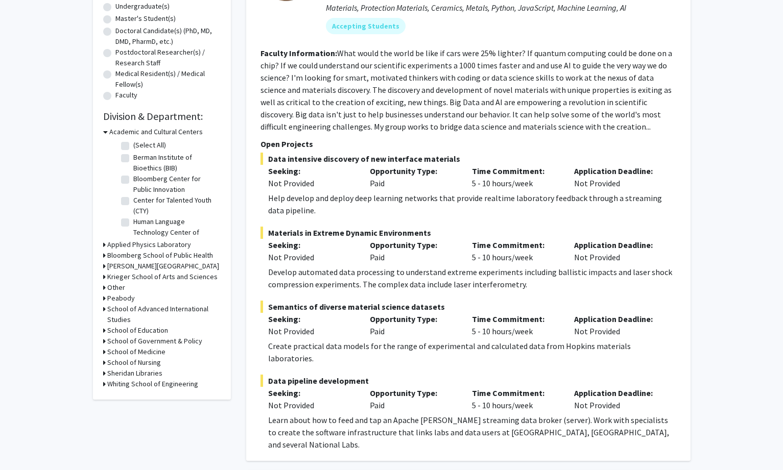
click at [163, 308] on h3 "School of Advanced International Studies" at bounding box center [163, 314] width 113 height 21
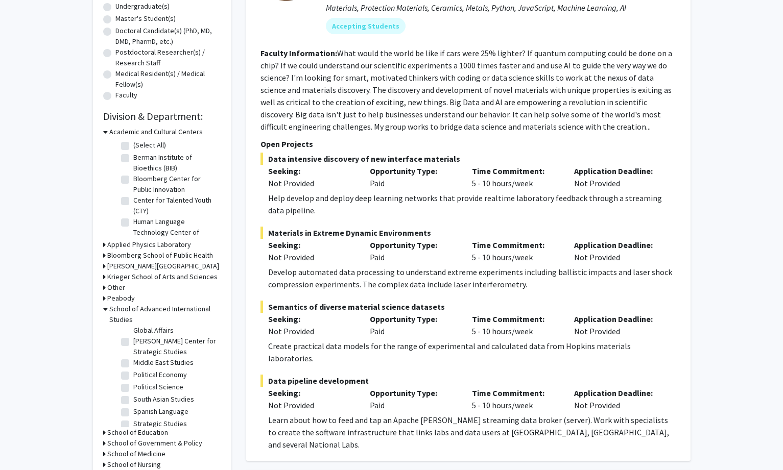
scroll to position [204, 0]
click at [148, 309] on h3 "School of Advanced International Studies" at bounding box center [164, 314] width 111 height 21
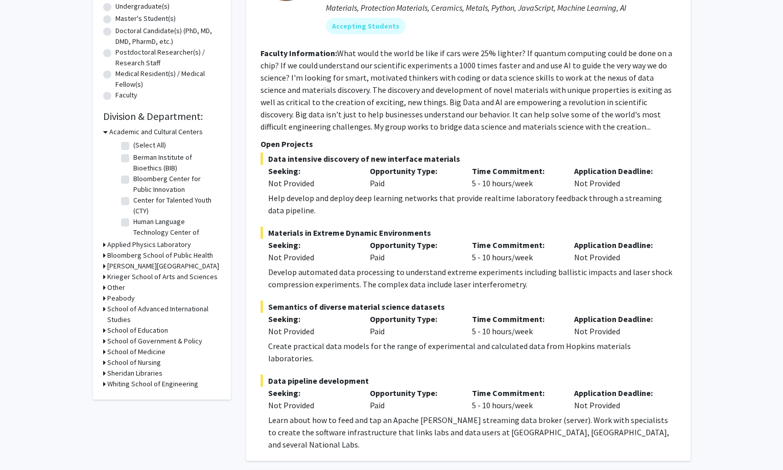
click at [152, 329] on h3 "School of Education" at bounding box center [137, 330] width 61 height 11
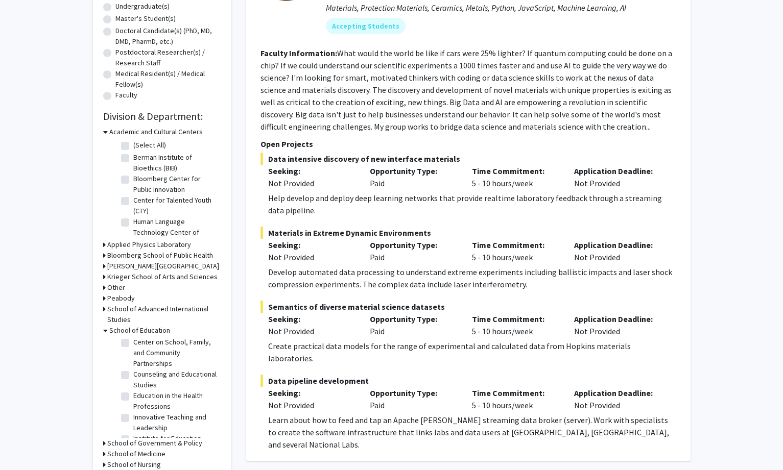
scroll to position [197, 0]
click at [138, 418] on label "Other" at bounding box center [142, 416] width 18 height 11
click at [138, 418] on input "Other" at bounding box center [136, 414] width 7 height 7
checkbox input "true"
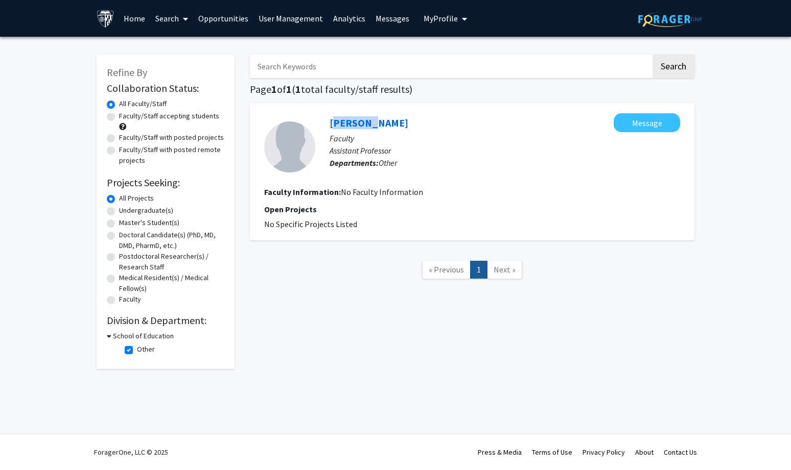
drag, startPoint x: 326, startPoint y: 117, endPoint x: 370, endPoint y: 117, distance: 43.4
click at [370, 117] on div "[PERSON_NAME] Message Faculty Assistant Professor Departments: Other" at bounding box center [497, 146] width 365 height 67
copy link "[PERSON_NAME]"
click at [284, 14] on link "User Management" at bounding box center [290, 19] width 75 height 36
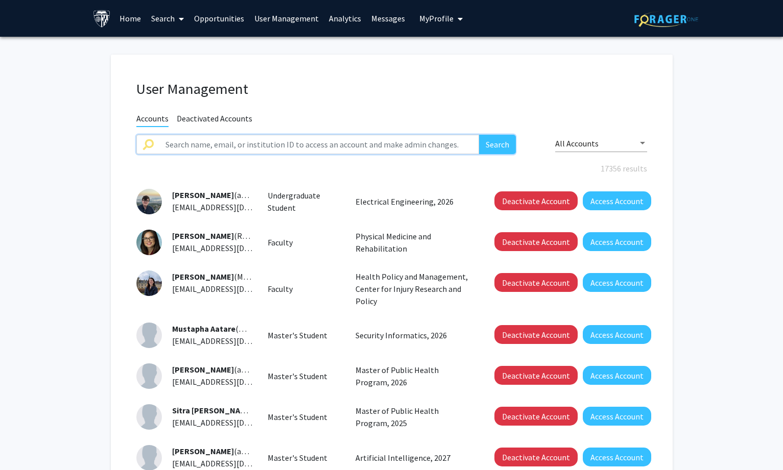
click at [350, 144] on input "text" at bounding box center [319, 144] width 320 height 19
type input "ye [PERSON_NAME]"
click at [479, 135] on button "Search" at bounding box center [497, 144] width 37 height 19
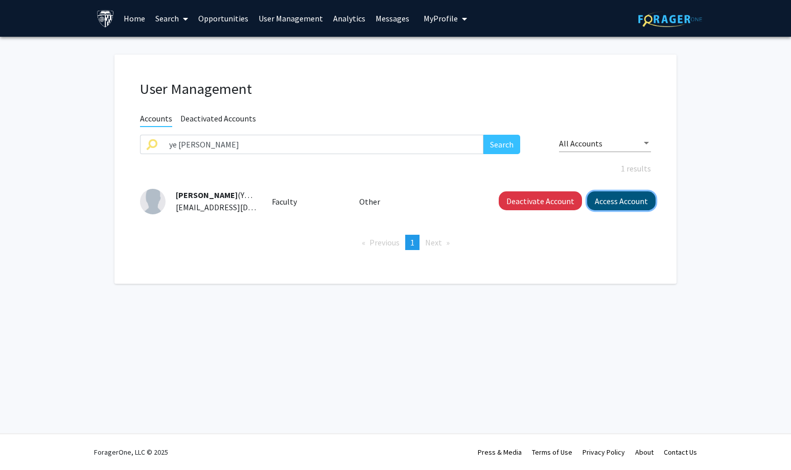
click at [600, 200] on button "Access Account" at bounding box center [621, 201] width 68 height 19
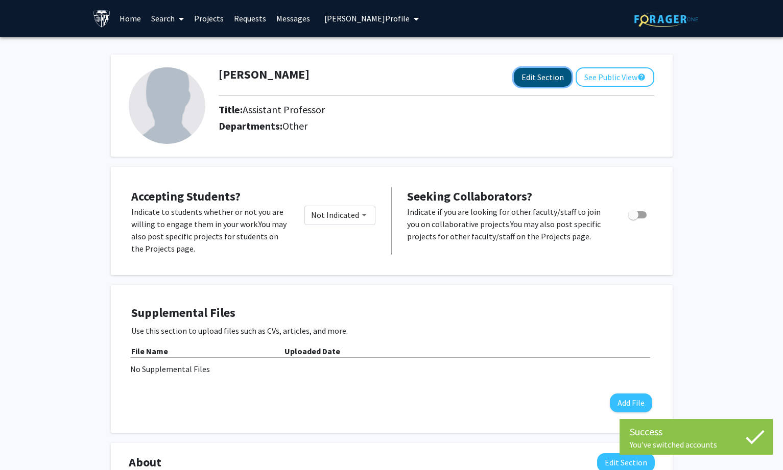
click at [547, 75] on button "Edit Section" at bounding box center [543, 77] width 58 height 19
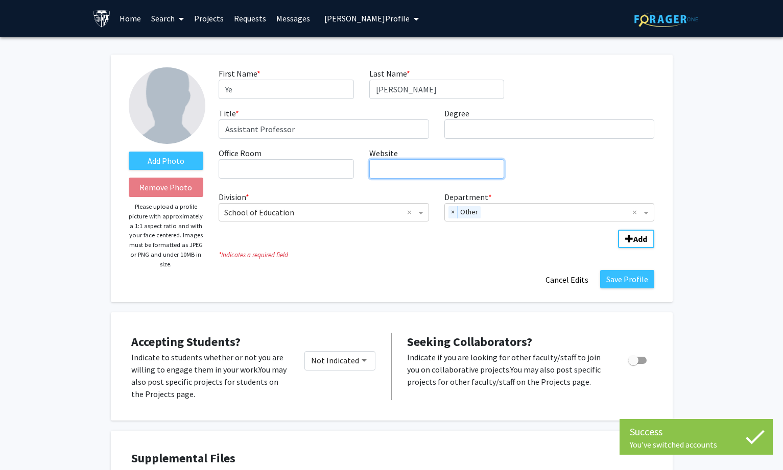
click at [440, 170] on input "Website required" at bounding box center [436, 168] width 135 height 19
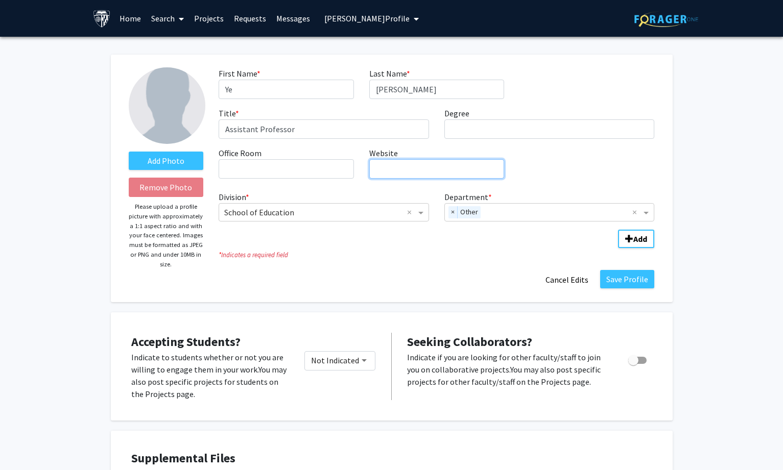
paste input "[URL][DOMAIN_NAME]"
type input "[URL][DOMAIN_NAME]"
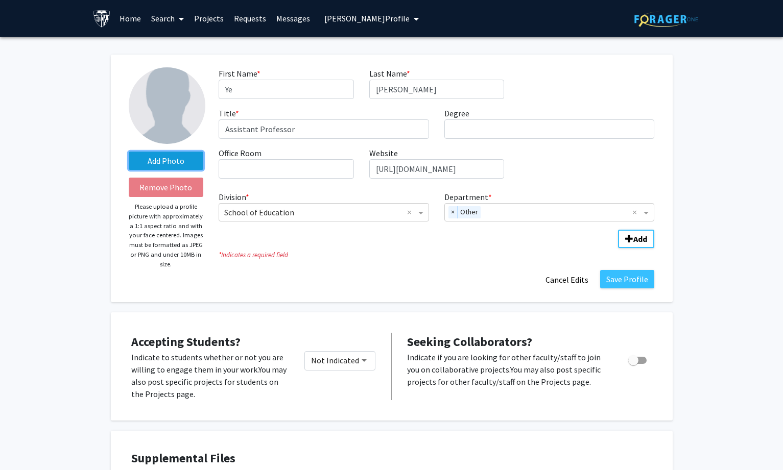
click at [198, 158] on label "Add Photo" at bounding box center [166, 161] width 75 height 18
click at [0, 0] on input "Add Photo" at bounding box center [0, 0] width 0 height 0
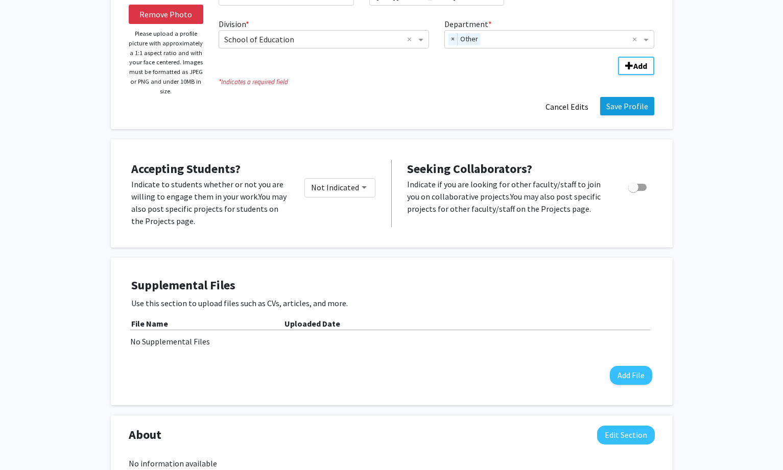
scroll to position [153, 0]
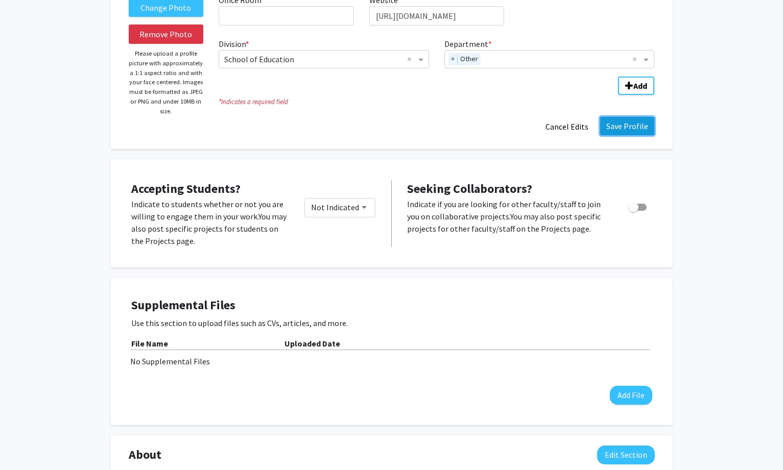
click at [621, 120] on button "Save Profile" at bounding box center [627, 126] width 54 height 18
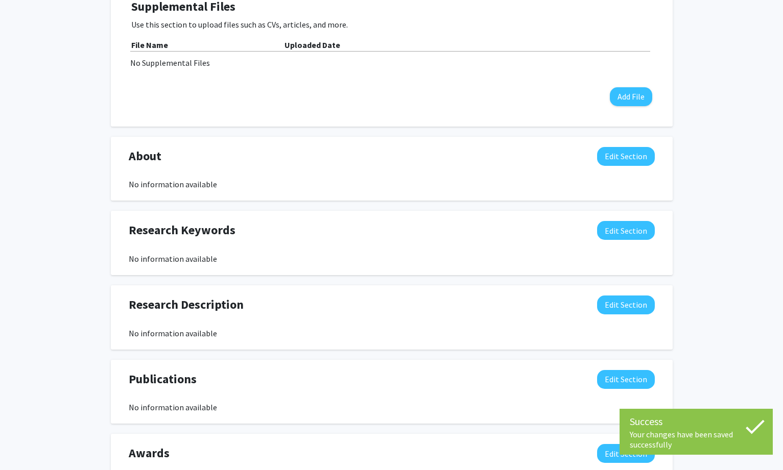
scroll to position [298, 0]
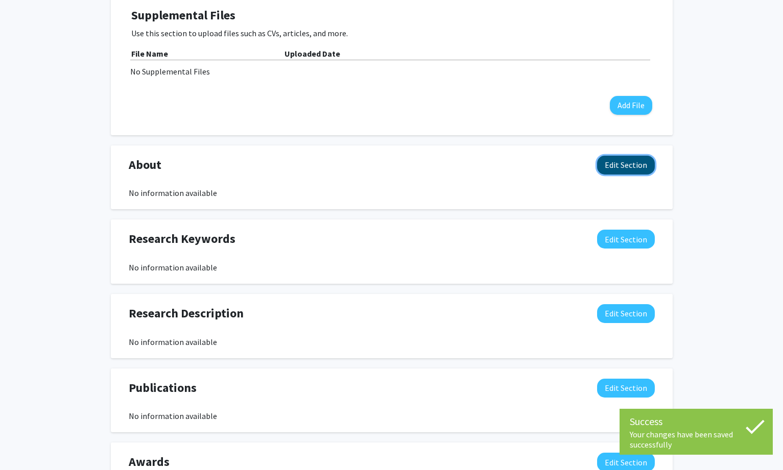
click at [621, 159] on button "Edit Section" at bounding box center [626, 165] width 58 height 19
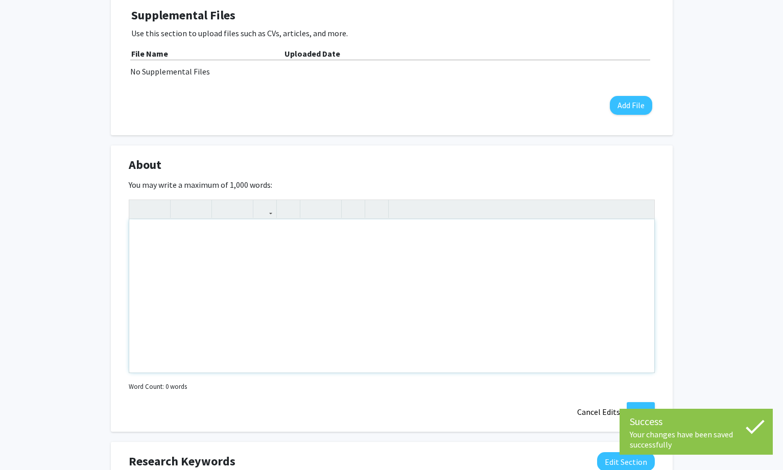
click at [309, 324] on div "Note to users with screen readers: Please deactivate our accessibility plugin f…" at bounding box center [391, 296] width 525 height 153
paste div "Note to users with screen readers: Please deactivate our accessibility plugin f…"
type textarea "<p>[PERSON_NAME] holds a Ph.D. in Education from the [GEOGRAPHIC_DATA][US_STATE…"
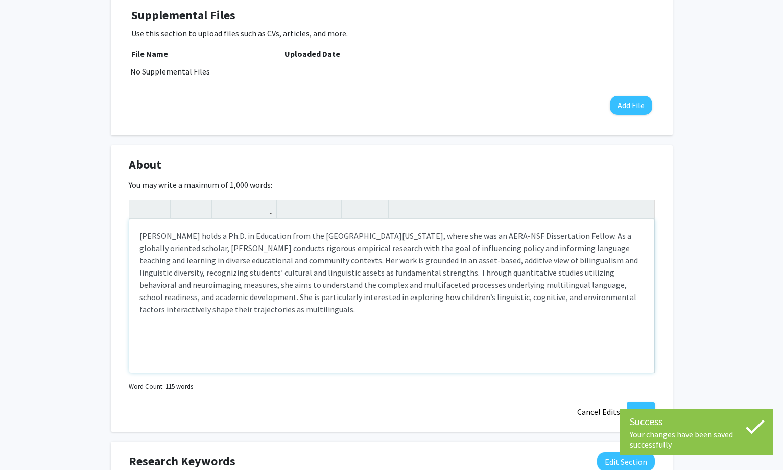
scroll to position [306, 0]
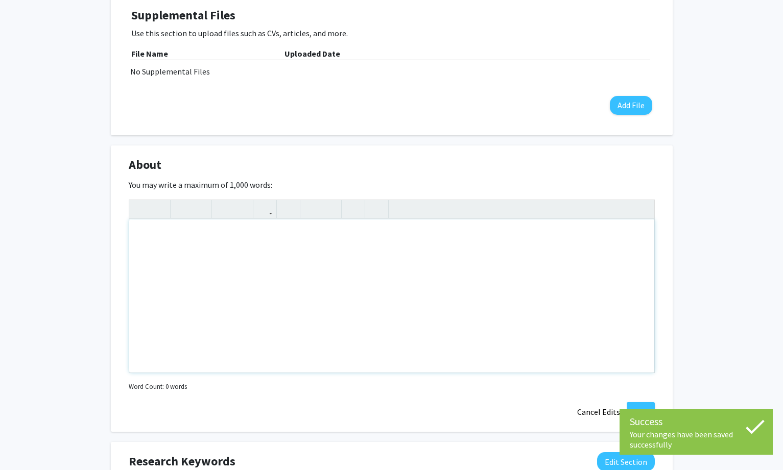
click at [342, 293] on div "Note to users with screen readers: Please deactivate our accessibility plugin f…" at bounding box center [391, 296] width 525 height 153
paste div "Note to users with screen readers: Please deactivate our accessibility plugin f…"
type textarea "<p>[PERSON_NAME] holds a Ph.D. in Education from the [GEOGRAPHIC_DATA][US_STATE…"
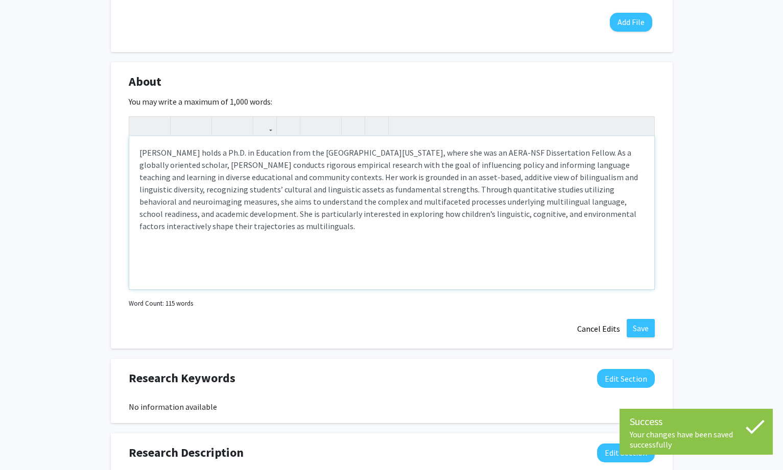
scroll to position [409, 0]
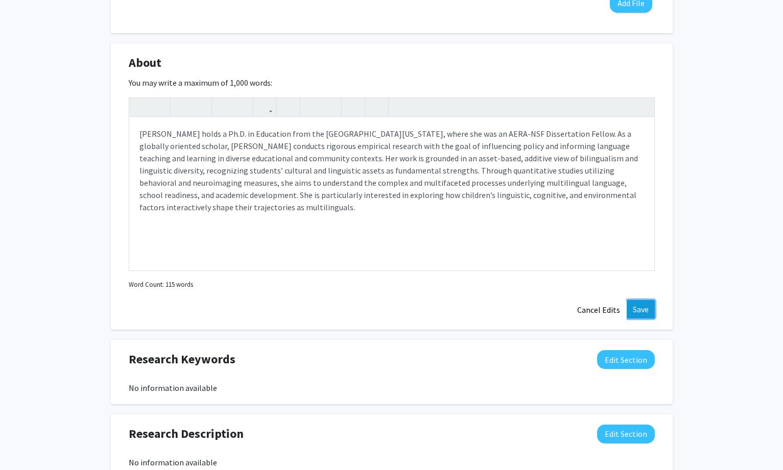
click at [638, 308] on button "Save" at bounding box center [641, 309] width 28 height 18
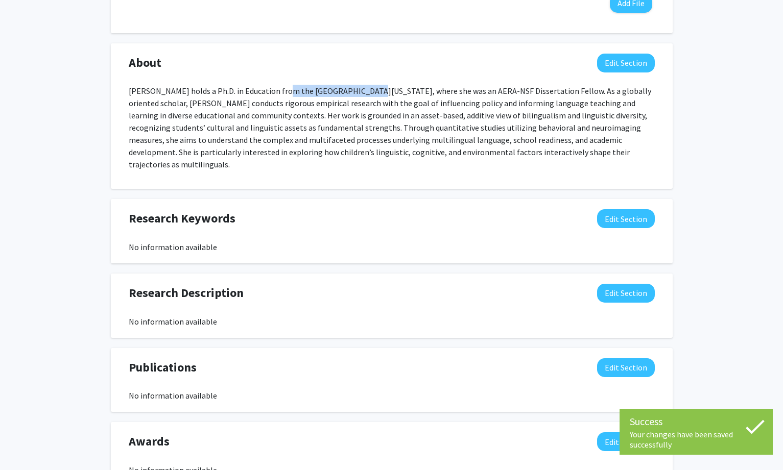
drag, startPoint x: 277, startPoint y: 88, endPoint x: 355, endPoint y: 84, distance: 77.7
click at [355, 84] on div "About Edit Section [PERSON_NAME] holds a Ph.D. in Education from the [GEOGRAPHI…" at bounding box center [391, 117] width 541 height 126
copy p "[GEOGRAPHIC_DATA][US_STATE]"
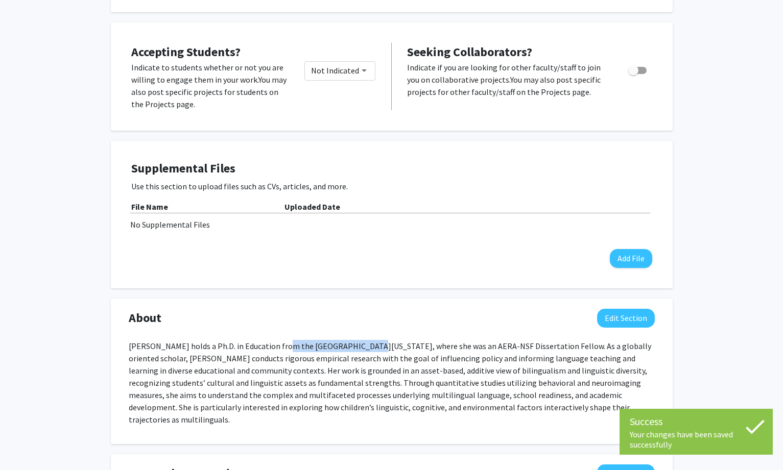
scroll to position [0, 0]
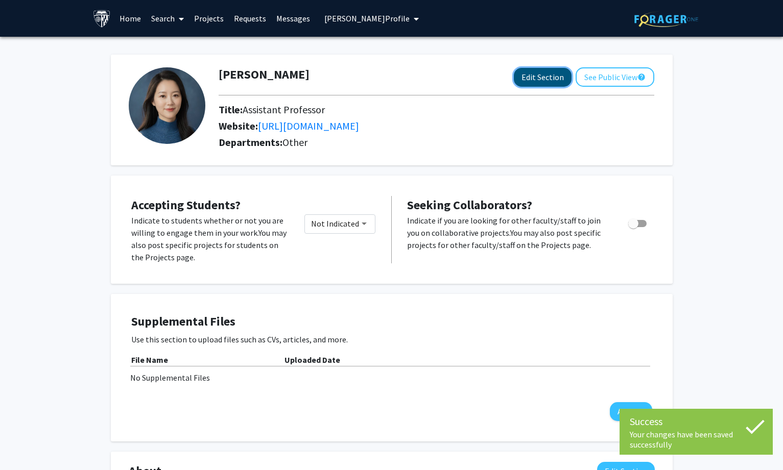
click at [530, 76] on button "Edit Section" at bounding box center [543, 77] width 58 height 19
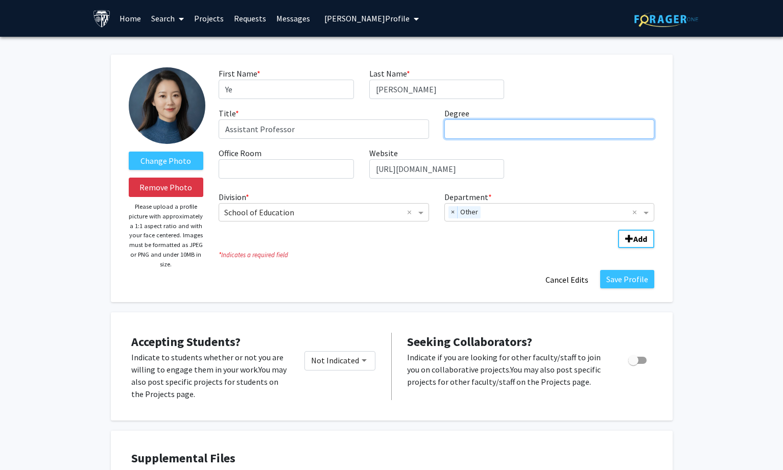
click at [512, 131] on input "Degree required" at bounding box center [549, 129] width 210 height 19
paste input "[GEOGRAPHIC_DATA][US_STATE]"
click at [453, 213] on span "×" at bounding box center [452, 212] width 9 height 12
type input "PhD, [GEOGRAPHIC_DATA][US_STATE]"
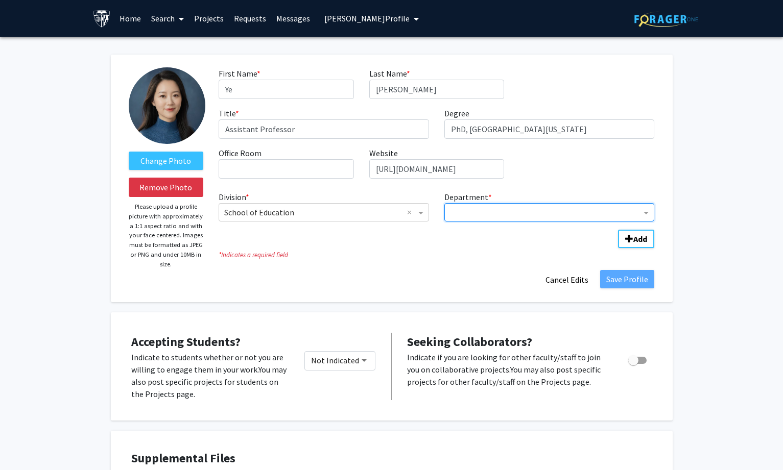
click at [460, 213] on input "Department" at bounding box center [546, 213] width 192 height 12
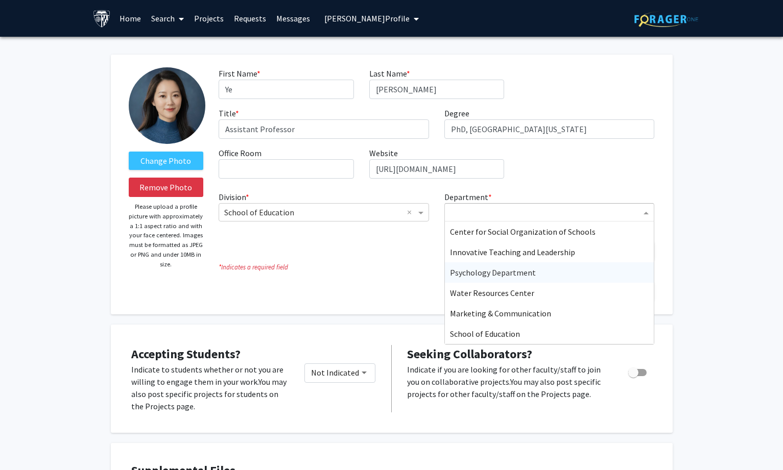
scroll to position [153, 0]
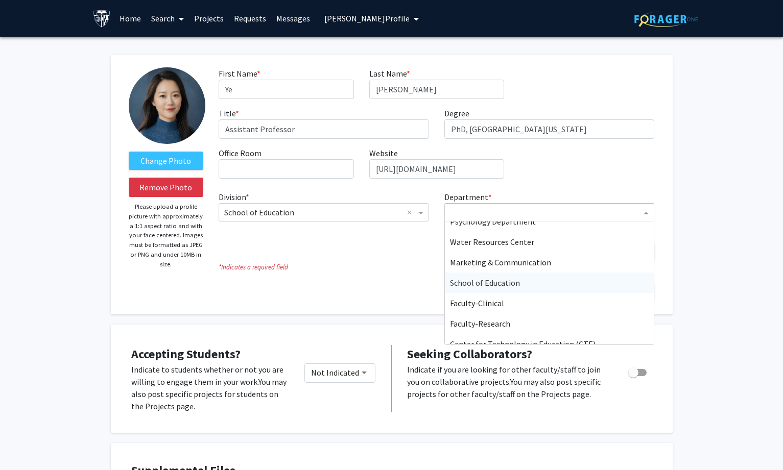
click at [516, 282] on span "School of Education" at bounding box center [485, 283] width 70 height 10
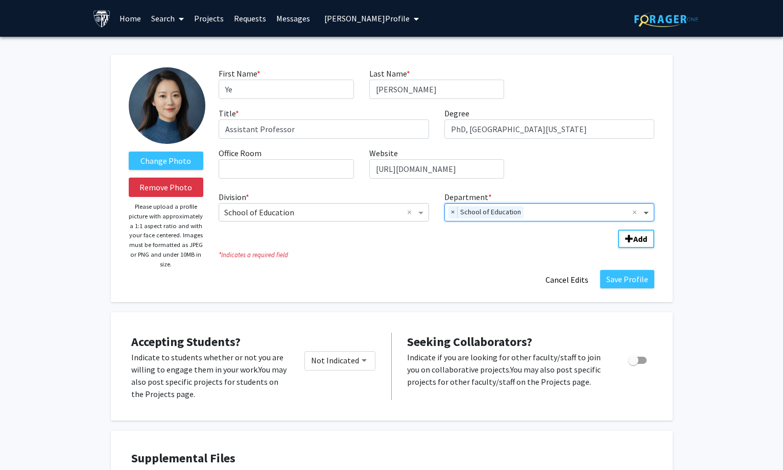
click at [645, 213] on span "Department" at bounding box center [647, 212] width 13 height 12
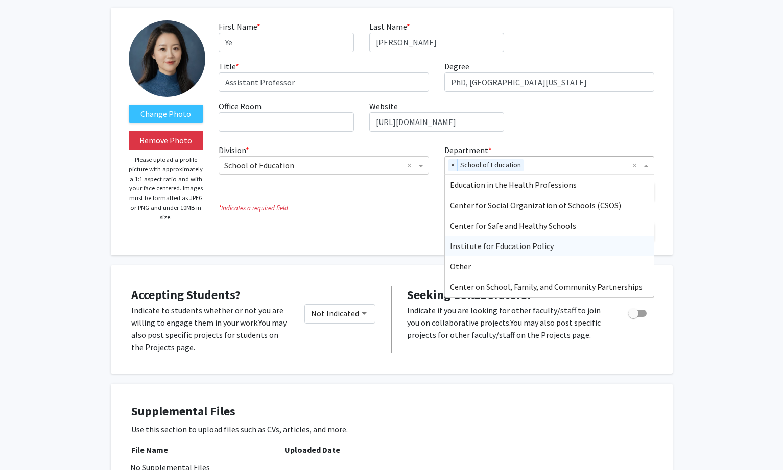
scroll to position [102, 0]
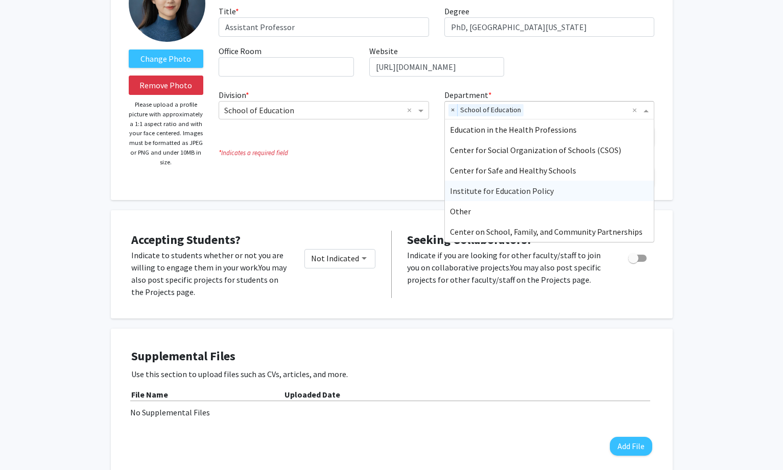
click at [685, 271] on div "Change Photo Remove Photo Please upload a profile picture with approximately a …" at bounding box center [391, 449] width 783 height 1029
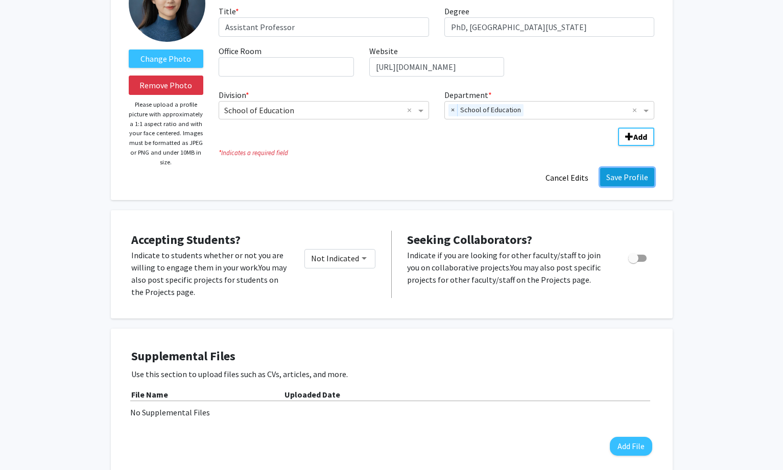
click at [627, 169] on button "Save Profile" at bounding box center [627, 177] width 54 height 18
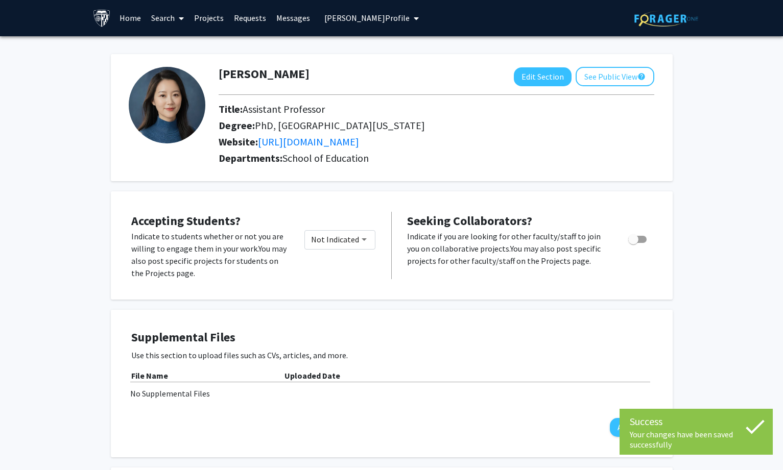
scroll to position [0, 0]
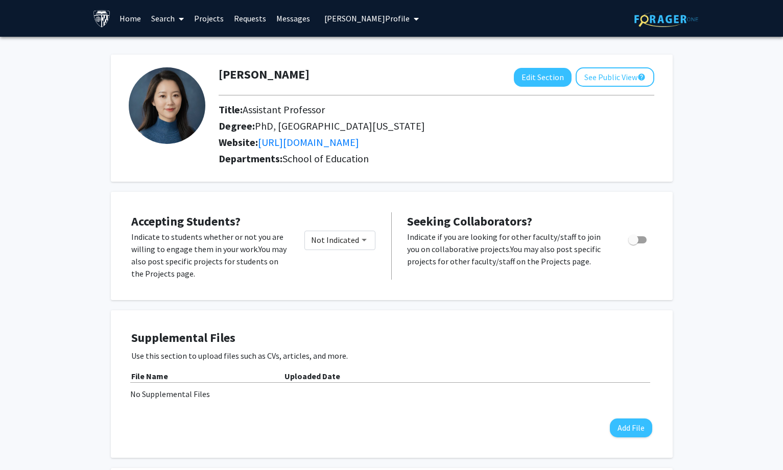
click at [344, 15] on span "[PERSON_NAME] Profile" at bounding box center [366, 18] width 85 height 10
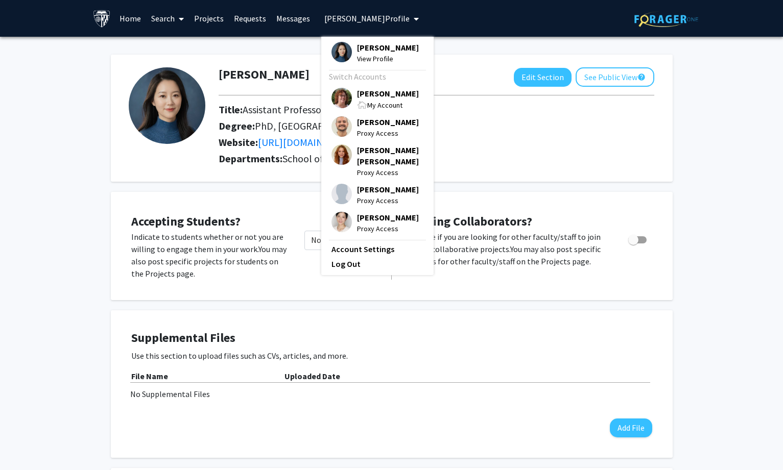
click at [363, 95] on span "[PERSON_NAME]" at bounding box center [388, 93] width 62 height 11
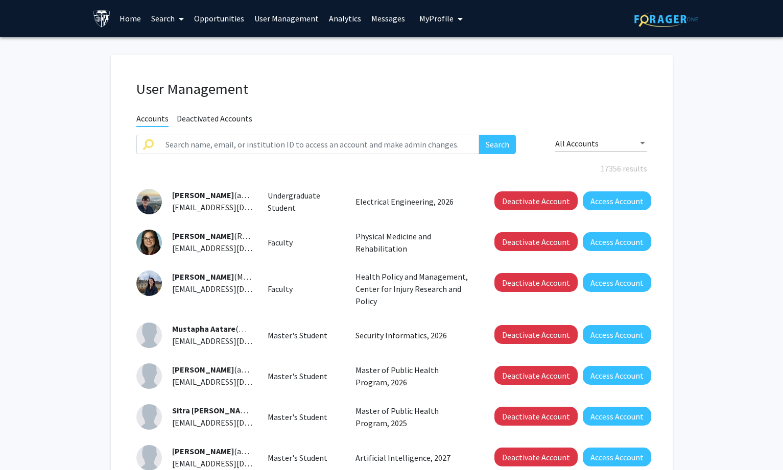
click at [160, 16] on link "Search" at bounding box center [167, 19] width 43 height 36
click at [168, 45] on span "Faculty/Staff" at bounding box center [183, 47] width 75 height 20
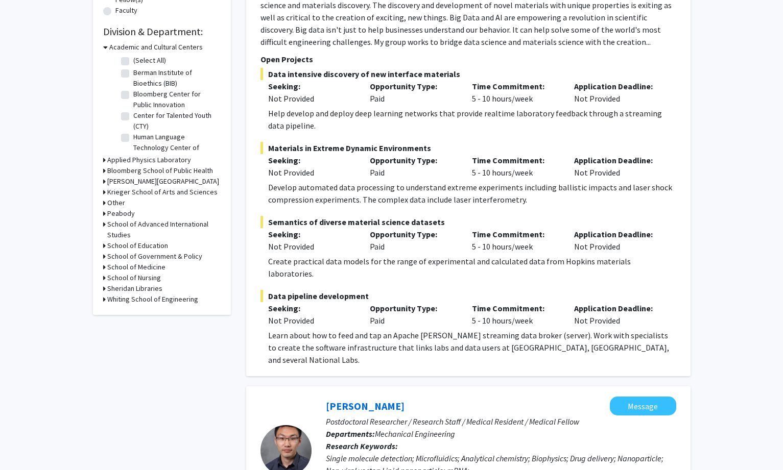
scroll to position [306, 0]
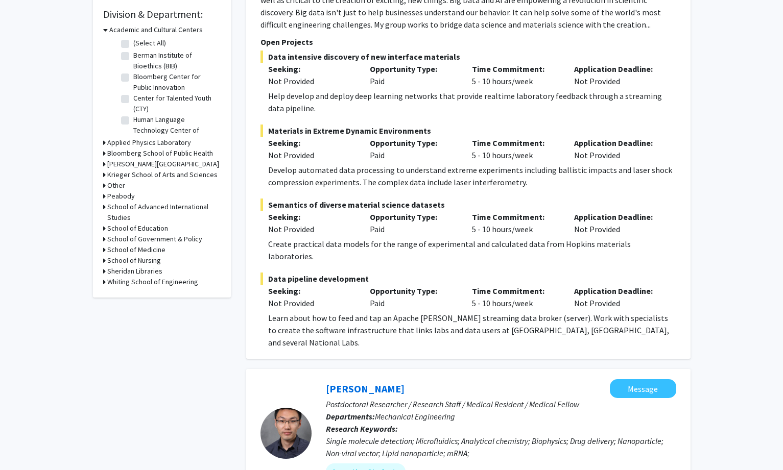
click at [150, 234] on h3 "School of Government & Policy" at bounding box center [154, 239] width 95 height 11
click at [150, 234] on h3 "School of Government & Policy" at bounding box center [156, 239] width 95 height 11
click at [148, 249] on h3 "School of Medicine" at bounding box center [136, 250] width 58 height 11
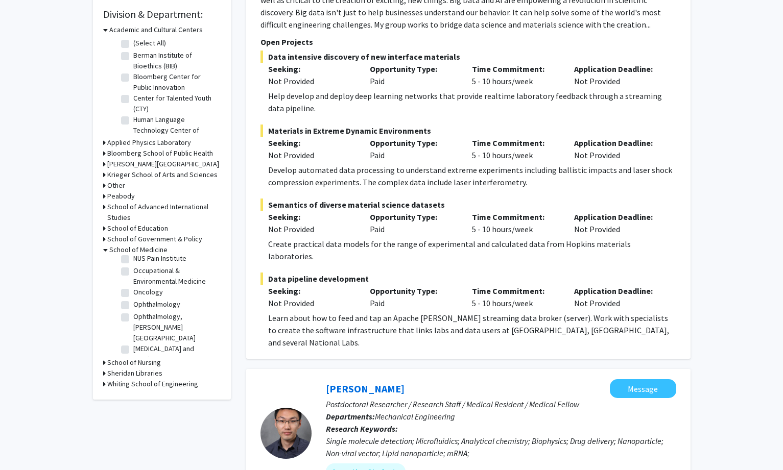
scroll to position [1124, 0]
click at [135, 337] on label "Other" at bounding box center [142, 331] width 18 height 11
click at [135, 333] on input "Other" at bounding box center [136, 329] width 7 height 7
checkbox input "true"
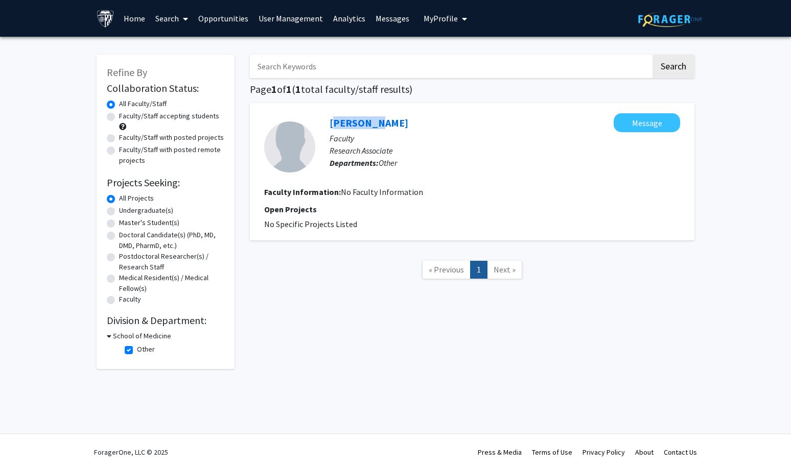
drag, startPoint x: 330, startPoint y: 112, endPoint x: 376, endPoint y: 114, distance: 46.0
click at [376, 114] on div "[PERSON_NAME] Message Faculty Research Associate Departments: Other Faculty Inf…" at bounding box center [472, 171] width 444 height 137
copy link "[PERSON_NAME]"
click at [307, 19] on link "User Management" at bounding box center [290, 19] width 75 height 36
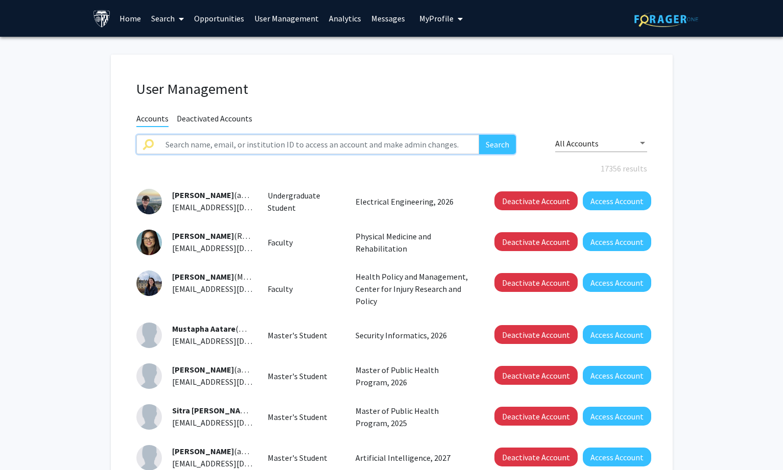
click at [290, 141] on input "text" at bounding box center [319, 144] width 320 height 19
paste input "[PERSON_NAME]"
type input "[PERSON_NAME]"
click at [492, 144] on button "Search" at bounding box center [497, 144] width 37 height 19
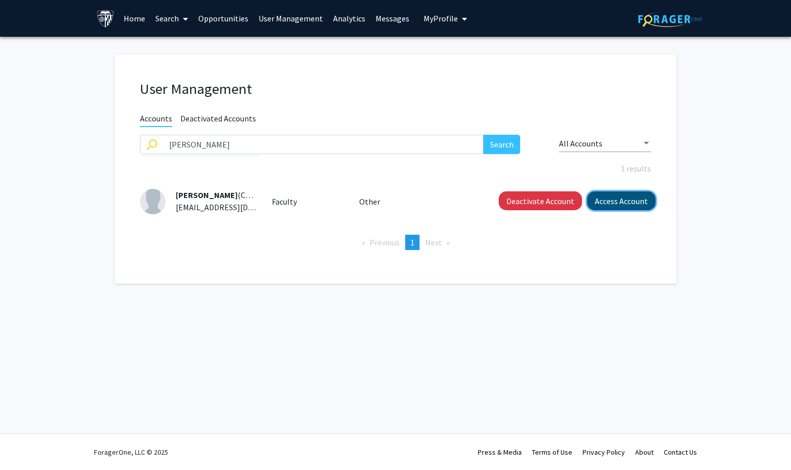
click at [616, 203] on button "Access Account" at bounding box center [621, 201] width 68 height 19
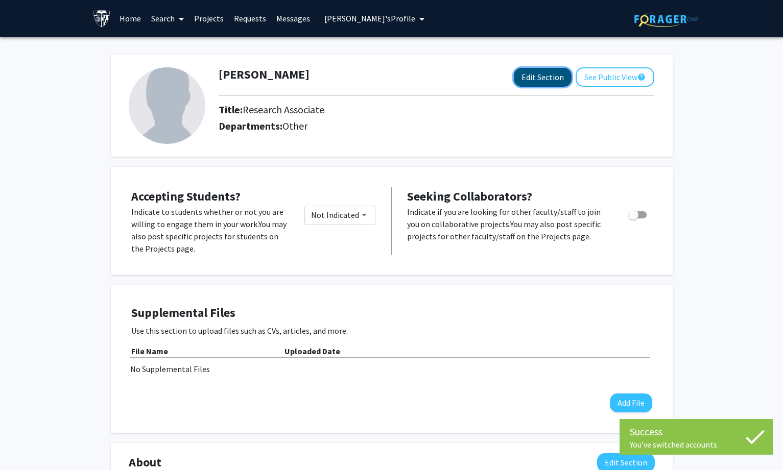
click at [527, 82] on button "Edit Section" at bounding box center [543, 77] width 58 height 19
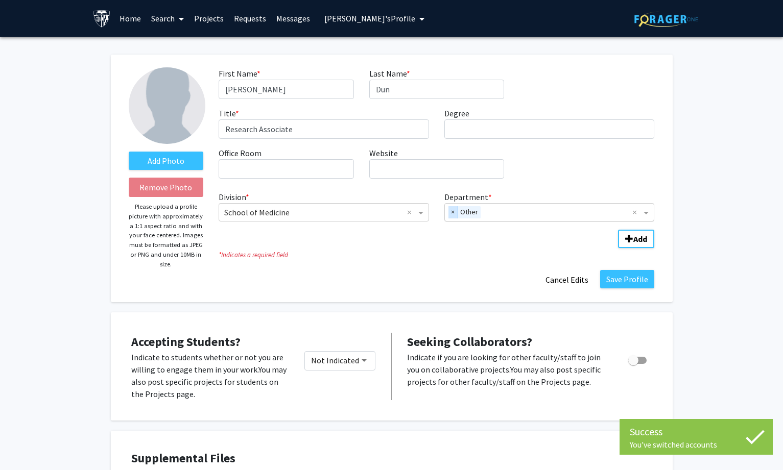
click at [455, 214] on span "×" at bounding box center [452, 212] width 9 height 12
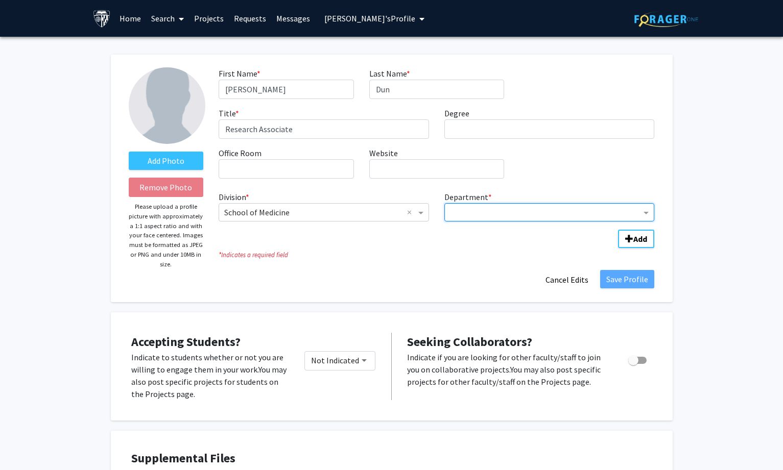
click at [468, 213] on input "Department" at bounding box center [546, 213] width 192 height 12
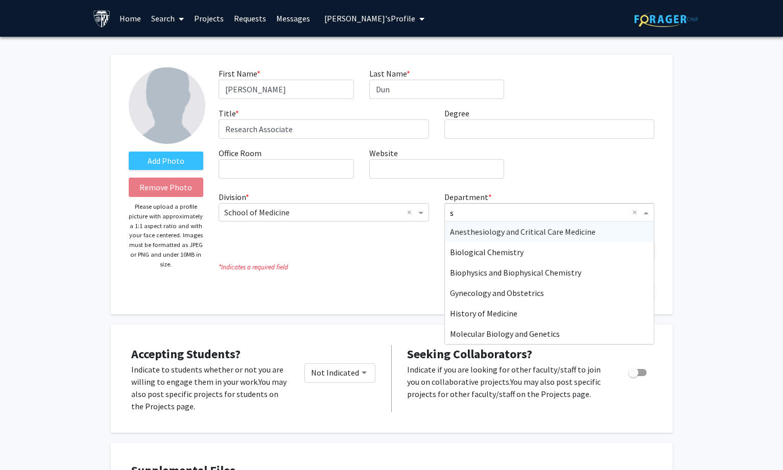
type input "su"
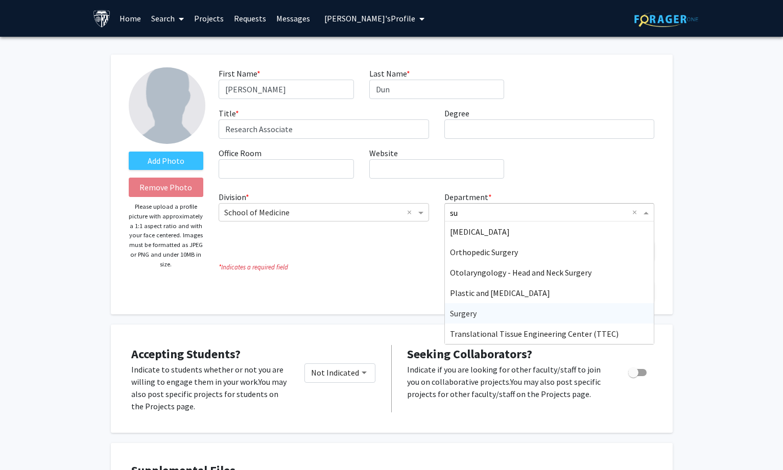
click at [464, 315] on span "Surgery" at bounding box center [463, 313] width 27 height 10
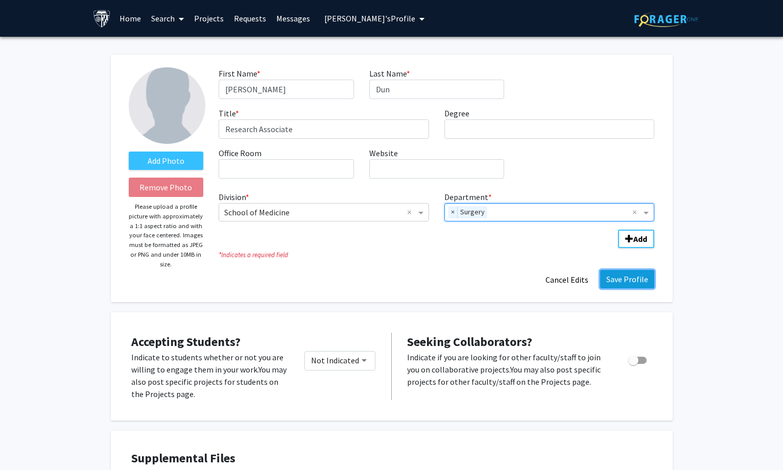
click at [636, 277] on button "Save Profile" at bounding box center [627, 279] width 54 height 18
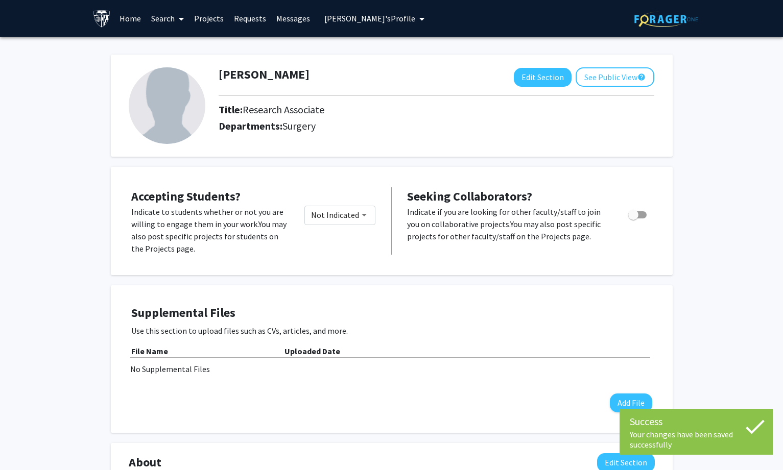
click at [415, 25] on span "My profile dropdown to access profile and logout" at bounding box center [419, 19] width 9 height 36
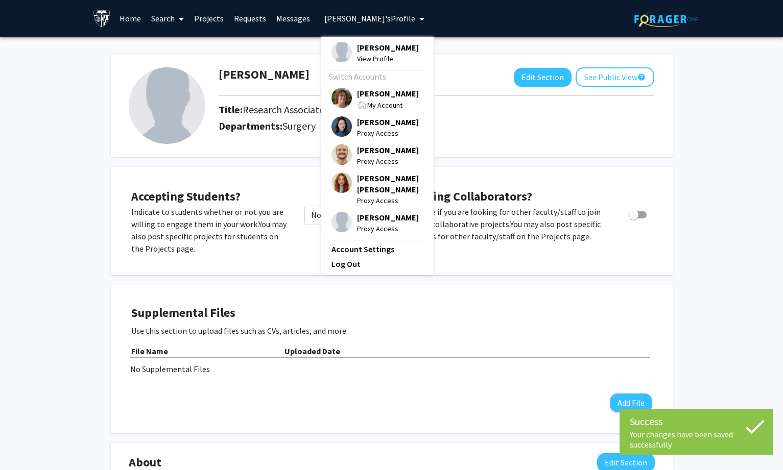
click at [377, 105] on span "My Account" at bounding box center [384, 105] width 35 height 9
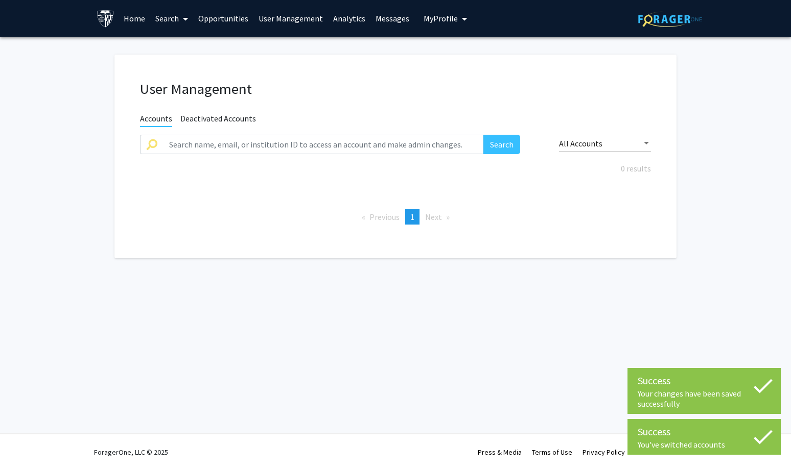
click at [173, 15] on link "Search" at bounding box center [171, 19] width 43 height 36
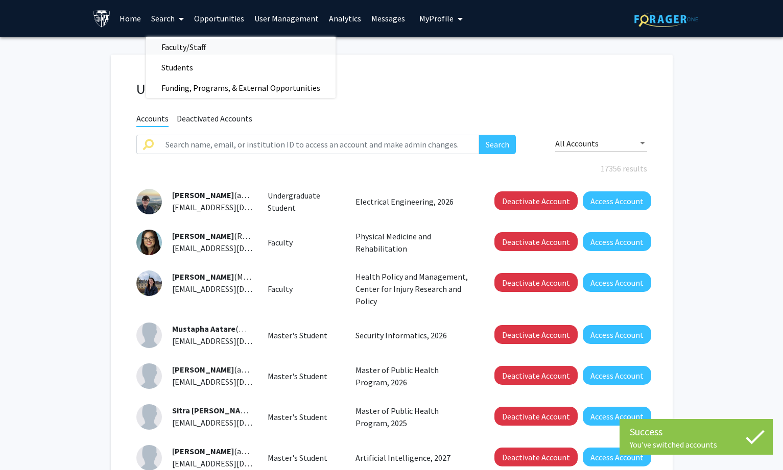
click at [178, 47] on span "Faculty/Staff" at bounding box center [183, 47] width 75 height 20
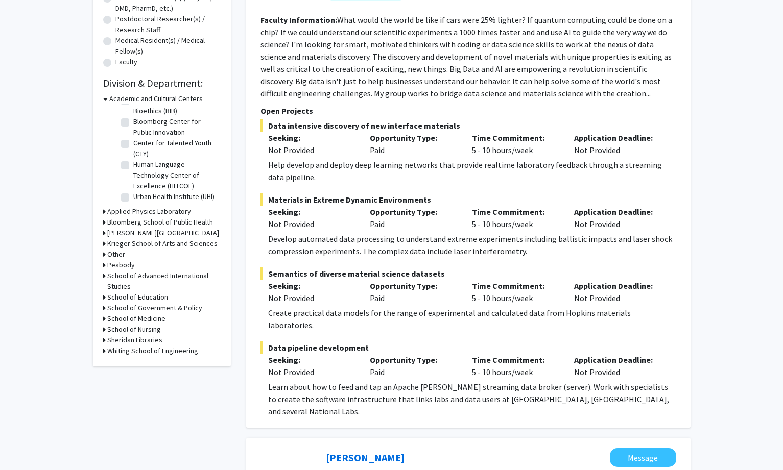
scroll to position [255, 0]
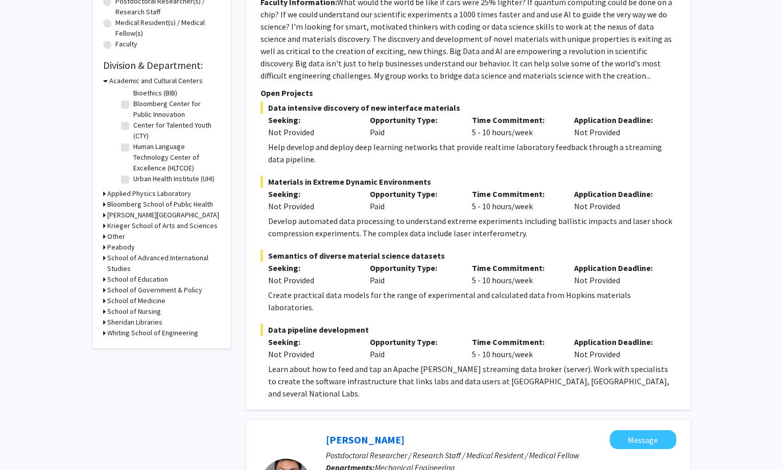
click at [155, 310] on h3 "School of Nursing" at bounding box center [134, 311] width 54 height 11
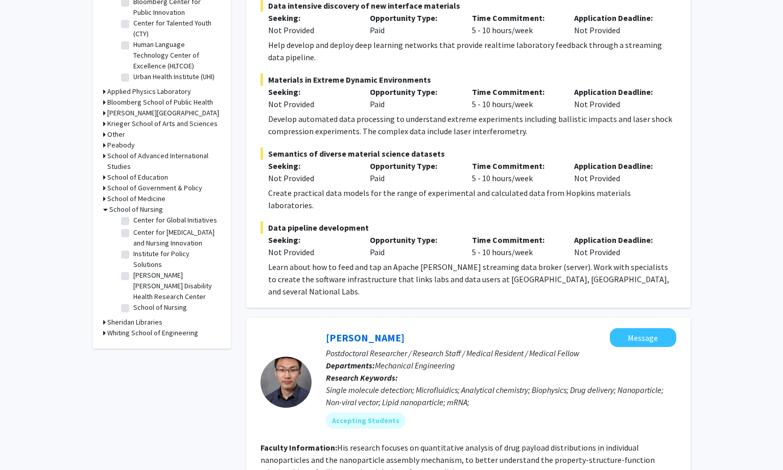
scroll to position [133, 0]
click at [151, 177] on h3 "School of Education" at bounding box center [137, 177] width 61 height 11
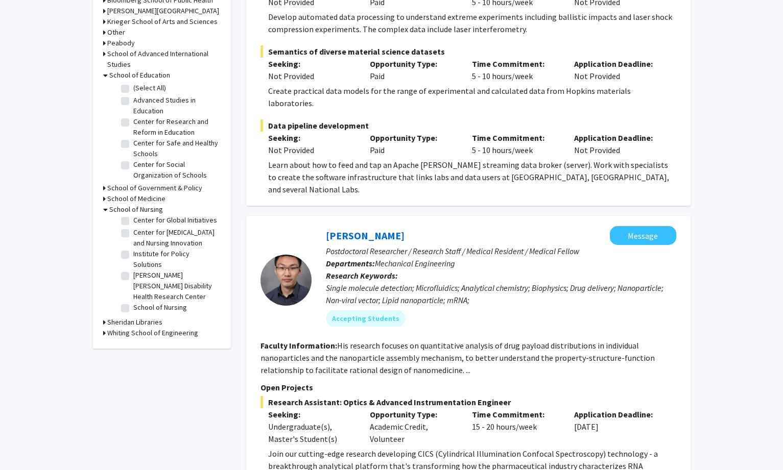
scroll to position [0, 0]
click at [137, 75] on h3 "School of Education" at bounding box center [139, 75] width 61 height 11
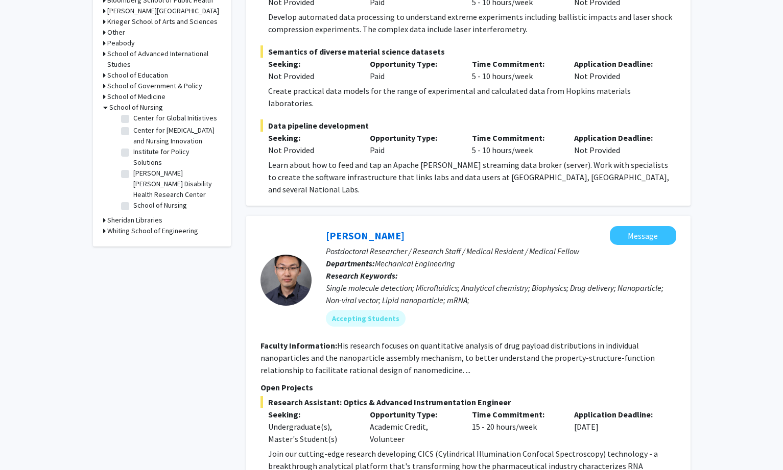
click at [141, 110] on h3 "School of Nursing" at bounding box center [136, 107] width 54 height 11
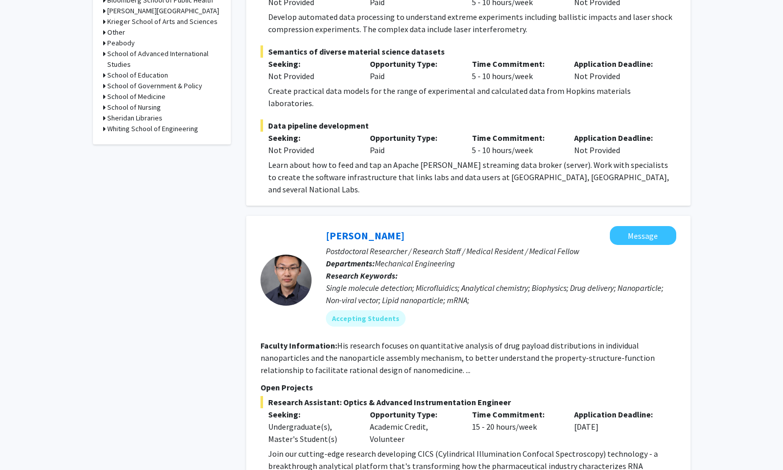
click at [153, 115] on h3 "Sheridan Libraries" at bounding box center [134, 118] width 55 height 11
click at [153, 115] on h3 "Sheridan Libraries" at bounding box center [136, 118] width 55 height 11
click at [156, 129] on h3 "Whiting School of Engineering" at bounding box center [152, 129] width 91 height 11
